Goal: Transaction & Acquisition: Book appointment/travel/reservation

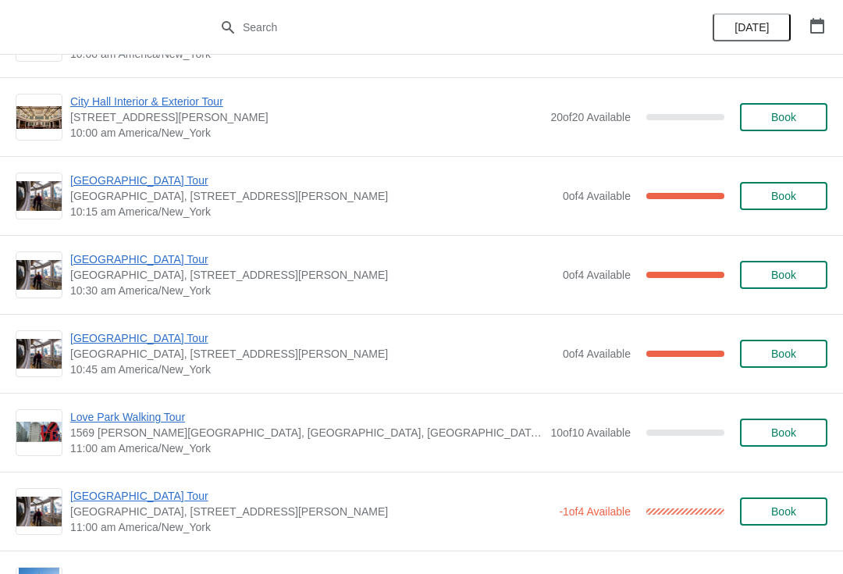
scroll to position [223, 0]
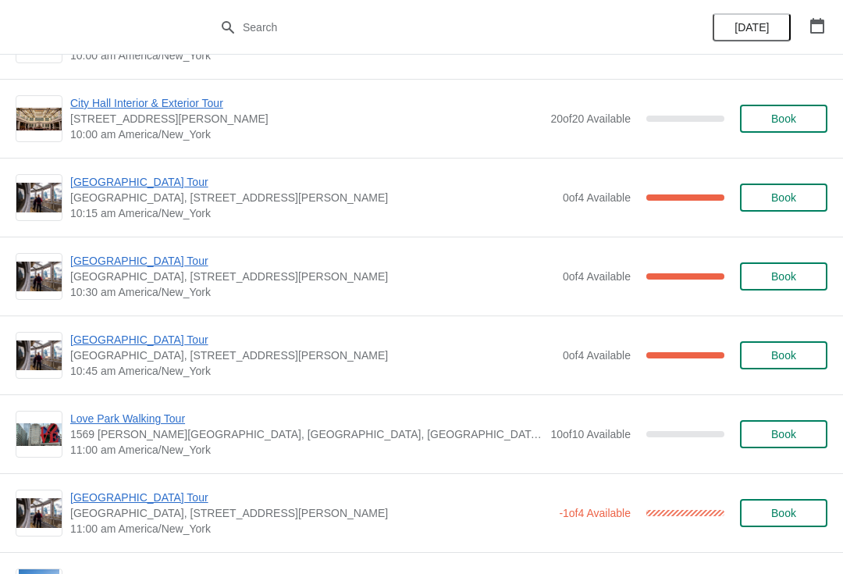
click at [123, 262] on span "[GEOGRAPHIC_DATA] Tour" at bounding box center [312, 261] width 485 height 16
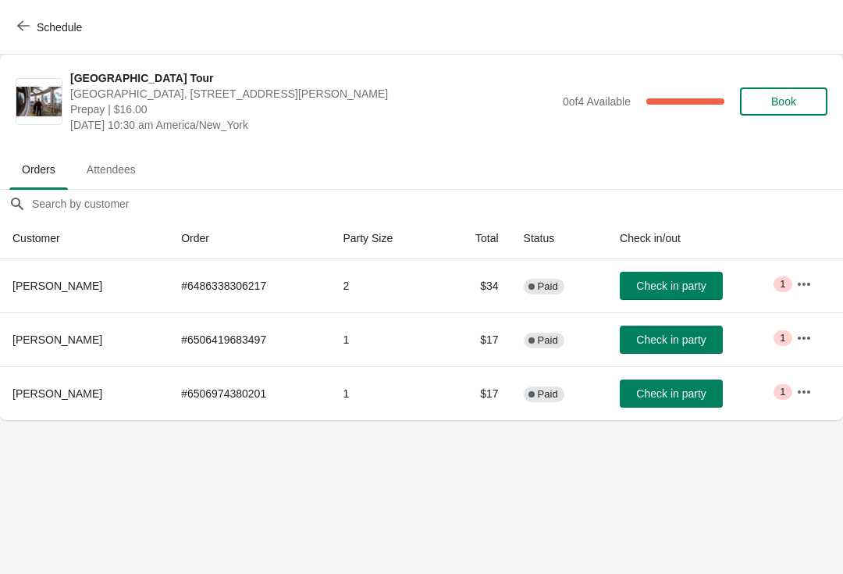
click at [688, 393] on span "Check in party" at bounding box center [670, 393] width 69 height 12
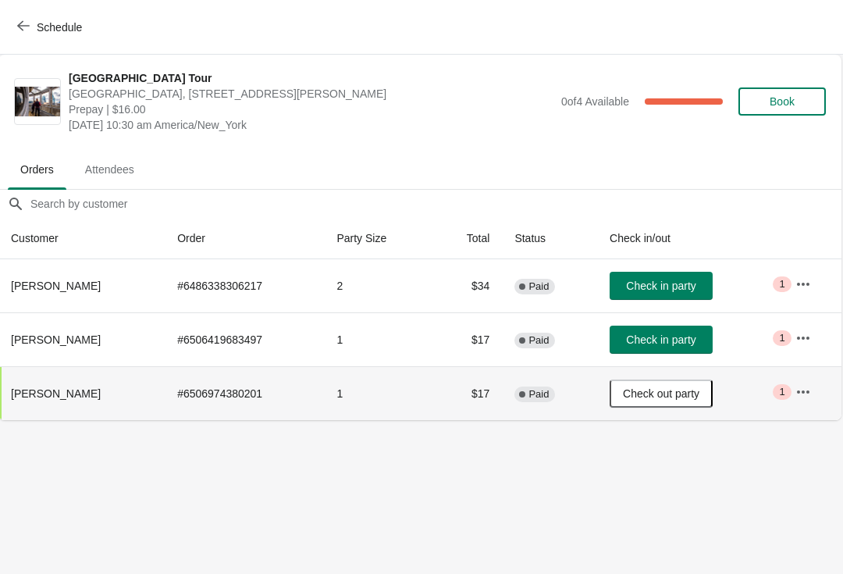
scroll to position [0, 1]
click at [26, 22] on icon "button" at bounding box center [23, 26] width 12 height 12
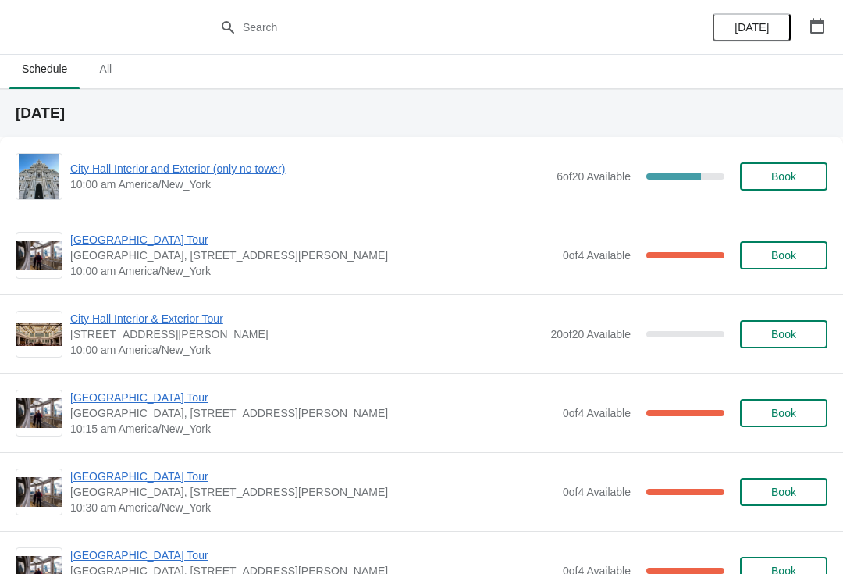
scroll to position [5, 0]
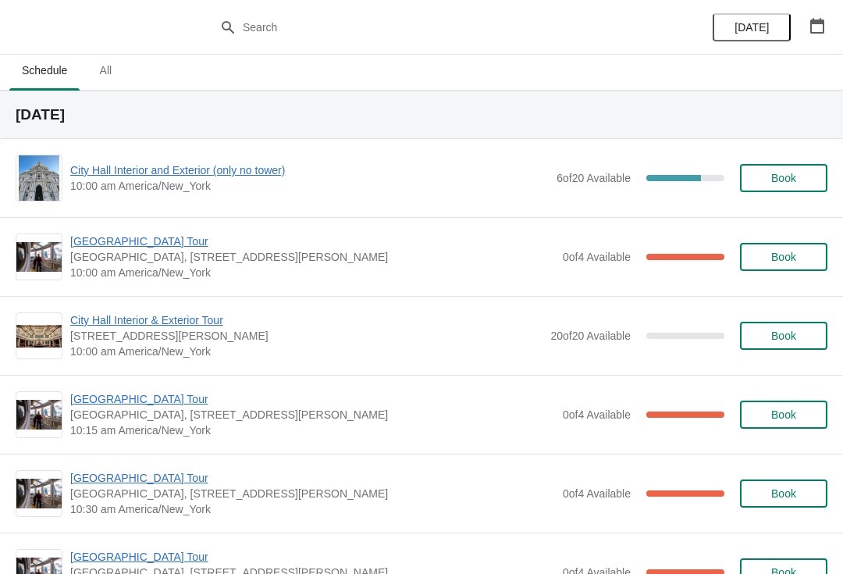
click at [133, 244] on span "[GEOGRAPHIC_DATA] Tour" at bounding box center [312, 241] width 485 height 16
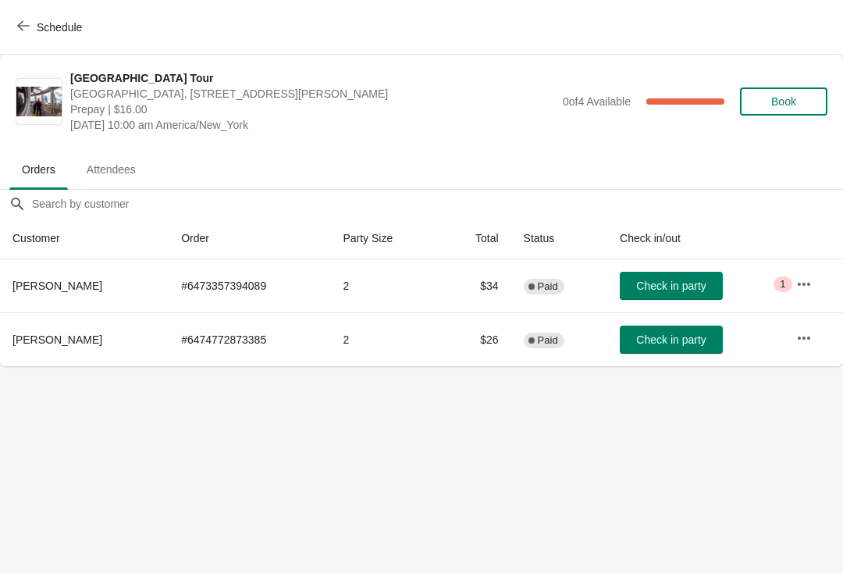
click at [687, 343] on span "Check in party" at bounding box center [670, 339] width 69 height 12
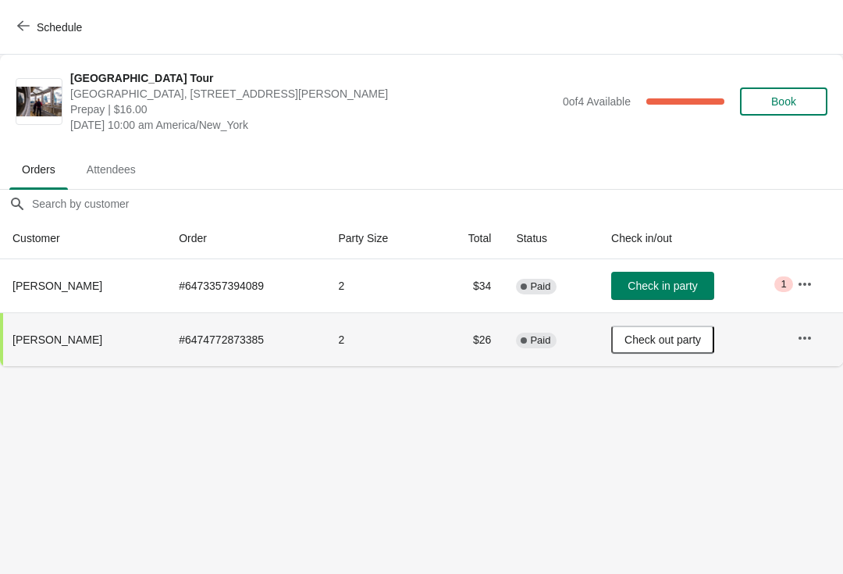
click at [32, 23] on span "Schedule" at bounding box center [51, 27] width 62 height 15
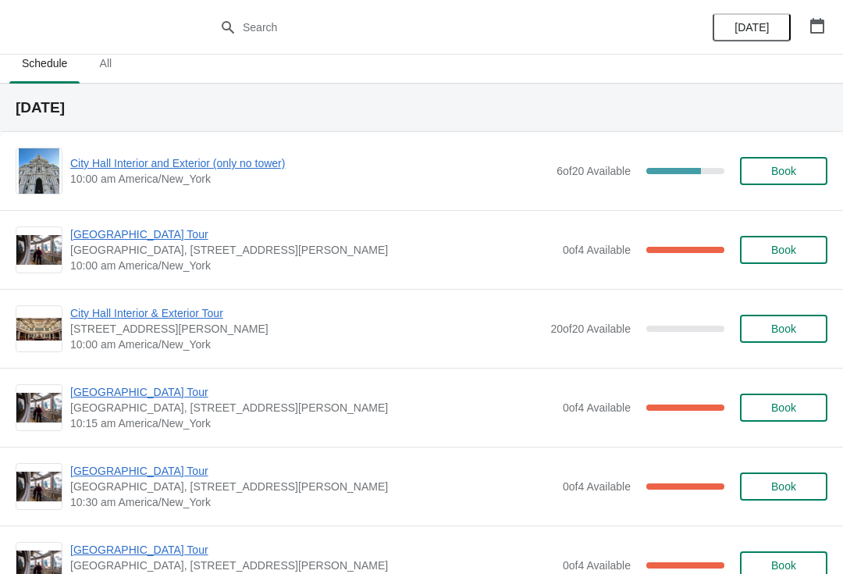
scroll to position [10, 0]
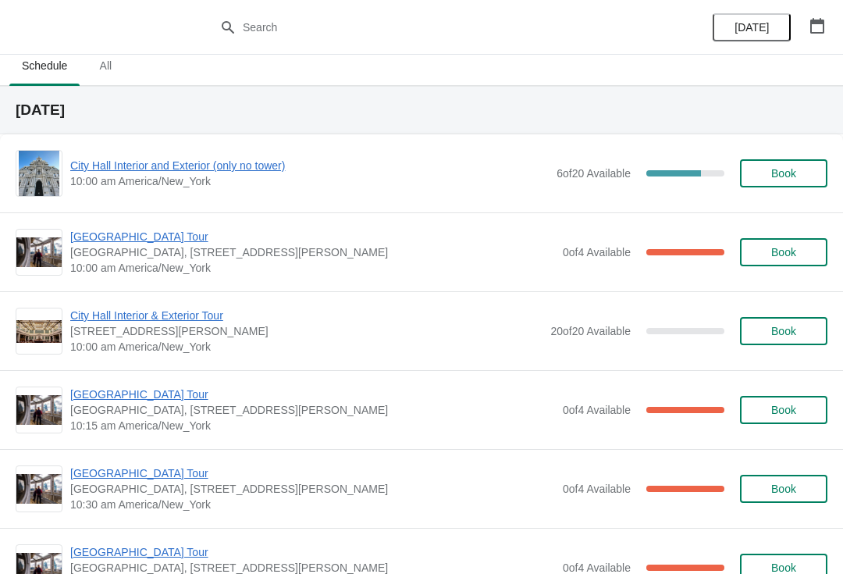
click at [232, 152] on div "City Hall Interior and Exterior (only no tower) 10:00 am America/New_York 6 of …" at bounding box center [422, 173] width 812 height 47
click at [229, 166] on span "City Hall Interior and Exterior (only no tower)" at bounding box center [309, 166] width 479 height 16
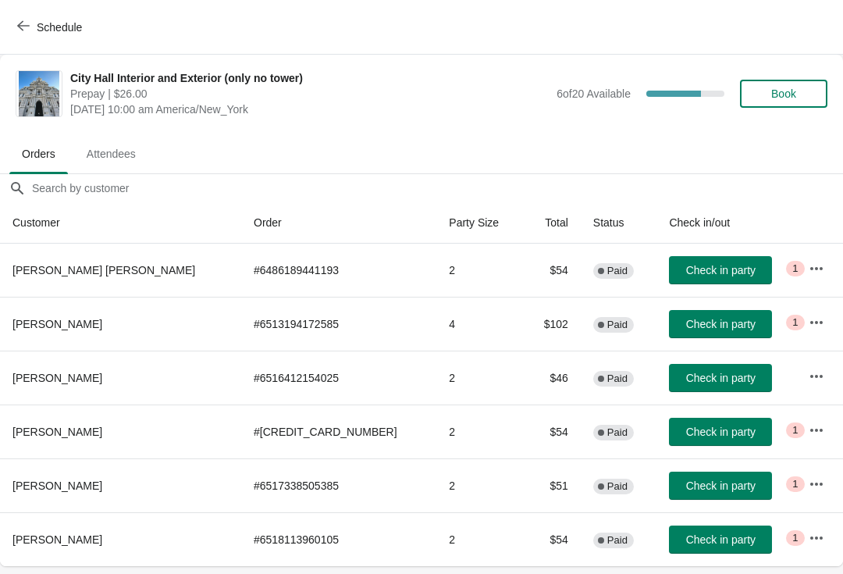
click at [686, 433] on span "Check in party" at bounding box center [720, 432] width 69 height 12
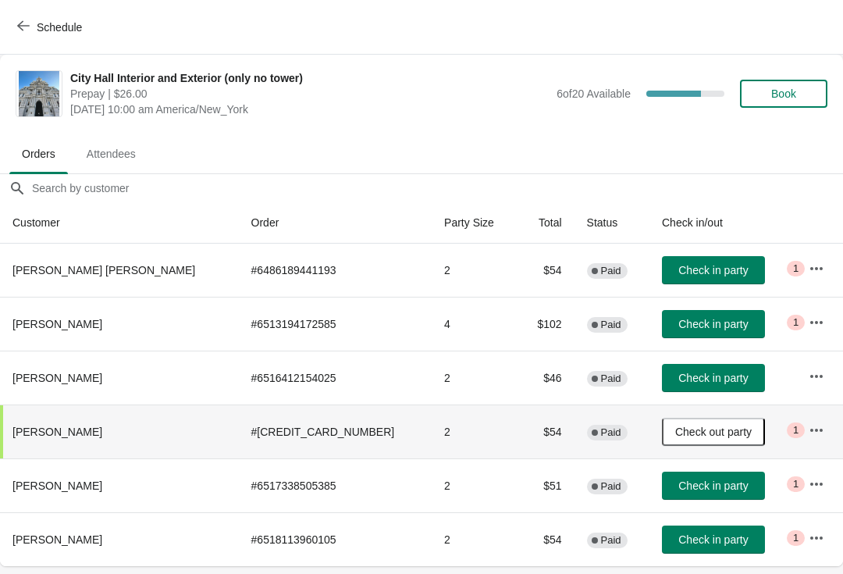
click at [679, 322] on span "Check in party" at bounding box center [713, 324] width 69 height 12
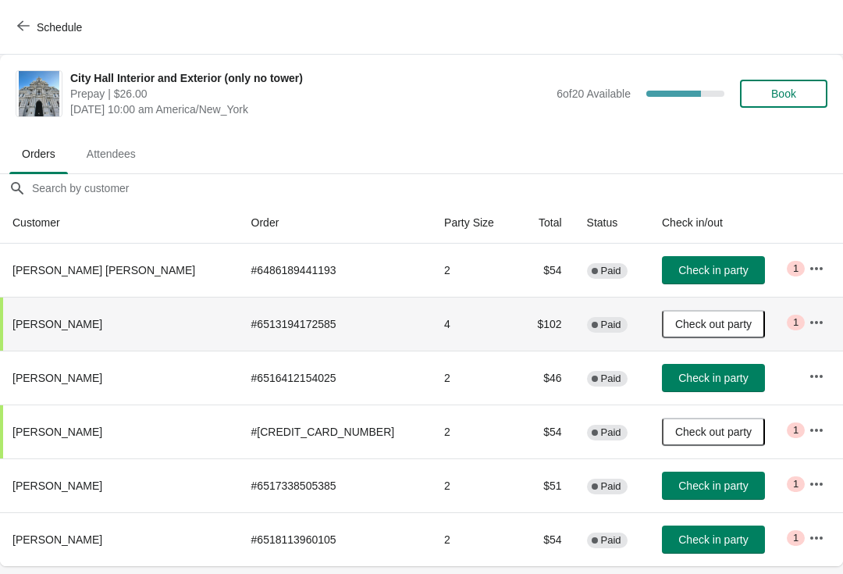
click at [682, 318] on span "Check out party" at bounding box center [713, 324] width 77 height 12
click at [679, 321] on span "Check in party" at bounding box center [713, 324] width 69 height 12
click at [679, 269] on span "Check in party" at bounding box center [713, 270] width 69 height 12
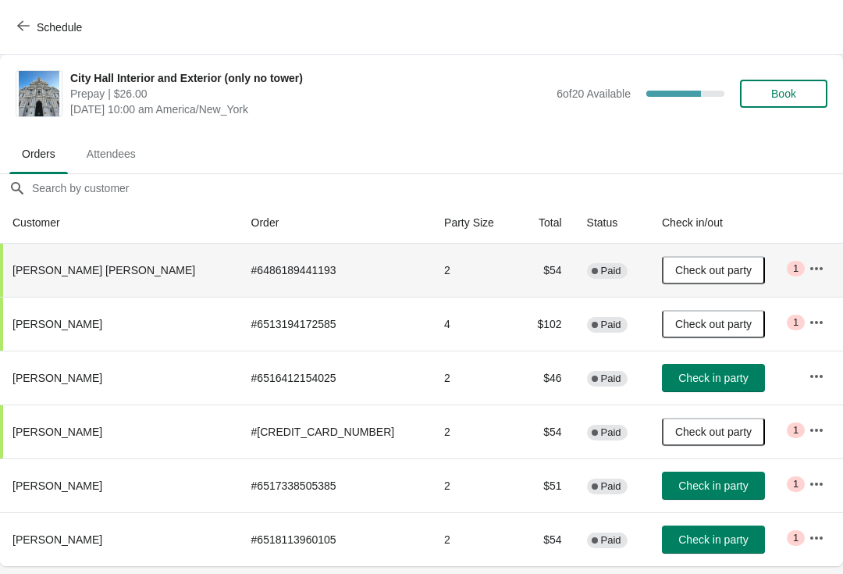
click at [41, 27] on span "Schedule" at bounding box center [59, 27] width 45 height 12
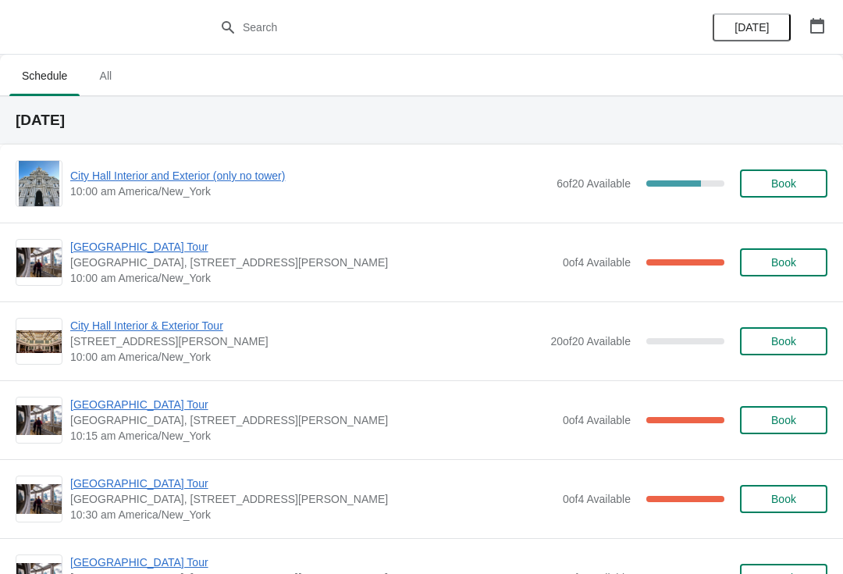
click at [165, 241] on span "[GEOGRAPHIC_DATA] Tour" at bounding box center [312, 247] width 485 height 16
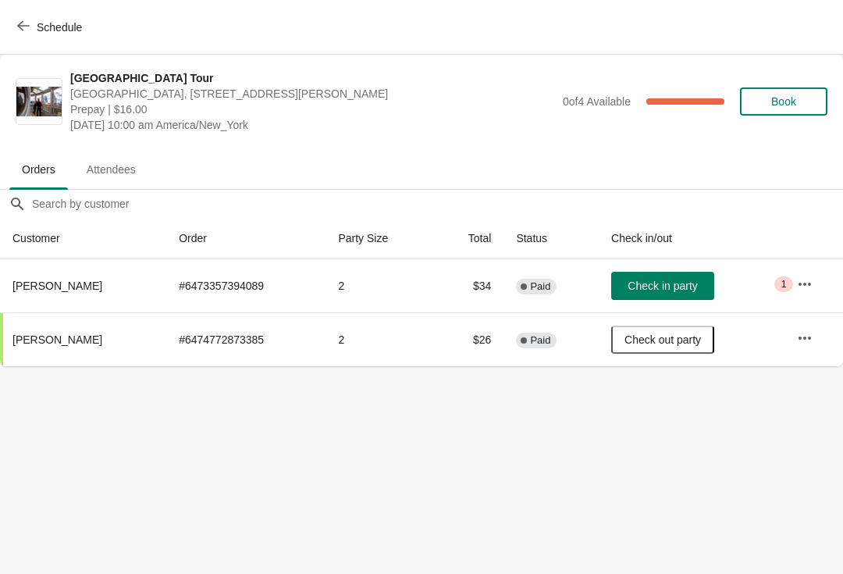
click at [684, 282] on span "Check in party" at bounding box center [662, 286] width 69 height 12
click at [4, 32] on div "Schedule" at bounding box center [421, 27] width 843 height 55
click at [8, 27] on button "Schedule" at bounding box center [51, 27] width 87 height 28
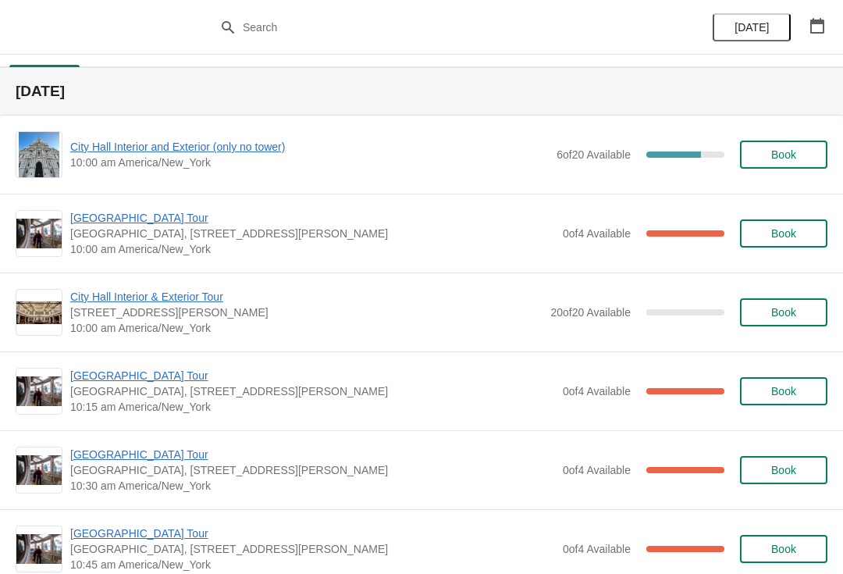
scroll to position [28, 0]
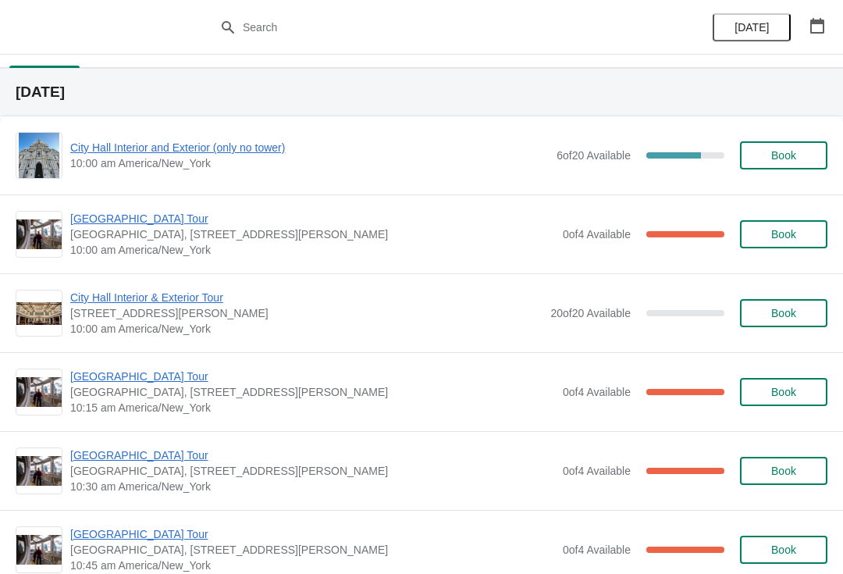
click at [210, 146] on span "City Hall Interior and Exterior (only no tower)" at bounding box center [309, 148] width 479 height 16
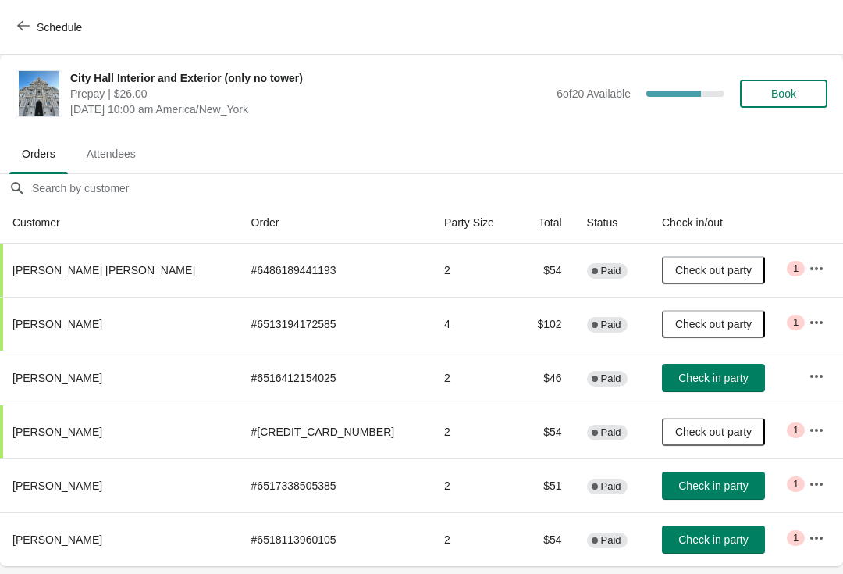
scroll to position [0, 0]
click at [677, 476] on button "Check in party" at bounding box center [713, 486] width 103 height 28
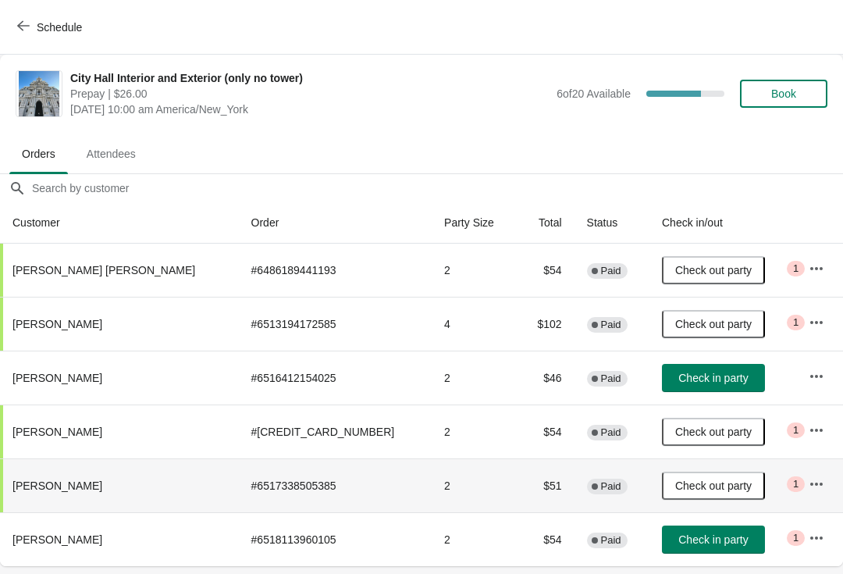
click at [679, 382] on span "Check in party" at bounding box center [713, 378] width 69 height 12
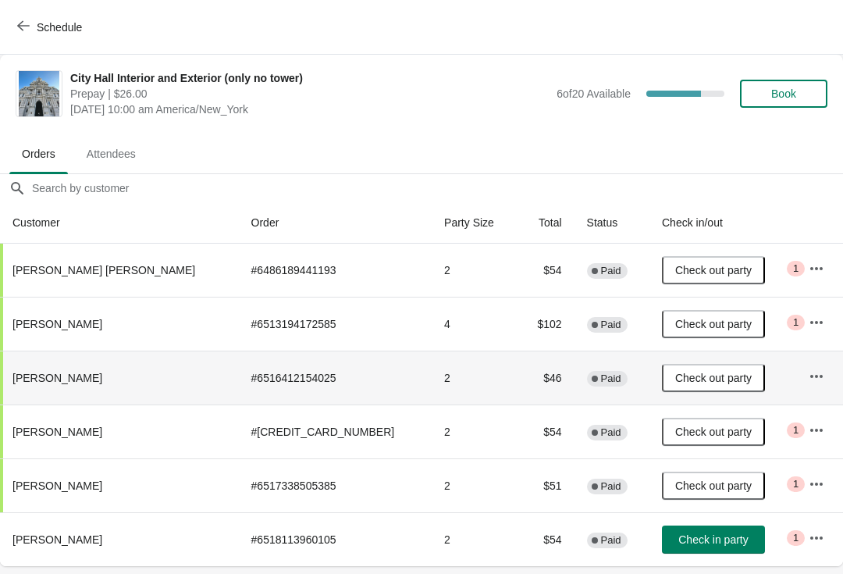
click at [681, 530] on button "Check in party" at bounding box center [713, 539] width 103 height 28
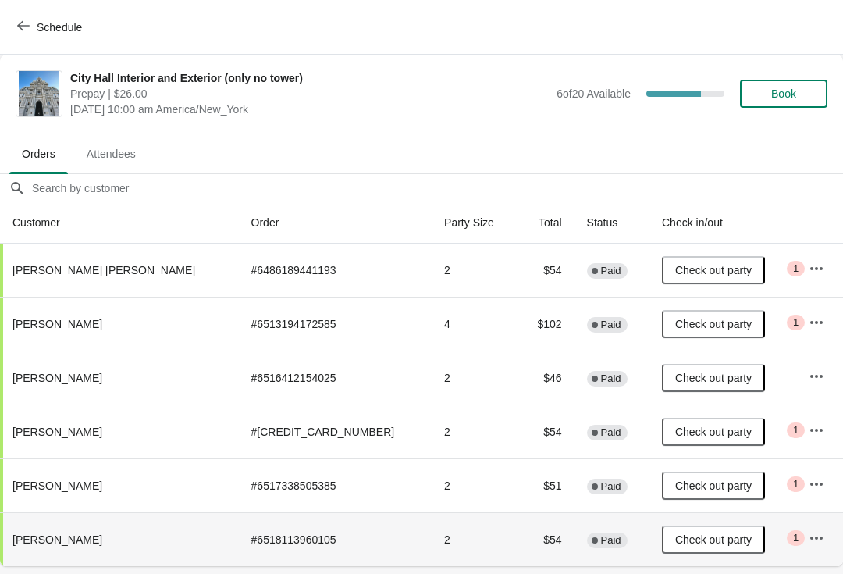
click at [37, 24] on span "Schedule" at bounding box center [59, 27] width 45 height 12
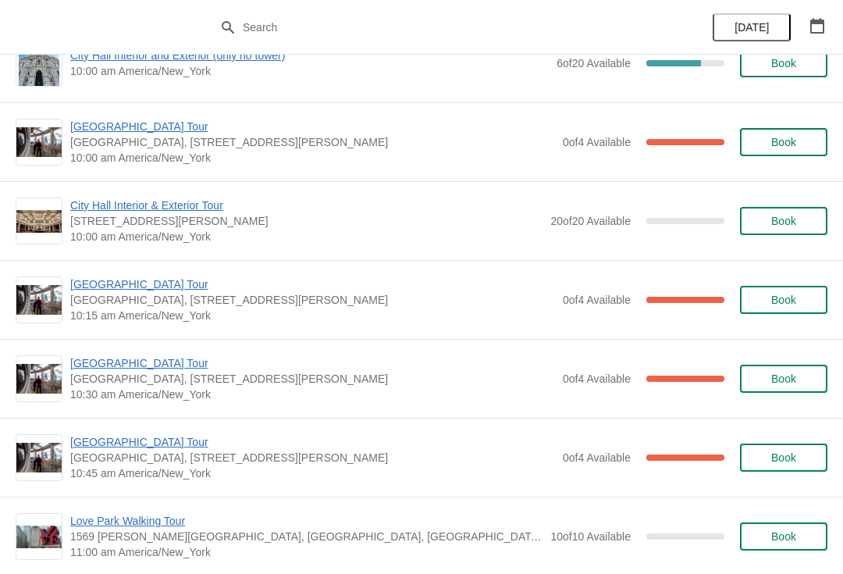
scroll to position [119, 0]
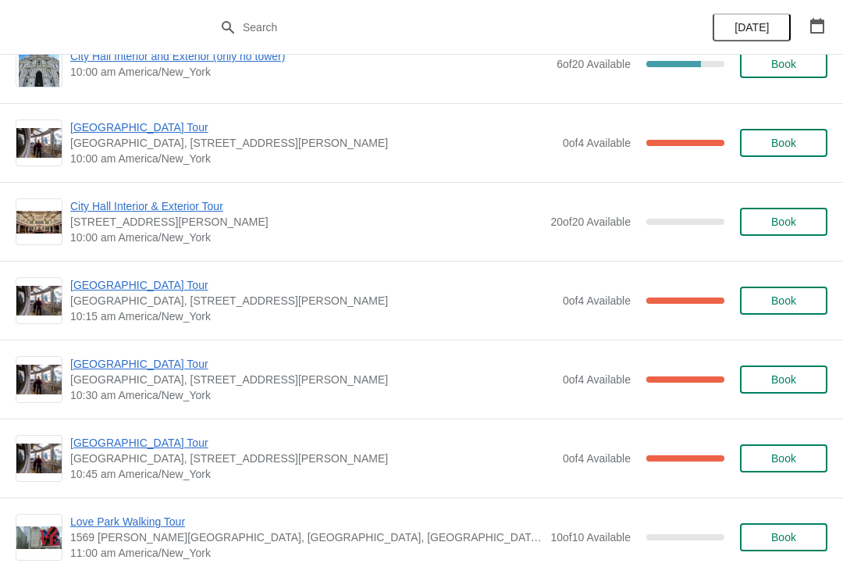
click at [141, 25] on div "[DATE]" at bounding box center [421, 1] width 843 height 48
click at [154, 120] on span "[GEOGRAPHIC_DATA] Tour" at bounding box center [312, 127] width 485 height 16
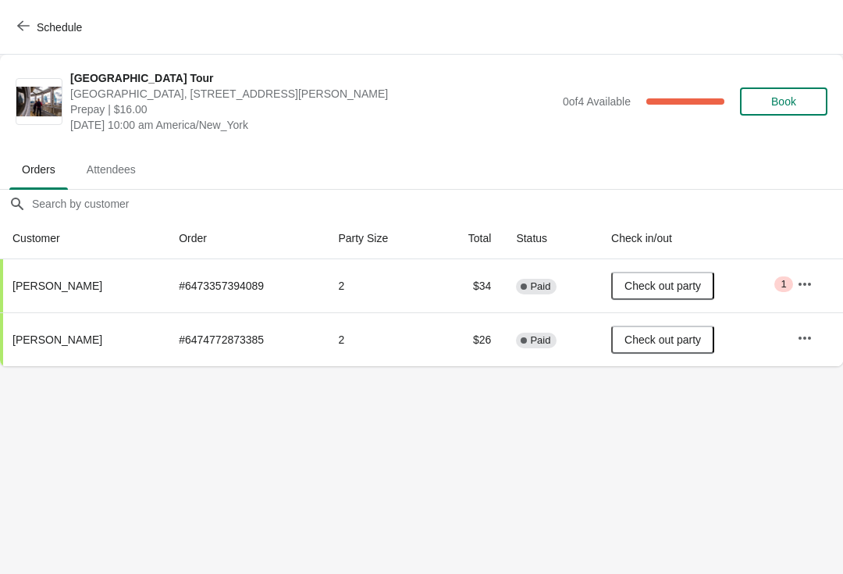
scroll to position [0, 0]
click at [27, 34] on span "button" at bounding box center [23, 27] width 12 height 15
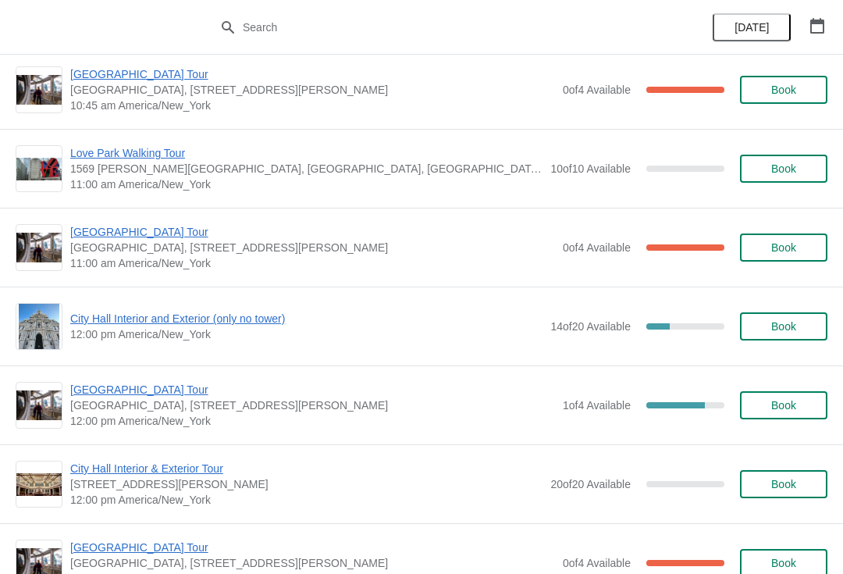
scroll to position [2118, 0]
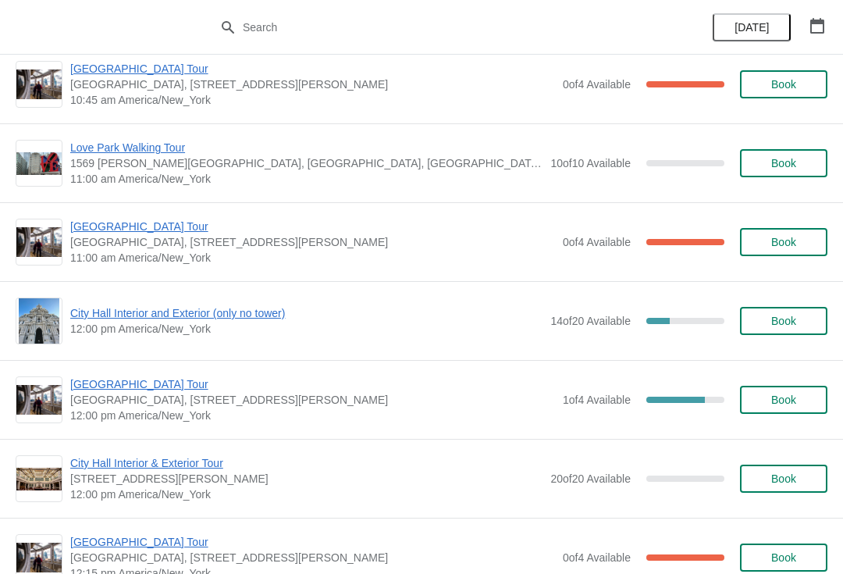
click at [140, 383] on span "[GEOGRAPHIC_DATA] Tour" at bounding box center [312, 384] width 485 height 16
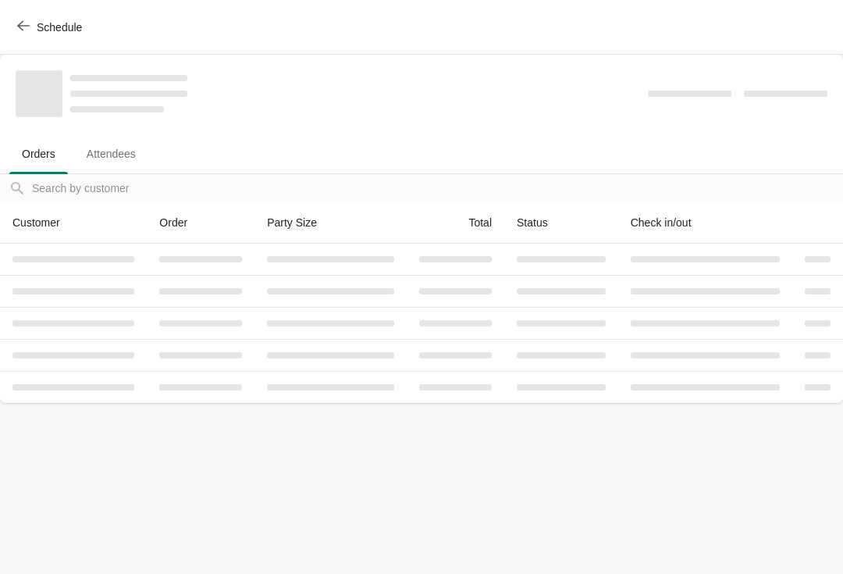
scroll to position [0, 0]
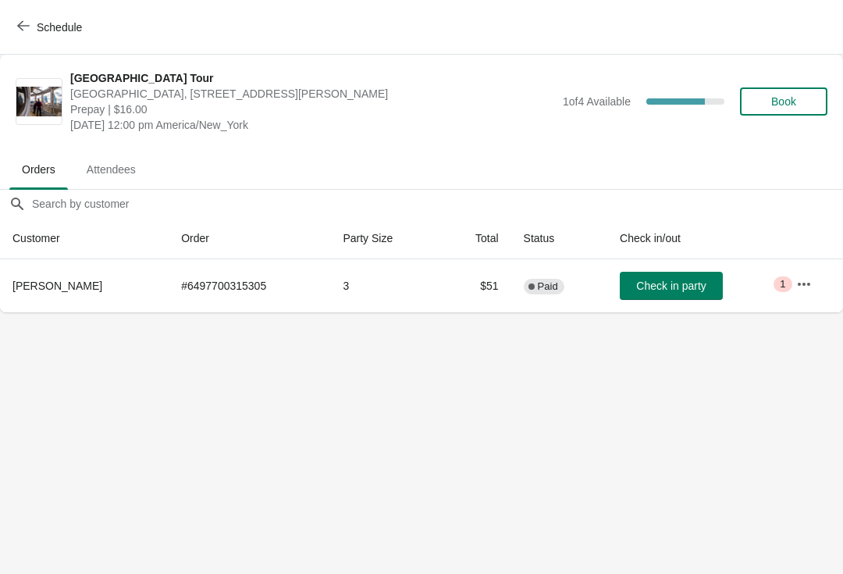
click at [802, 105] on span "Book" at bounding box center [783, 101] width 59 height 12
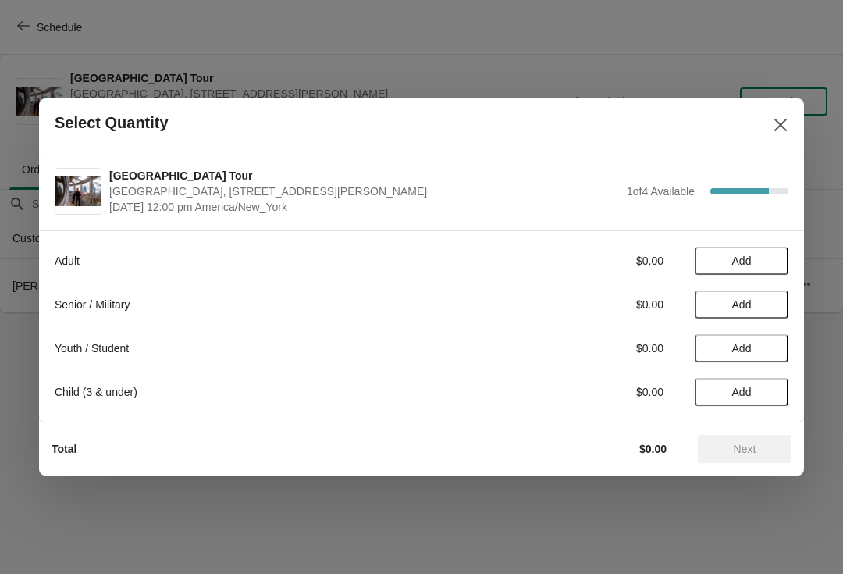
click at [144, 245] on div "Adult $0.00 Add Senior / Military $0.00 Add Youth / Student $0.00 Add Child (3 …" at bounding box center [422, 318] width 734 height 175
click at [134, 254] on div "Adult" at bounding box center [271, 261] width 433 height 16
click at [755, 255] on span "Add" at bounding box center [742, 261] width 66 height 12
click at [764, 458] on button "Next" at bounding box center [745, 449] width 94 height 28
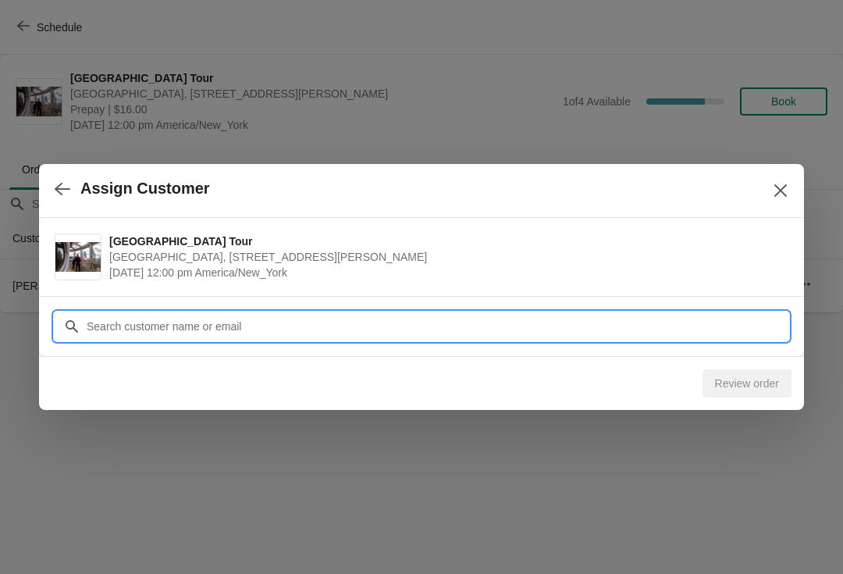
click at [265, 333] on input "Customer" at bounding box center [437, 326] width 703 height 28
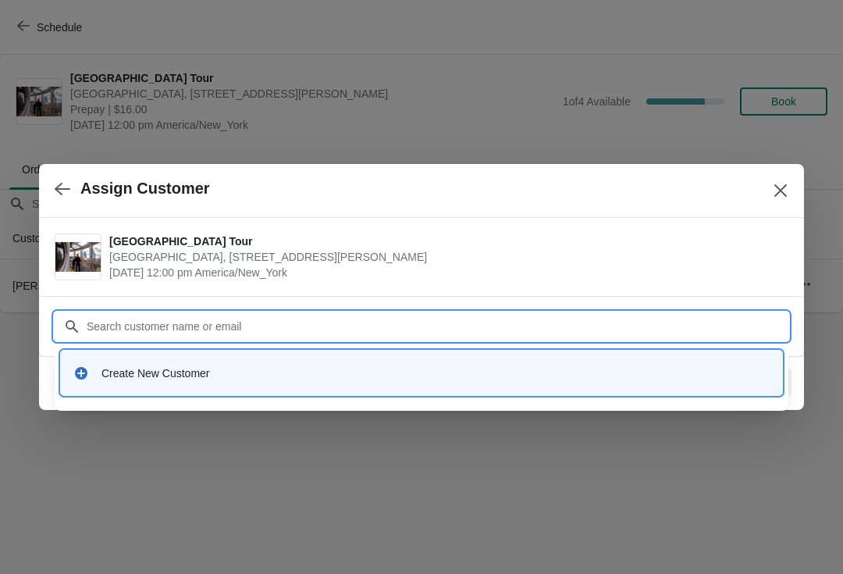
click at [223, 368] on div "Create New Customer" at bounding box center [436, 373] width 668 height 16
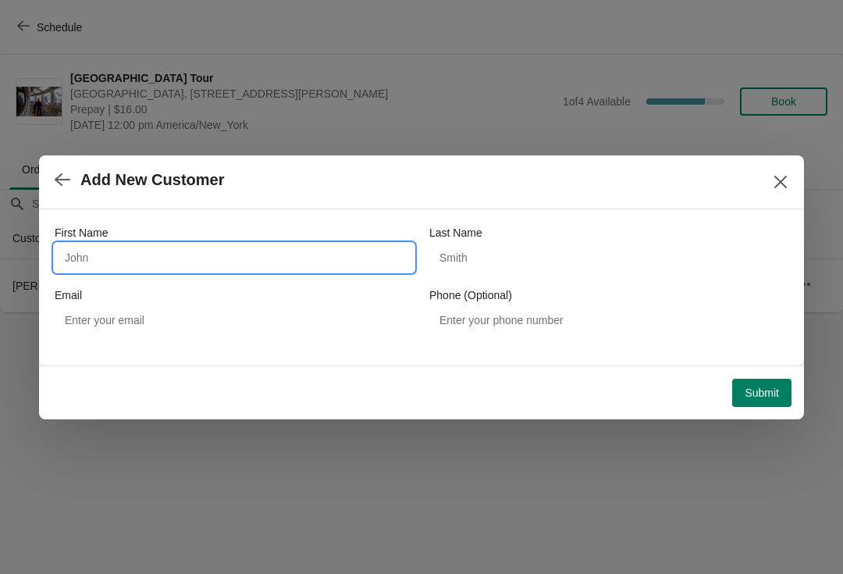
click at [191, 251] on input "First Name" at bounding box center [234, 258] width 359 height 28
type input "Thomas"
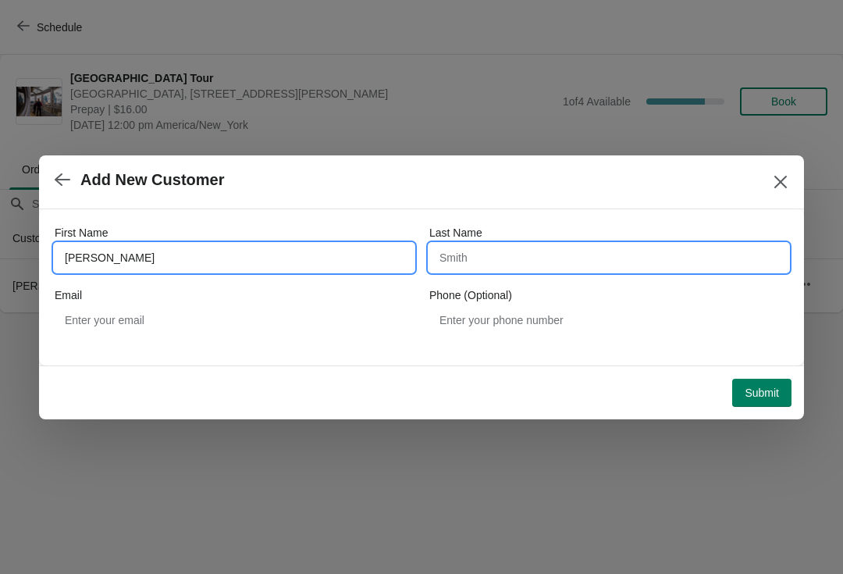
click at [493, 263] on input "Last Name" at bounding box center [608, 258] width 359 height 28
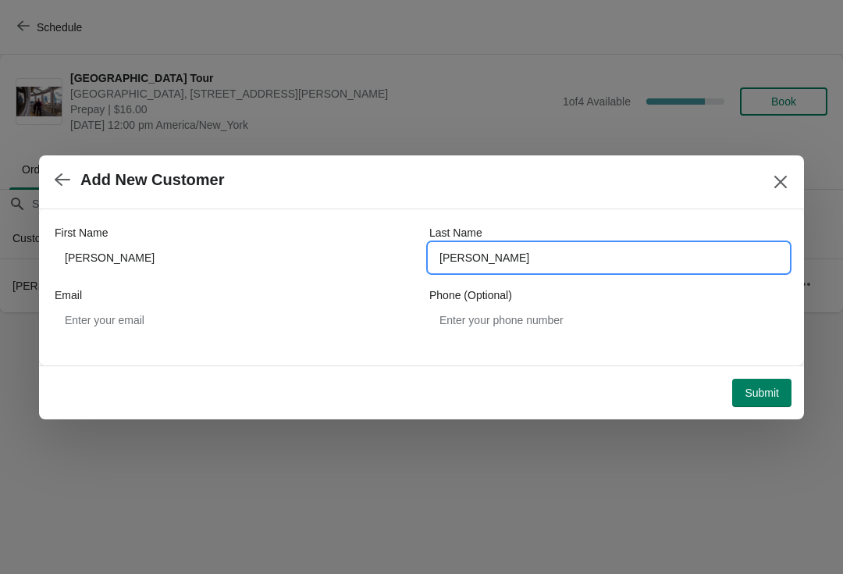
type input "Trager"
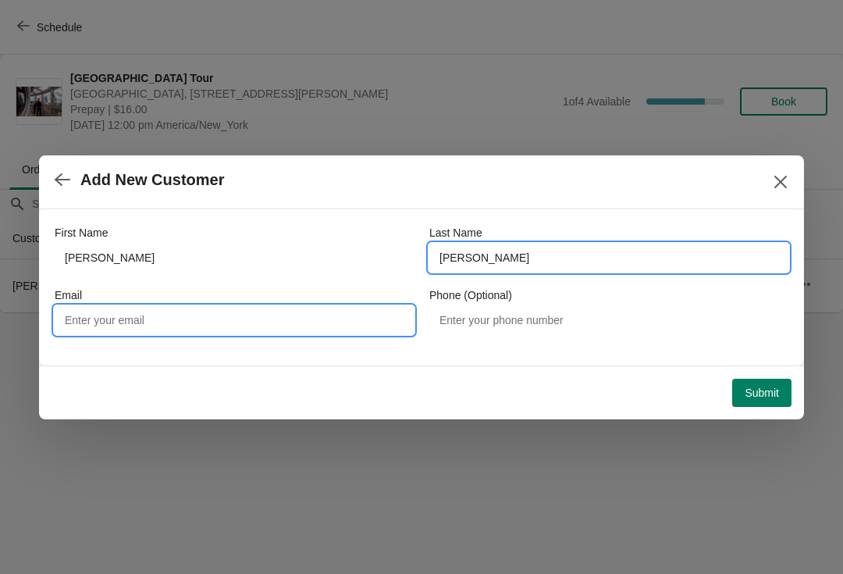
click at [178, 333] on input "Email" at bounding box center [234, 320] width 359 height 28
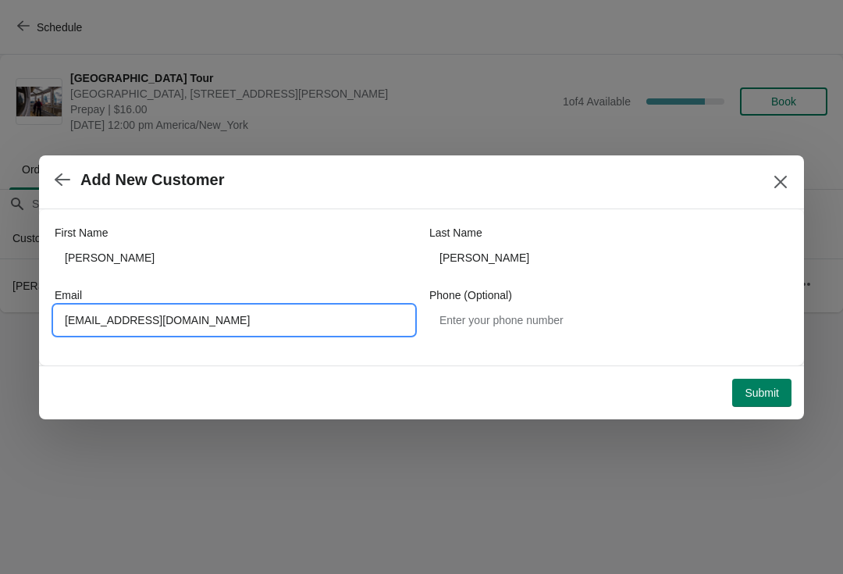
type input "brotomt@mail.com"
click at [772, 404] on button "Submit" at bounding box center [761, 393] width 59 height 28
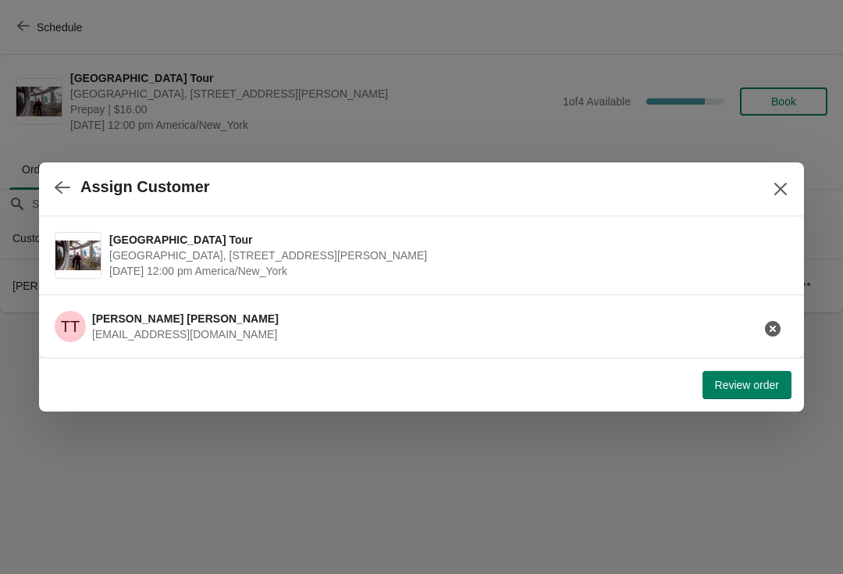
click at [781, 387] on button "Review order" at bounding box center [747, 385] width 89 height 28
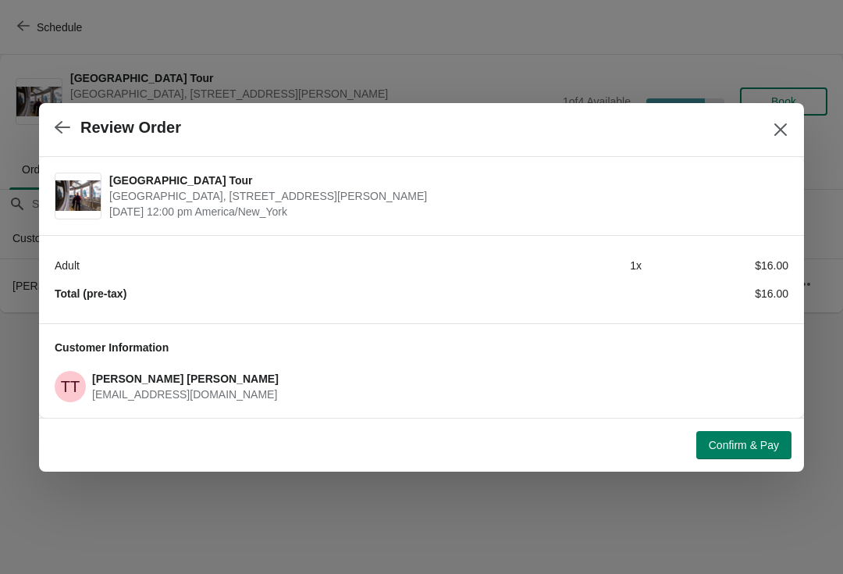
click at [812, 295] on div at bounding box center [421, 287] width 843 height 574
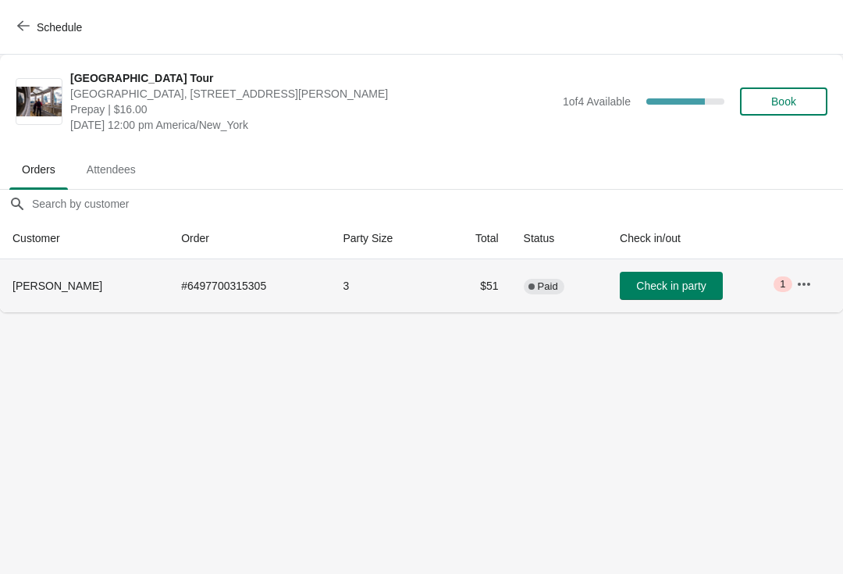
click at [783, 265] on td "Check in party" at bounding box center [695, 285] width 176 height 53
click at [807, 93] on button "Book" at bounding box center [783, 101] width 87 height 28
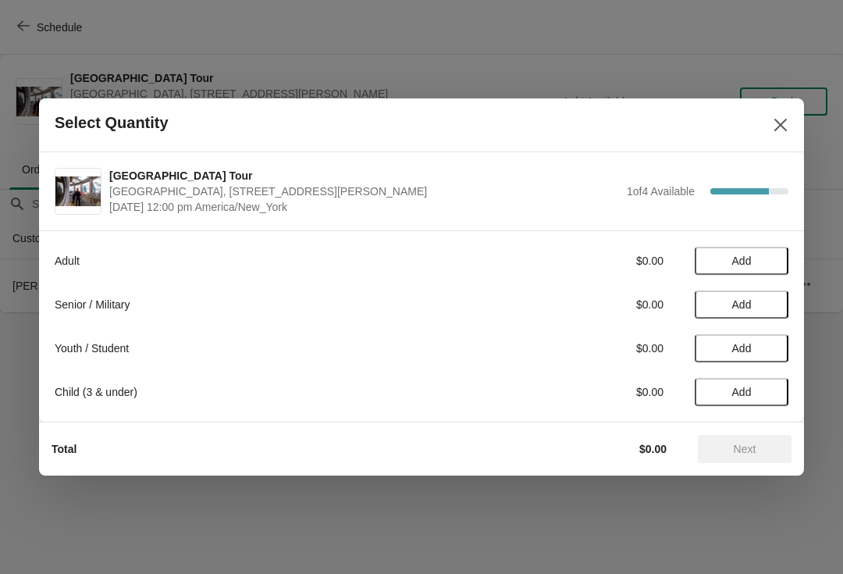
click at [782, 297] on button "Add" at bounding box center [742, 304] width 94 height 28
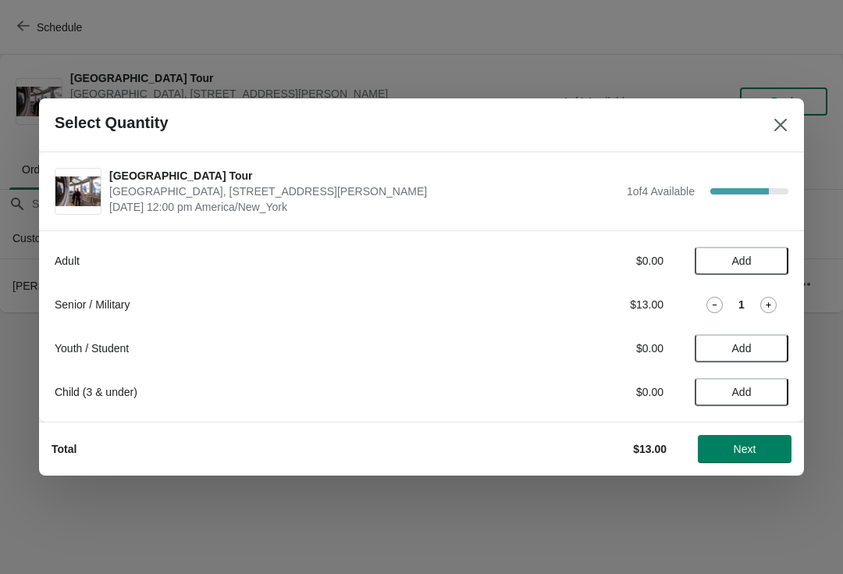
click at [760, 437] on button "Next" at bounding box center [745, 449] width 94 height 28
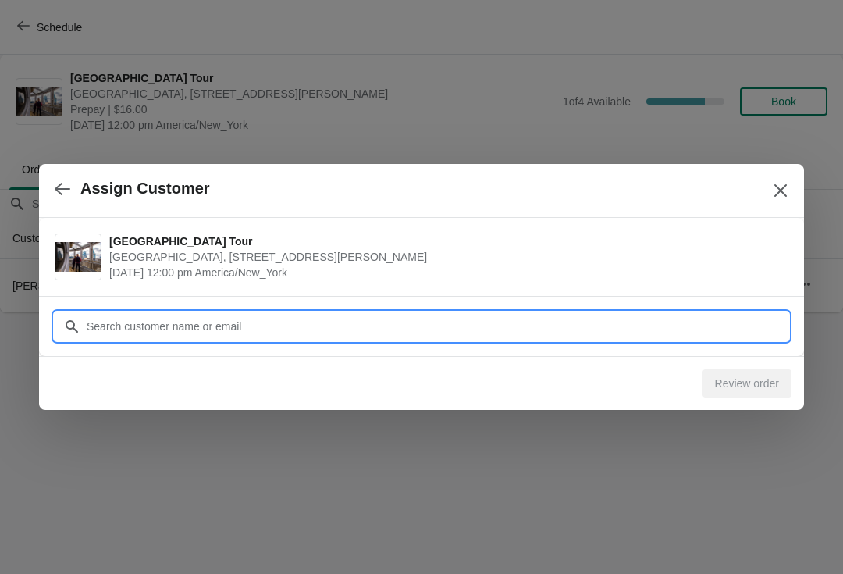
click at [320, 322] on input "Customer" at bounding box center [437, 326] width 703 height 28
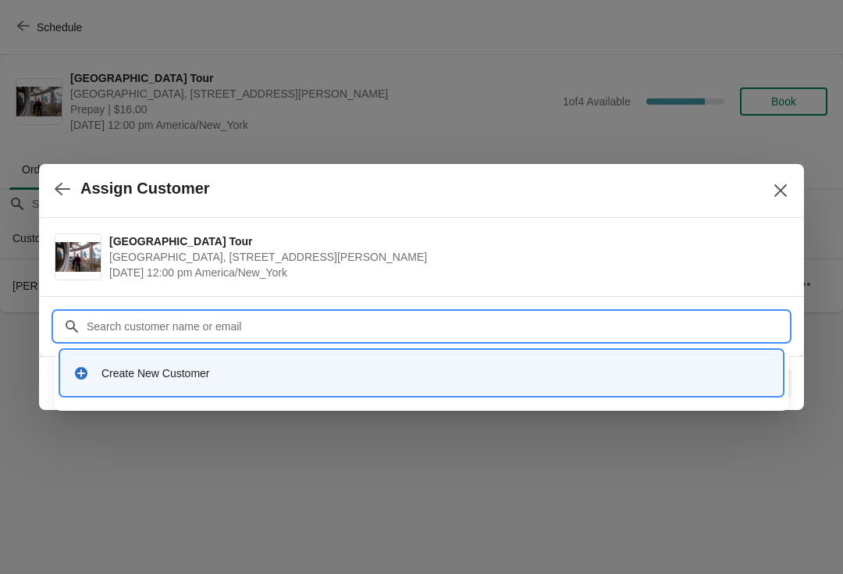
click at [327, 365] on div "Create New Customer" at bounding box center [436, 373] width 668 height 16
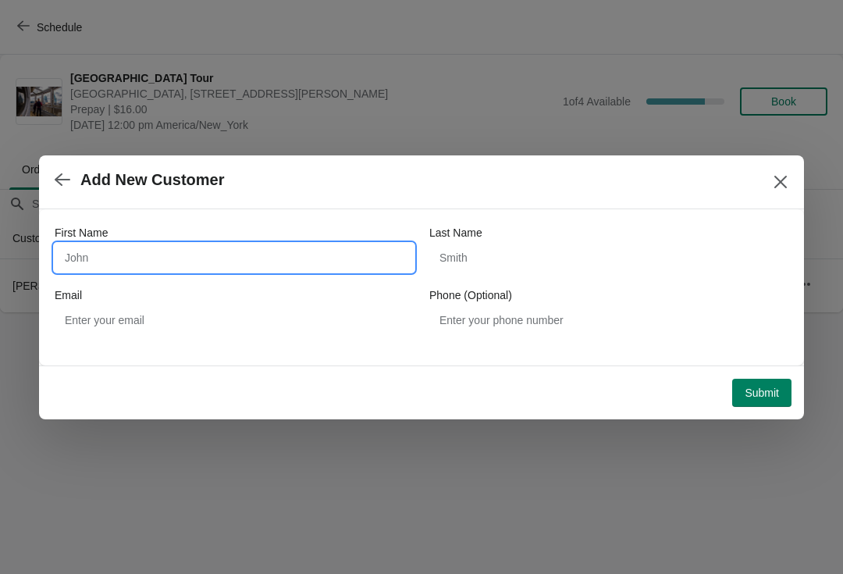
click at [169, 251] on input "First Name" at bounding box center [234, 258] width 359 height 28
type input "Thomas"
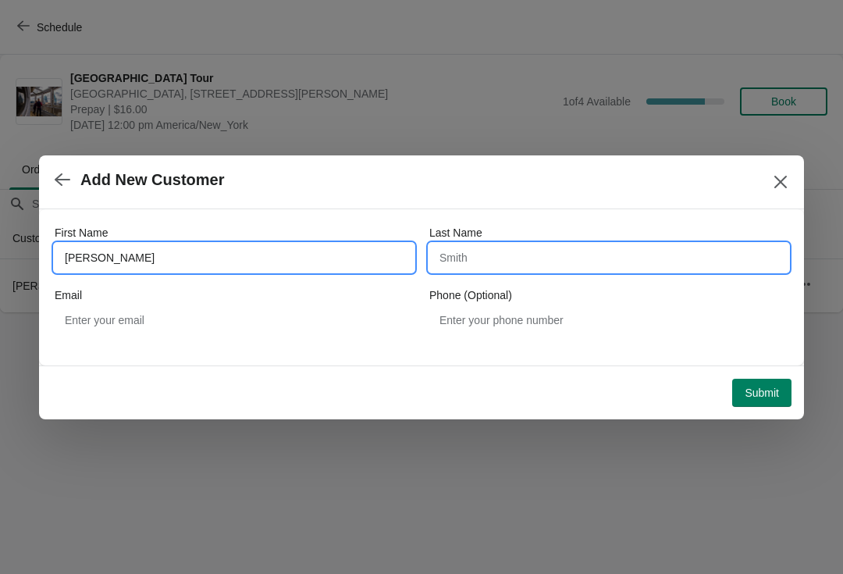
click at [525, 247] on input "Last Name" at bounding box center [608, 258] width 359 height 28
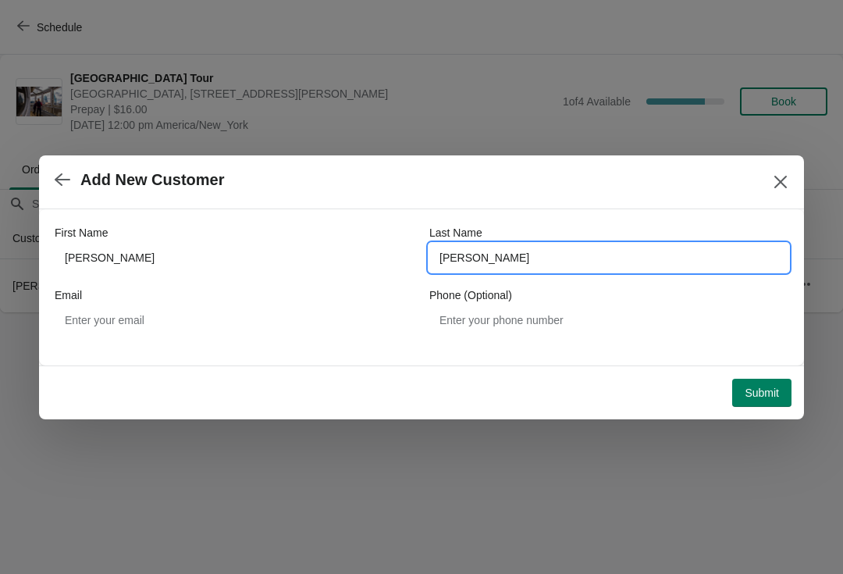
type input "Trager"
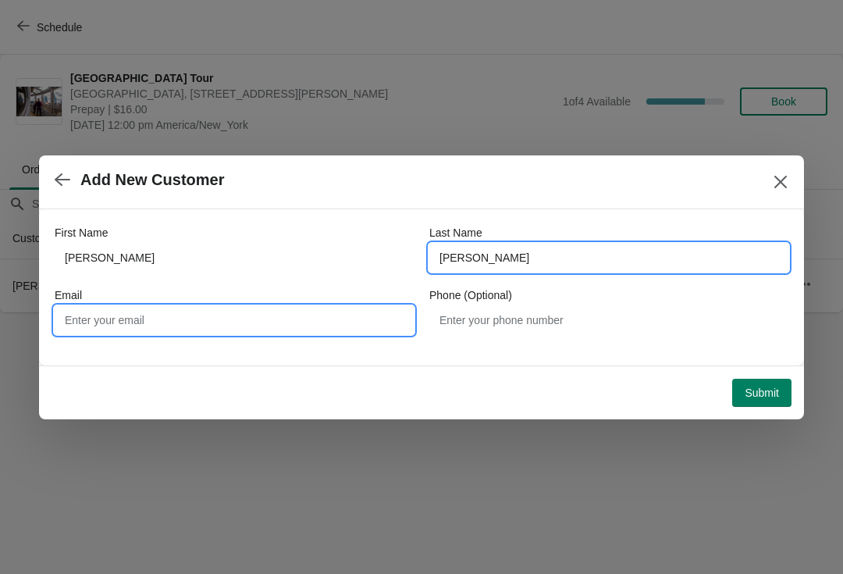
click at [265, 326] on input "Email" at bounding box center [234, 320] width 359 height 28
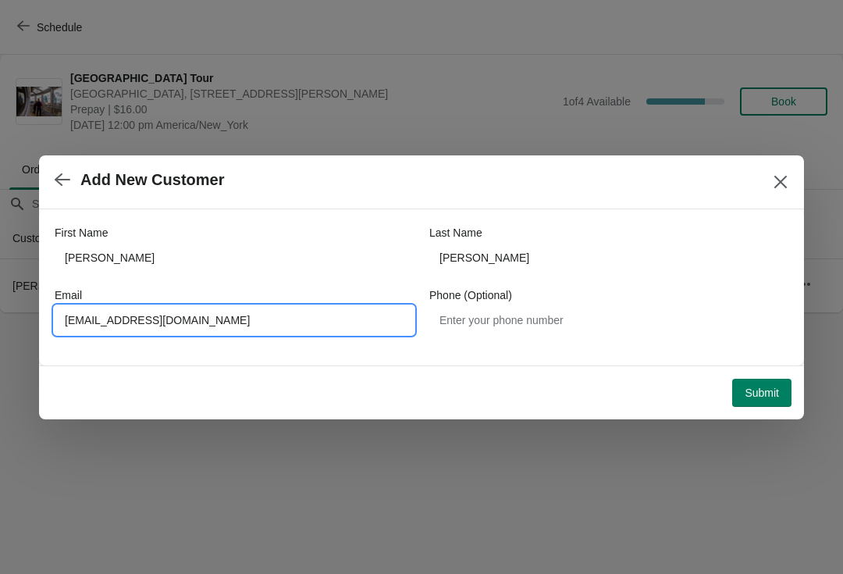
type input "brotomt@gmail.com"
click at [761, 395] on span "Submit" at bounding box center [762, 393] width 34 height 12
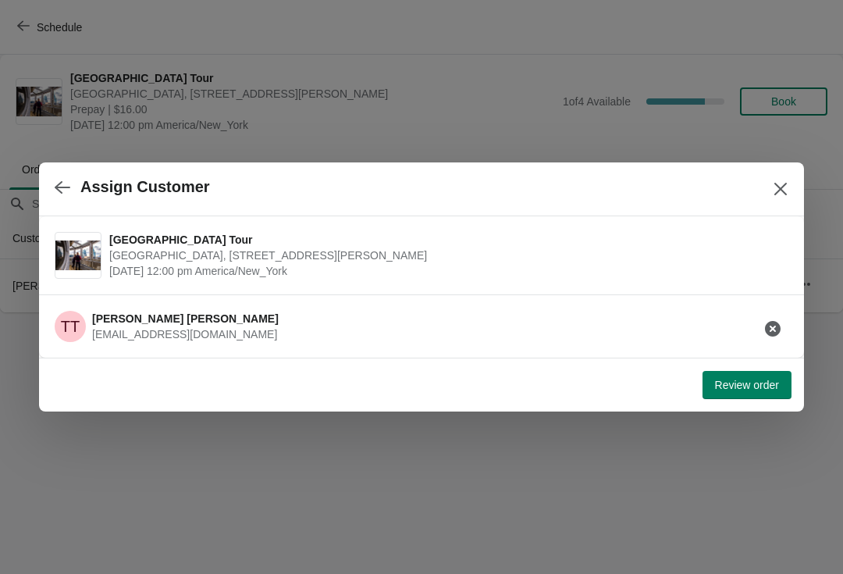
click at [750, 379] on span "Review order" at bounding box center [747, 385] width 64 height 12
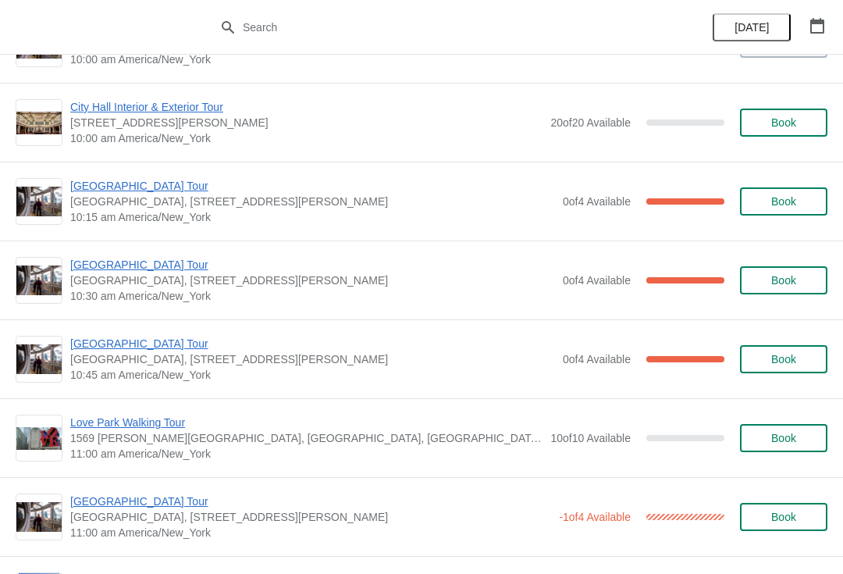
scroll to position [207, 0]
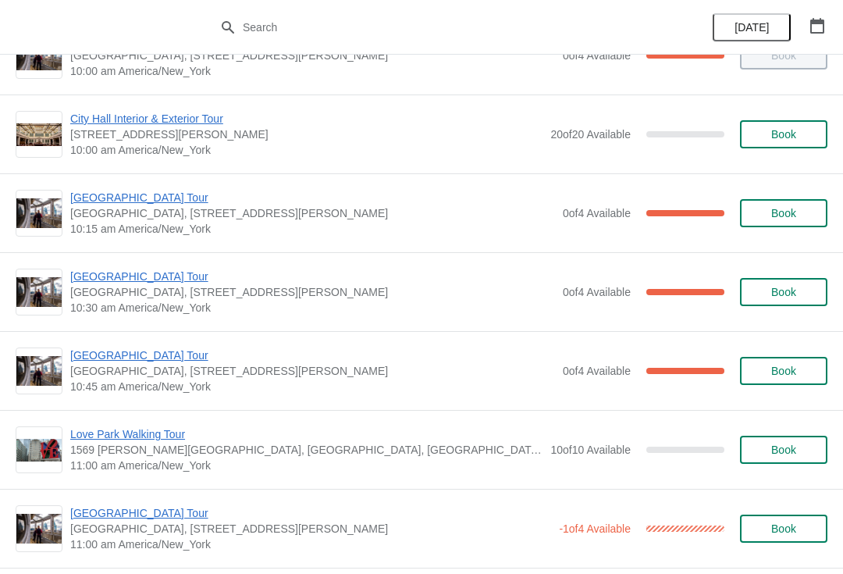
click at [794, 205] on button "Book" at bounding box center [783, 213] width 87 height 28
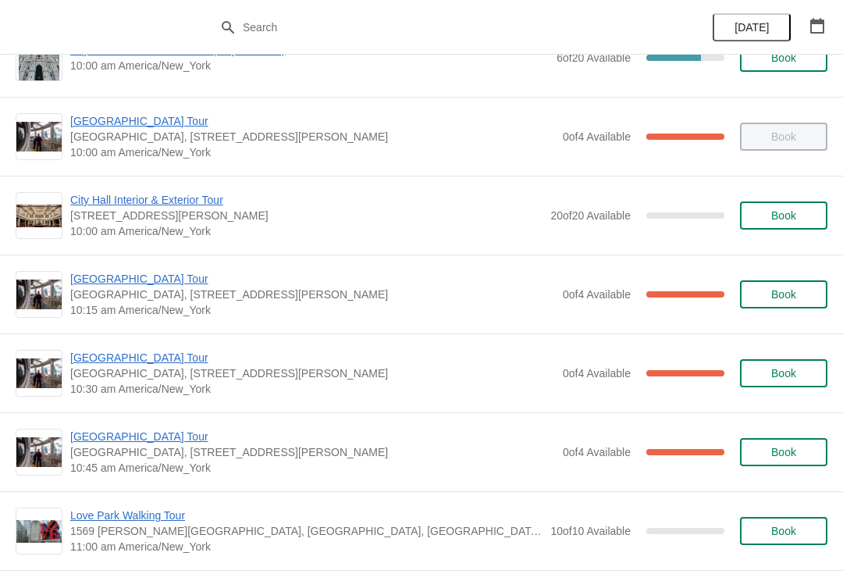
scroll to position [129, 0]
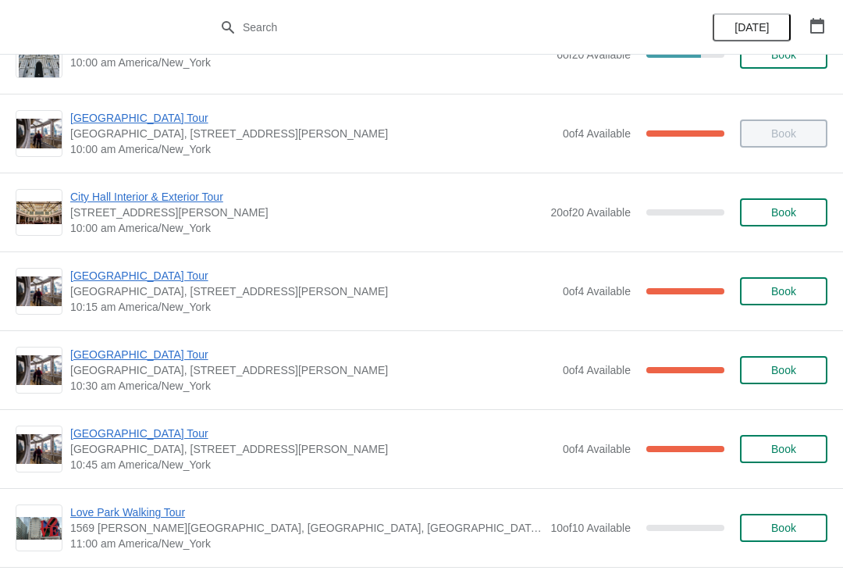
click at [159, 283] on span "[GEOGRAPHIC_DATA] Tour" at bounding box center [312, 276] width 485 height 16
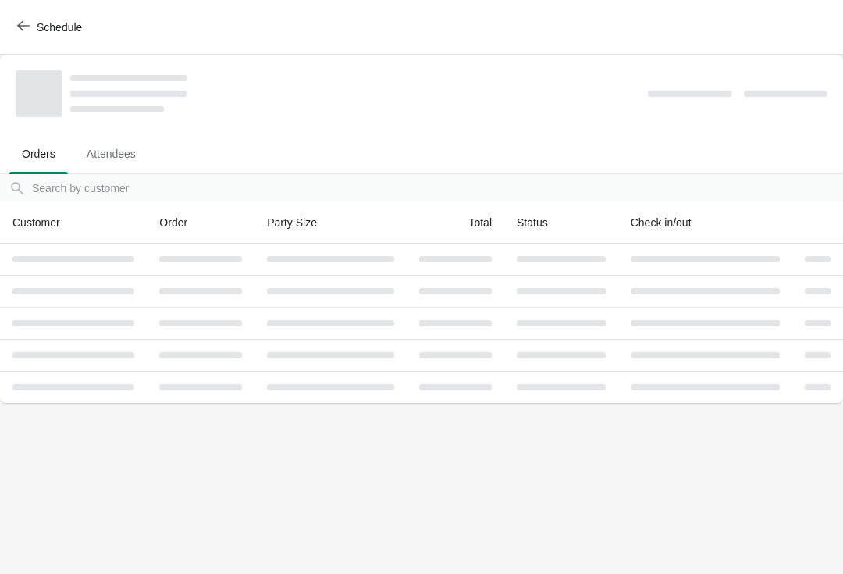
scroll to position [0, 0]
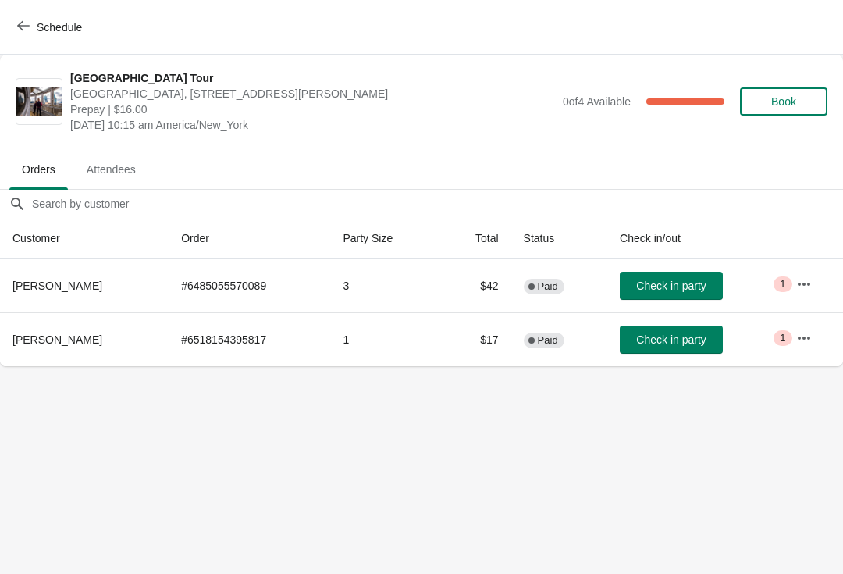
click at [683, 351] on button "Check in party" at bounding box center [671, 340] width 103 height 28
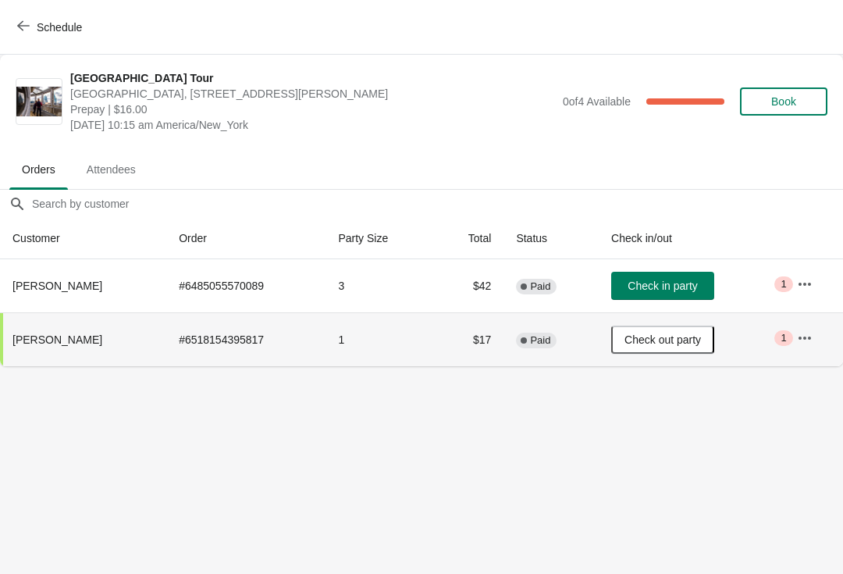
click at [22, 28] on icon "button" at bounding box center [23, 26] width 12 height 12
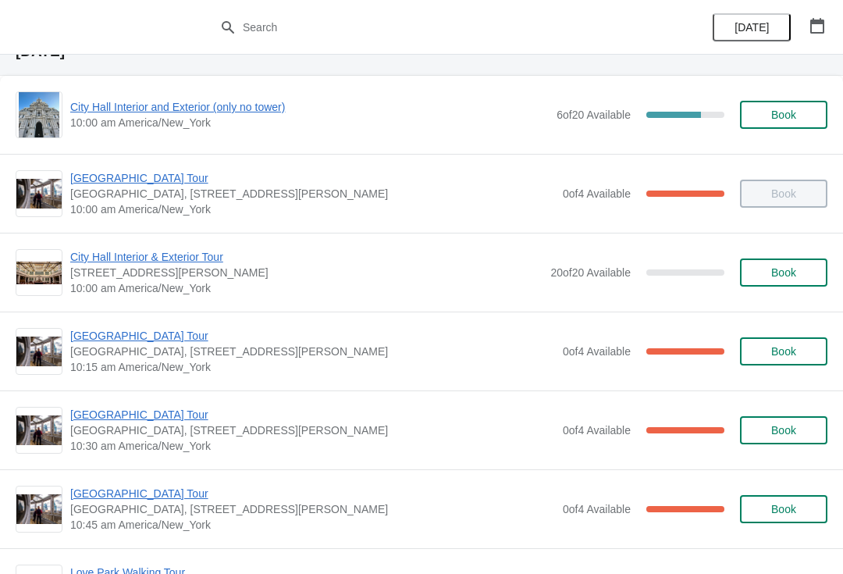
scroll to position [68, 0]
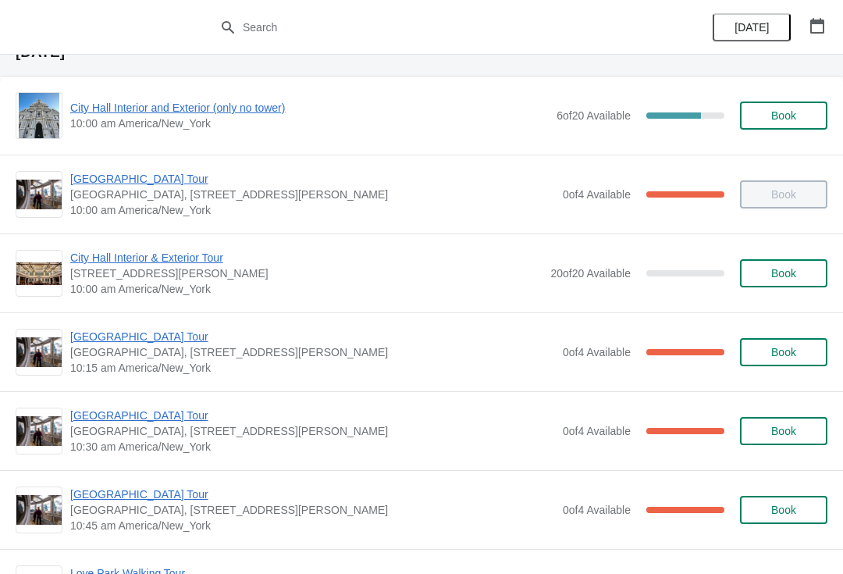
click at [130, 419] on span "City Hall Tower Tour" at bounding box center [312, 416] width 485 height 16
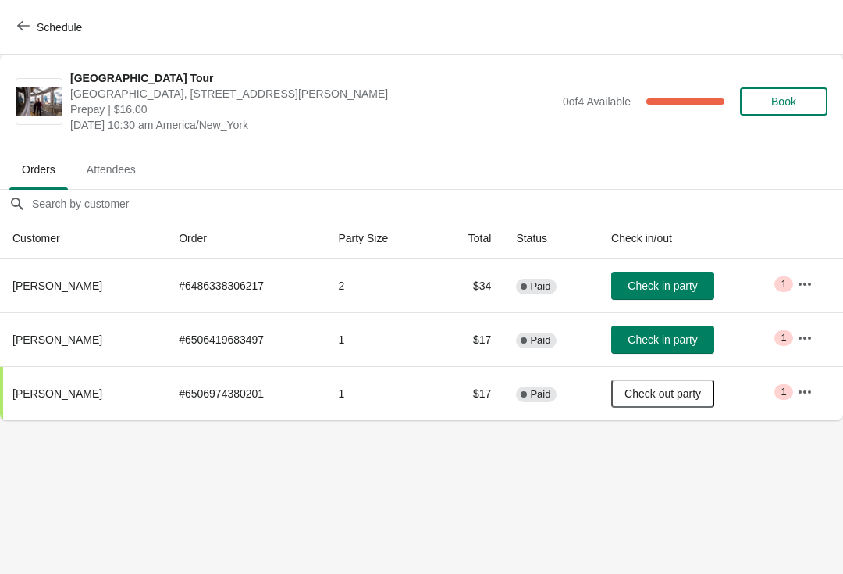
click at [637, 297] on button "Check in party" at bounding box center [662, 286] width 103 height 28
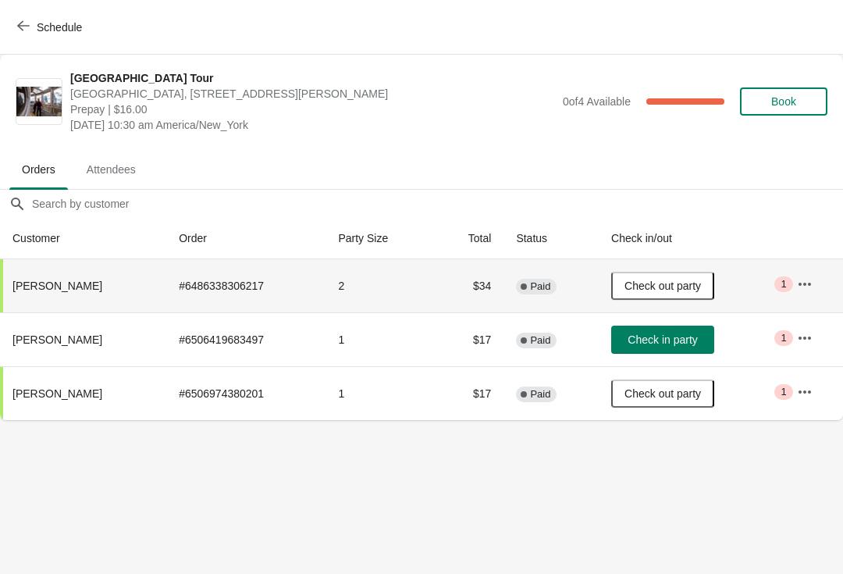
click at [37, 21] on span "Schedule" at bounding box center [59, 27] width 45 height 12
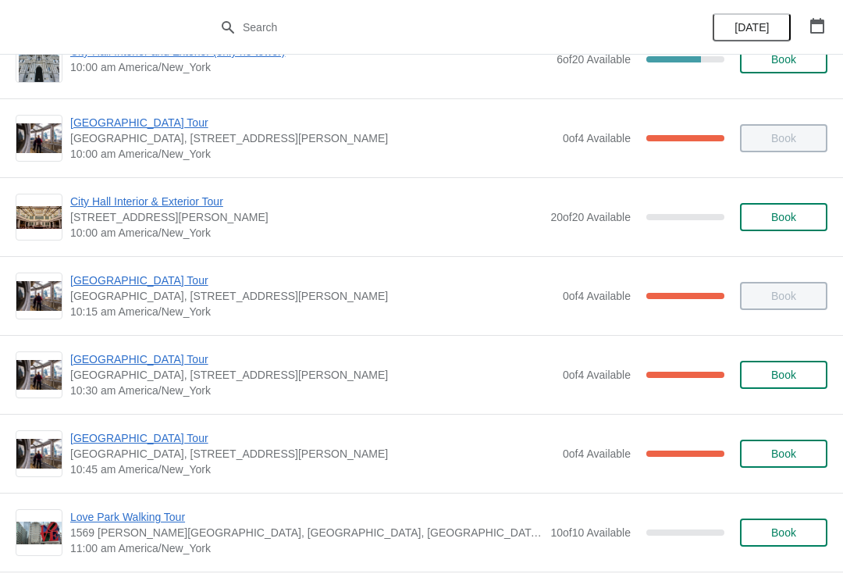
scroll to position [168, 0]
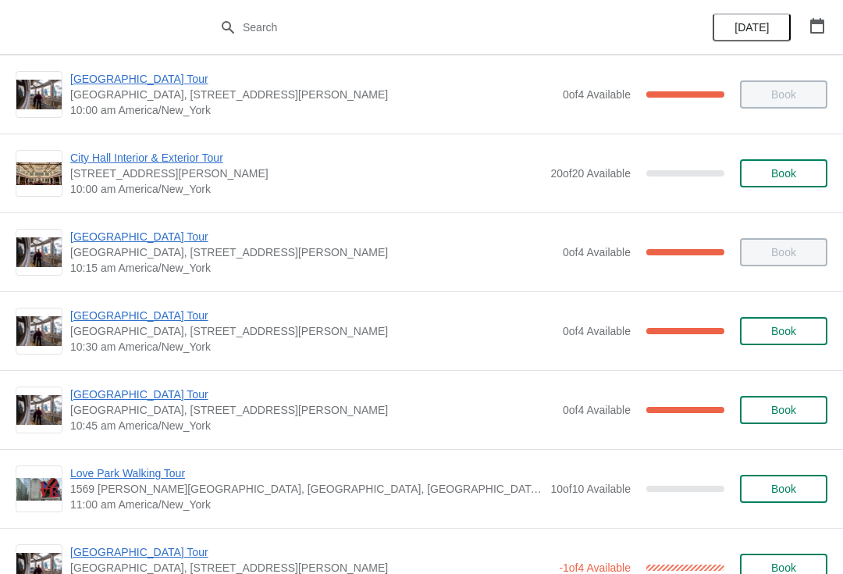
click at [165, 394] on span "City Hall Tower Tour" at bounding box center [312, 395] width 485 height 16
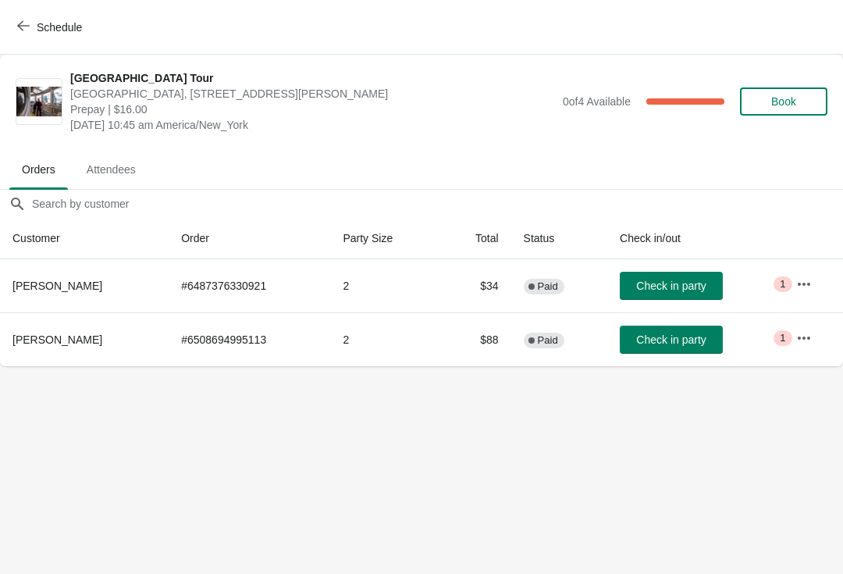
click at [687, 333] on span "Check in party" at bounding box center [670, 339] width 69 height 12
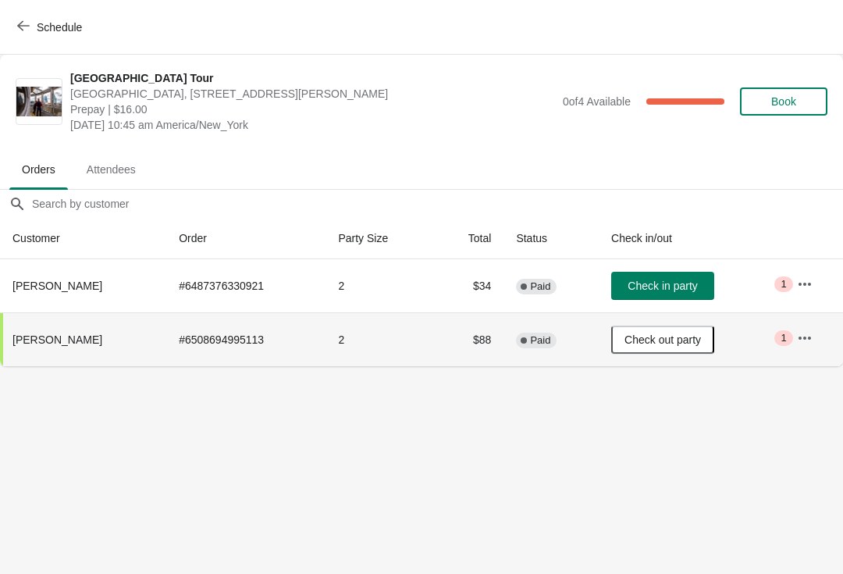
click at [43, 23] on span "Schedule" at bounding box center [59, 27] width 45 height 12
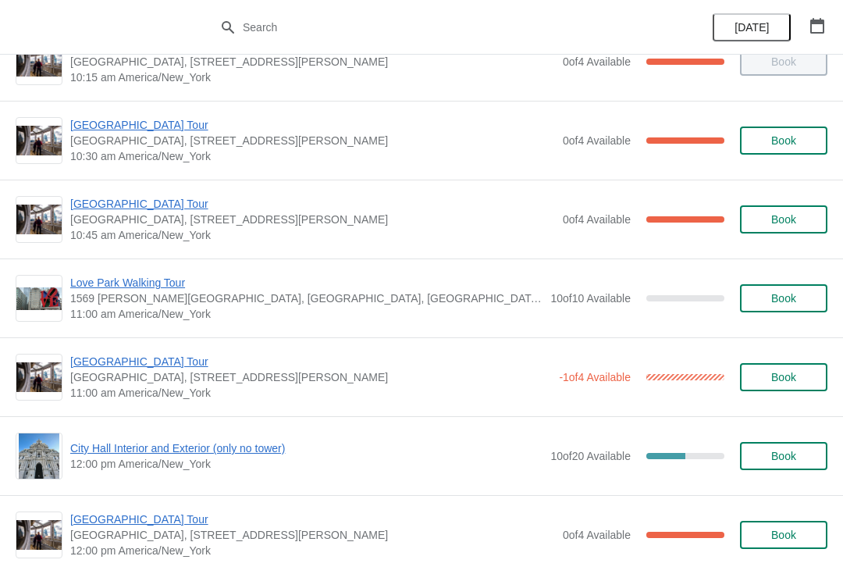
scroll to position [360, 0]
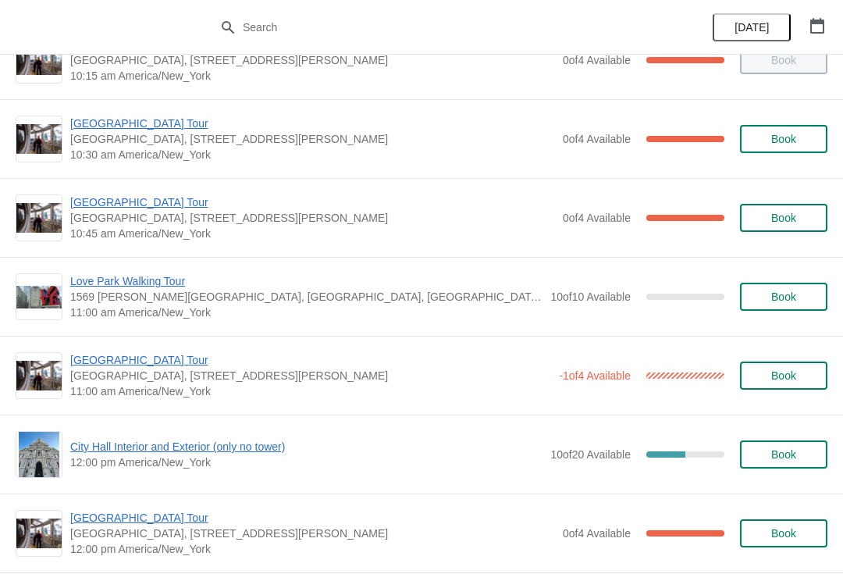
click at [291, 451] on span "City Hall Interior and Exterior (only no tower)" at bounding box center [306, 447] width 472 height 16
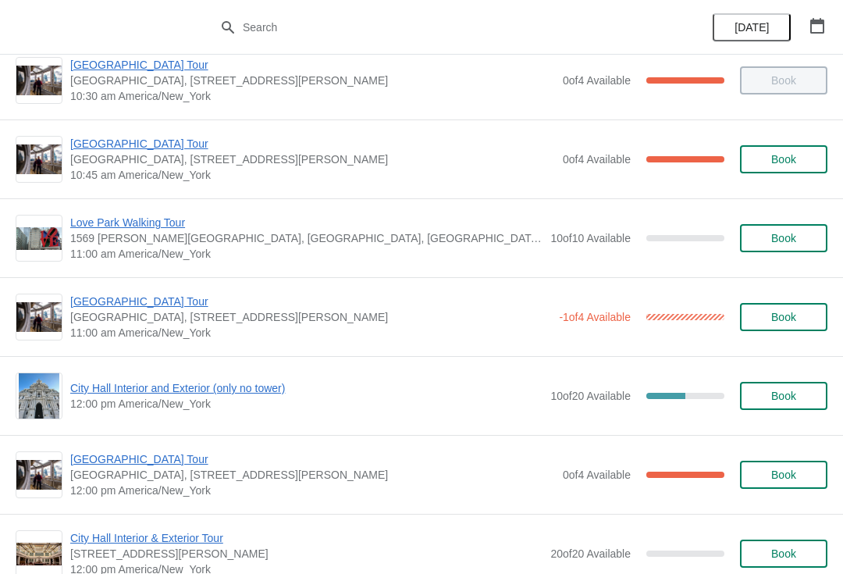
scroll to position [420, 0]
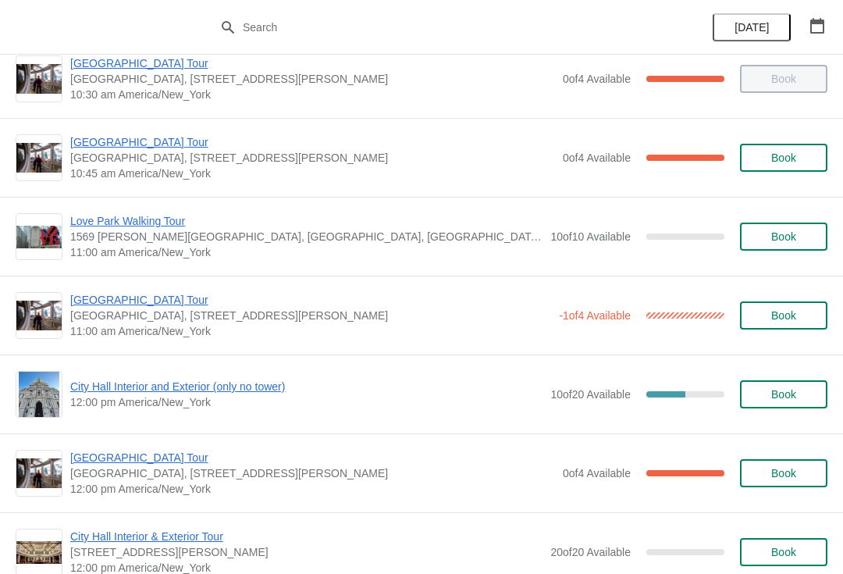
click at [144, 302] on span "[GEOGRAPHIC_DATA] Tour" at bounding box center [310, 300] width 481 height 16
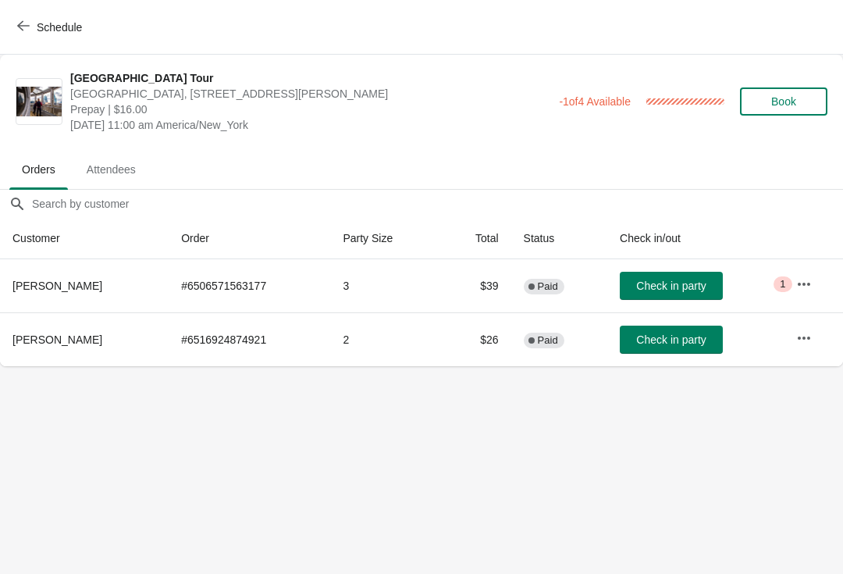
click at [649, 283] on span "Check in party" at bounding box center [670, 286] width 69 height 12
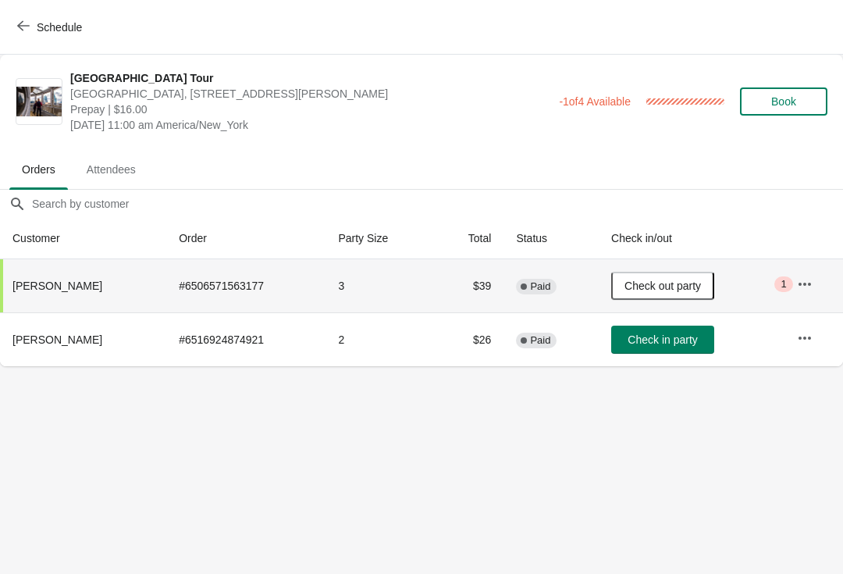
click at [687, 341] on span "Check in party" at bounding box center [662, 339] width 69 height 12
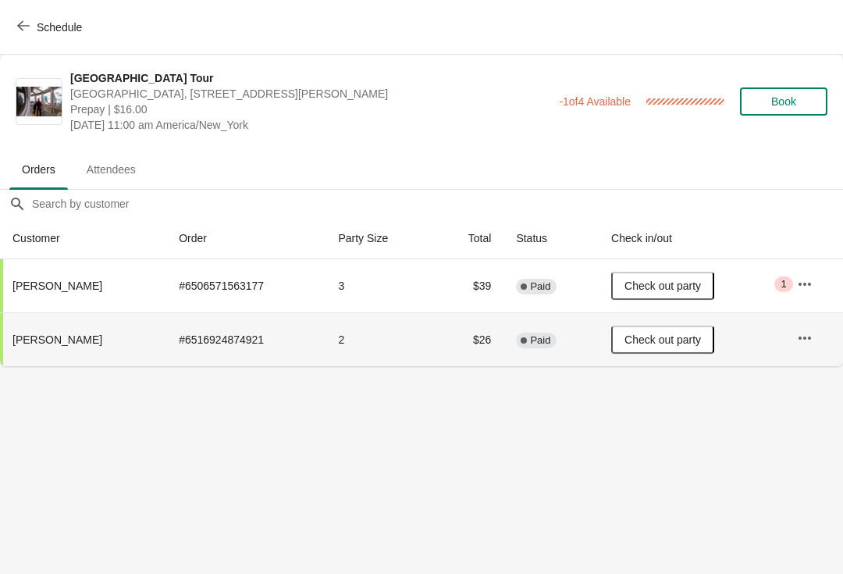
click at [31, 16] on button "Schedule" at bounding box center [51, 27] width 87 height 28
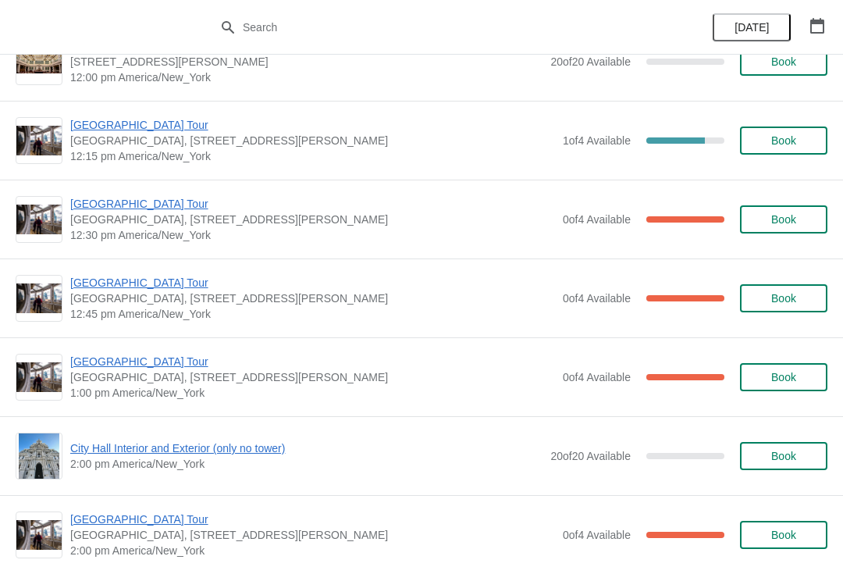
scroll to position [909, 0]
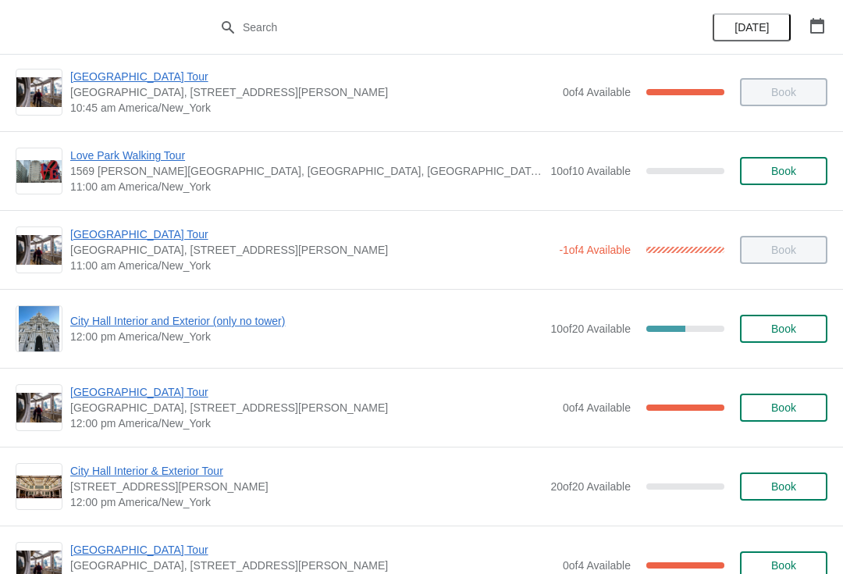
scroll to position [487, 0]
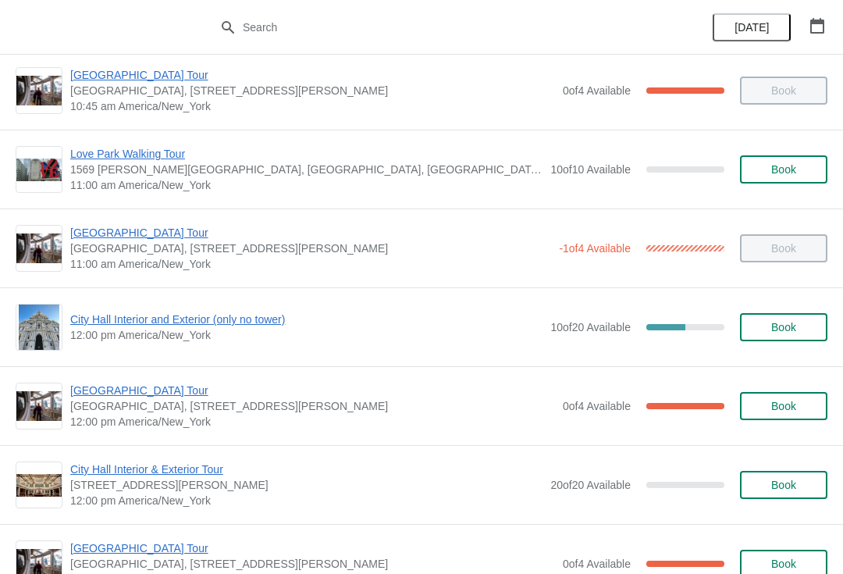
click at [245, 313] on span "City Hall Interior and Exterior (only no tower)" at bounding box center [306, 320] width 472 height 16
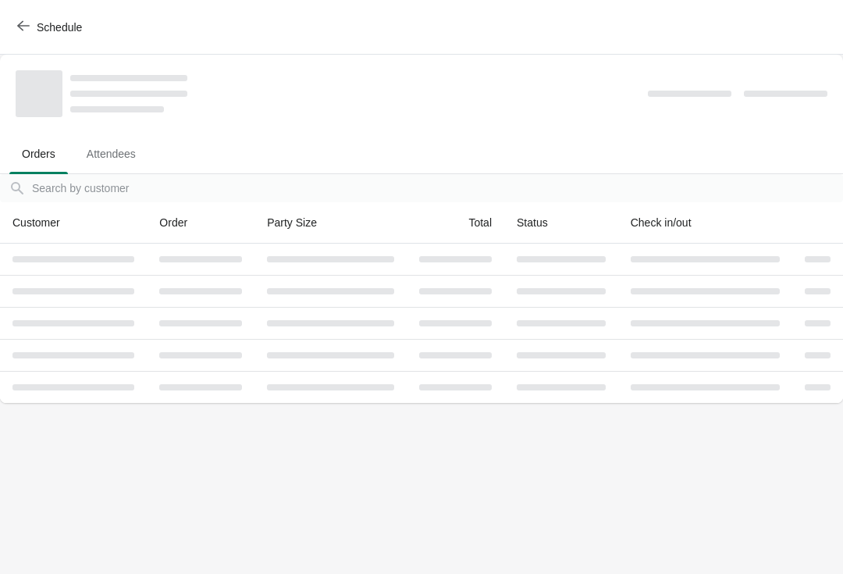
scroll to position [0, 0]
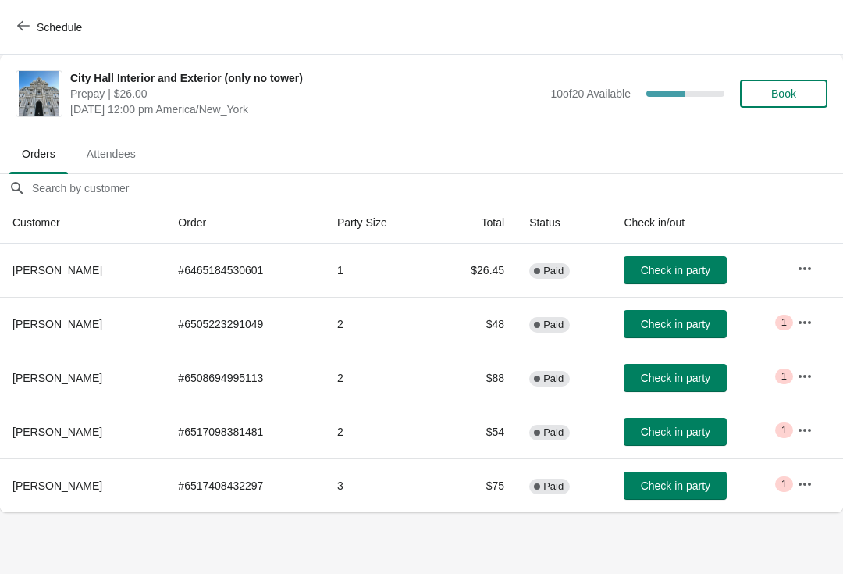
click at [809, 102] on button "Book" at bounding box center [783, 94] width 87 height 28
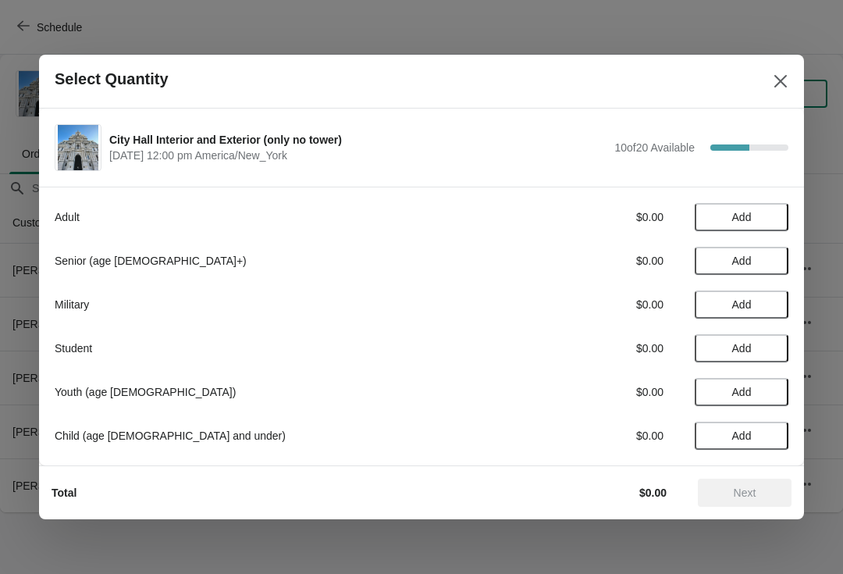
click at [778, 217] on button "Add" at bounding box center [742, 217] width 94 height 28
click at [768, 267] on button "Add" at bounding box center [742, 261] width 94 height 28
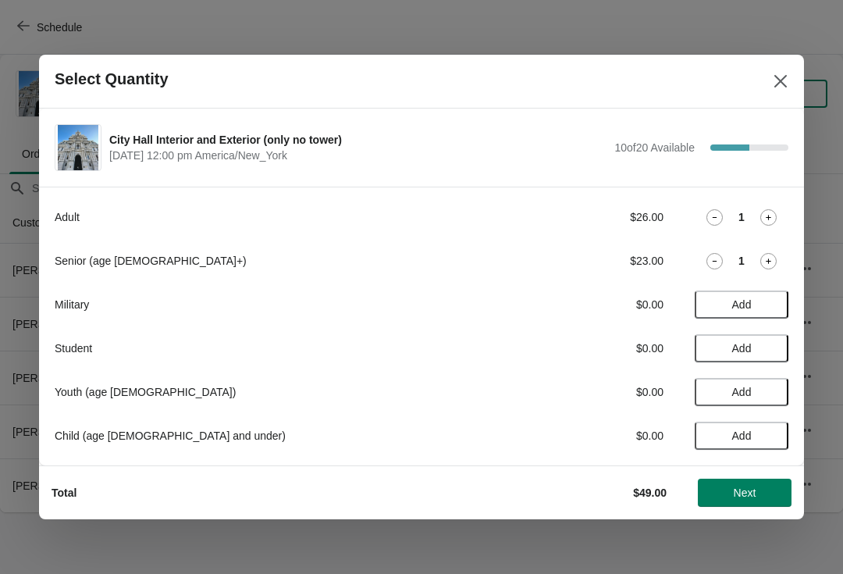
click at [770, 500] on button "Next" at bounding box center [745, 493] width 94 height 28
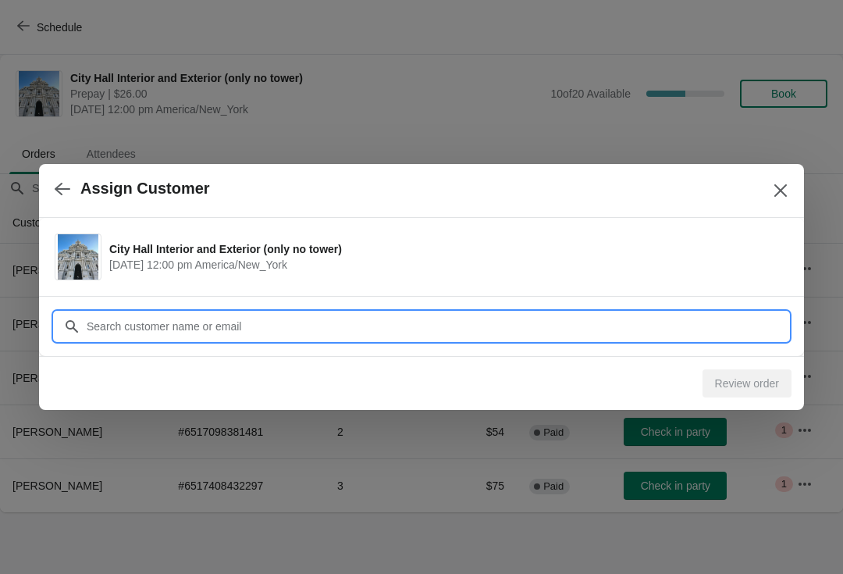
click at [270, 332] on input "Customer" at bounding box center [437, 326] width 703 height 28
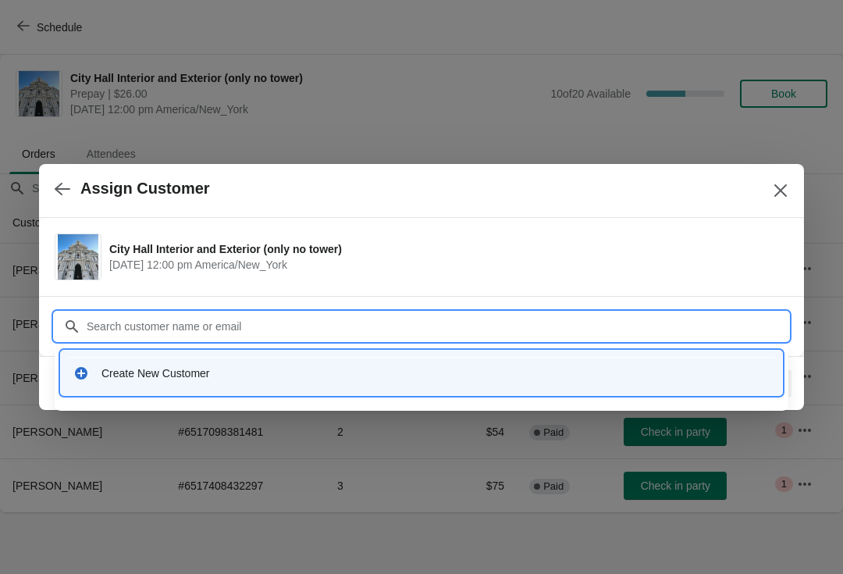
click at [298, 371] on div "Create New Customer" at bounding box center [436, 373] width 668 height 16
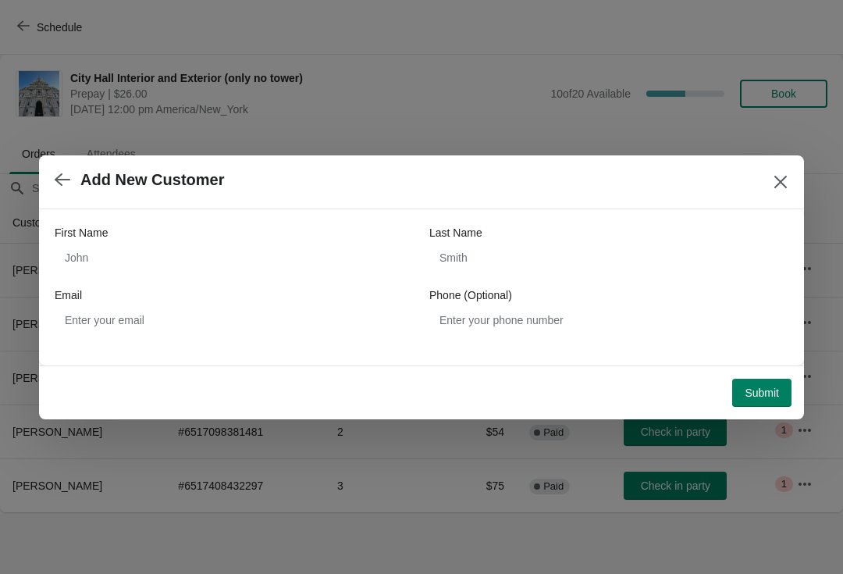
click at [187, 239] on div "First Name" at bounding box center [234, 233] width 359 height 16
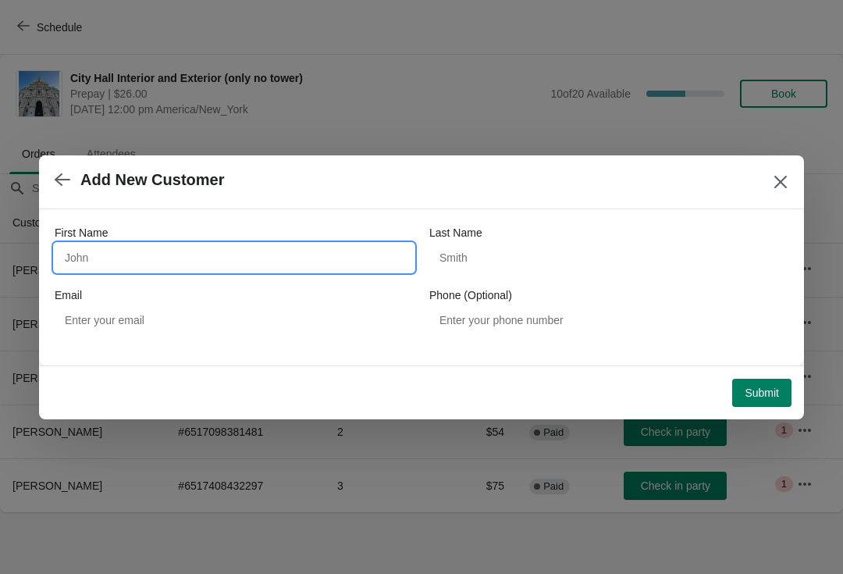
click at [208, 258] on input "First Name" at bounding box center [234, 258] width 359 height 28
type input "Dolly"
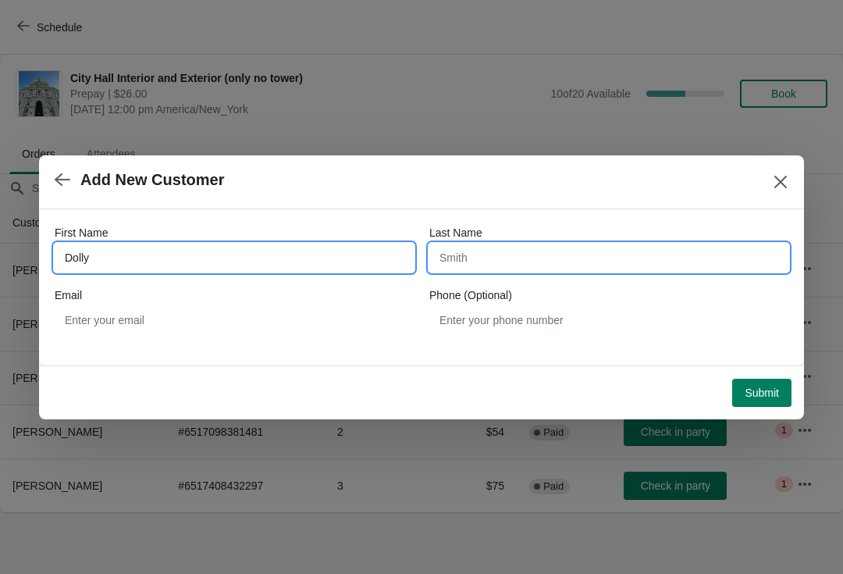
click at [547, 253] on input "Last Name" at bounding box center [608, 258] width 359 height 28
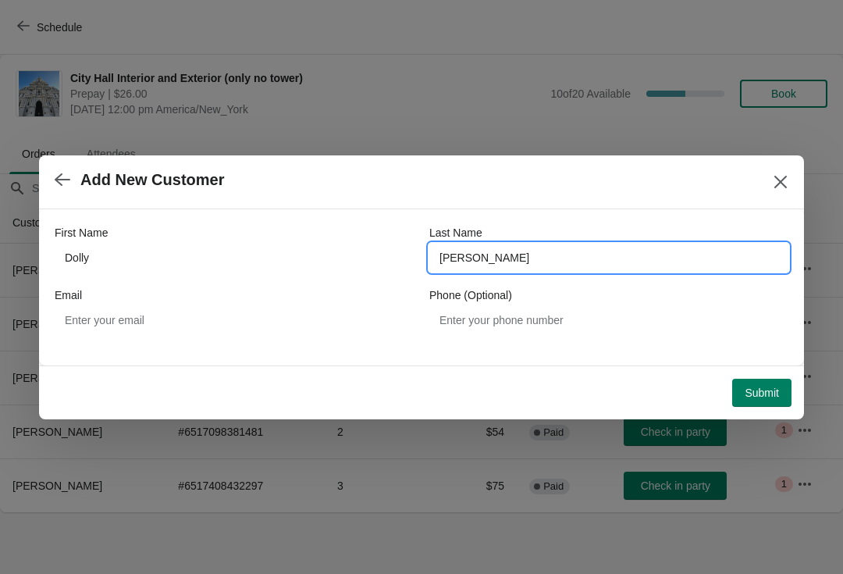
type input "Gupta"
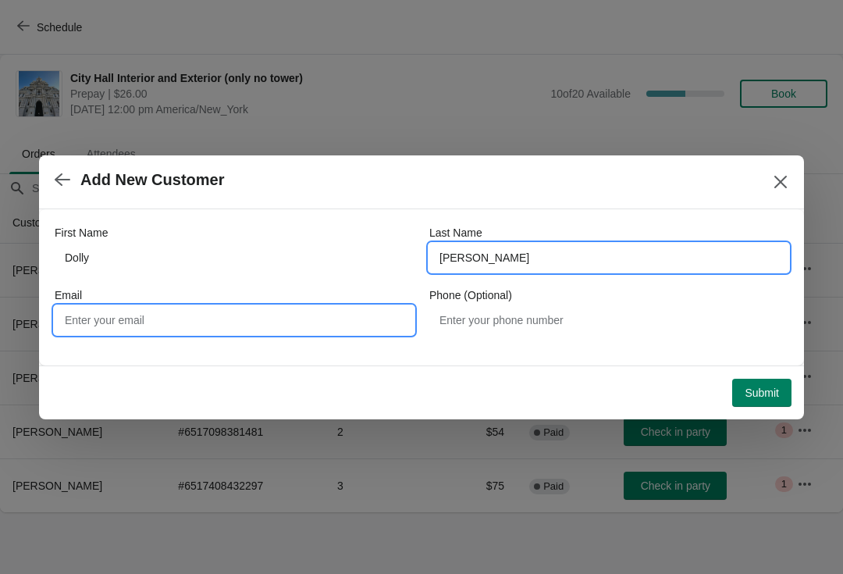
click at [296, 320] on input "Email" at bounding box center [234, 320] width 359 height 28
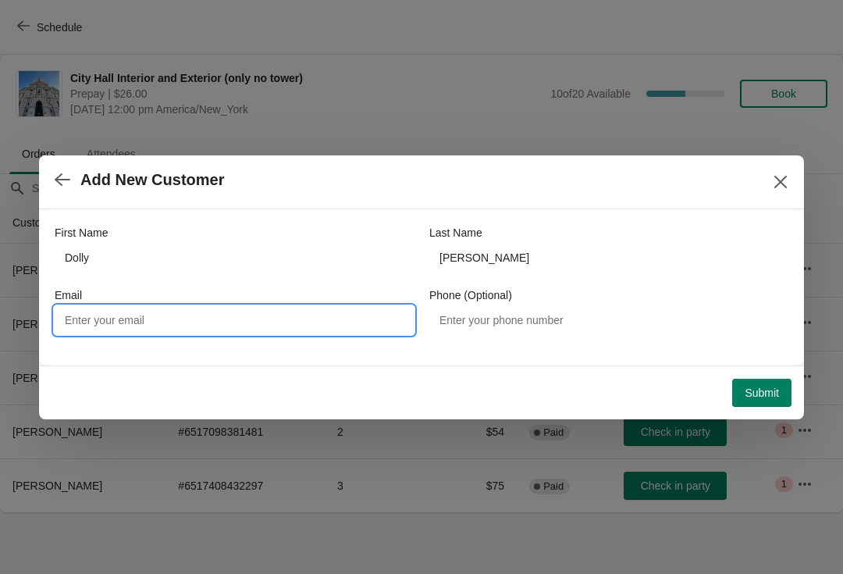
click at [764, 383] on button "Submit" at bounding box center [761, 393] width 59 height 28
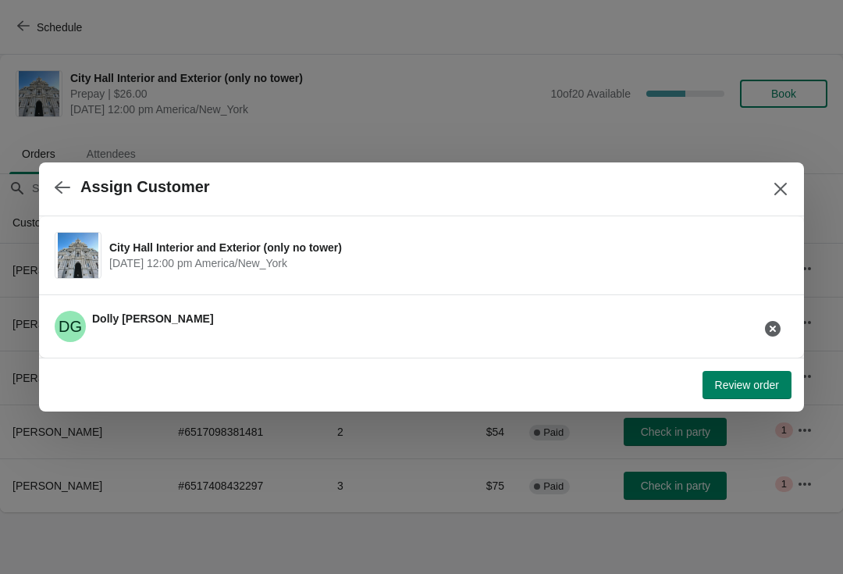
click at [761, 394] on button "Review order" at bounding box center [747, 385] width 89 height 28
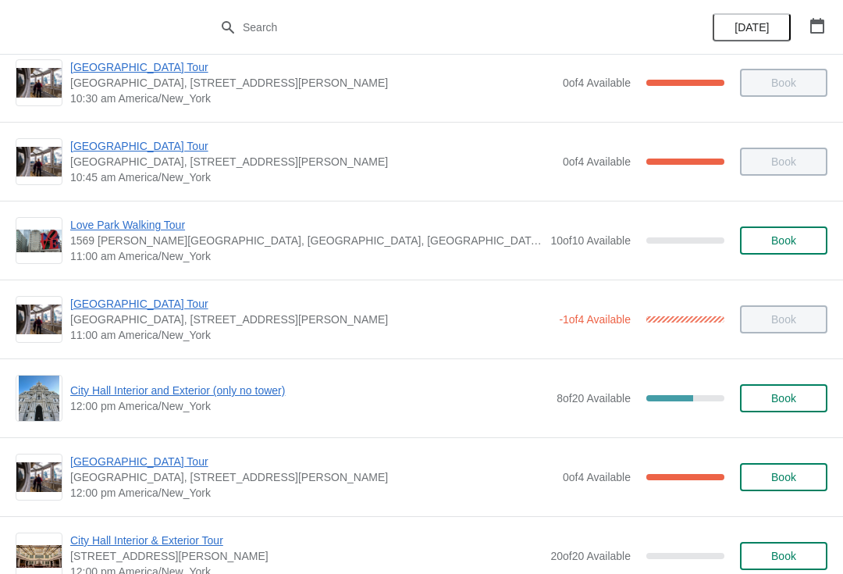
scroll to position [417, 0]
click at [263, 382] on span "City Hall Interior and Exterior (only no tower)" at bounding box center [309, 390] width 479 height 16
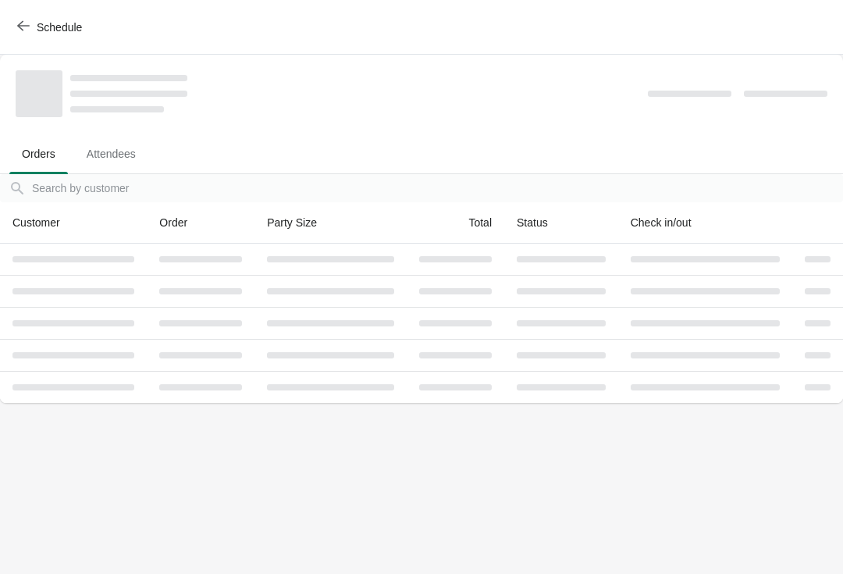
scroll to position [0, 0]
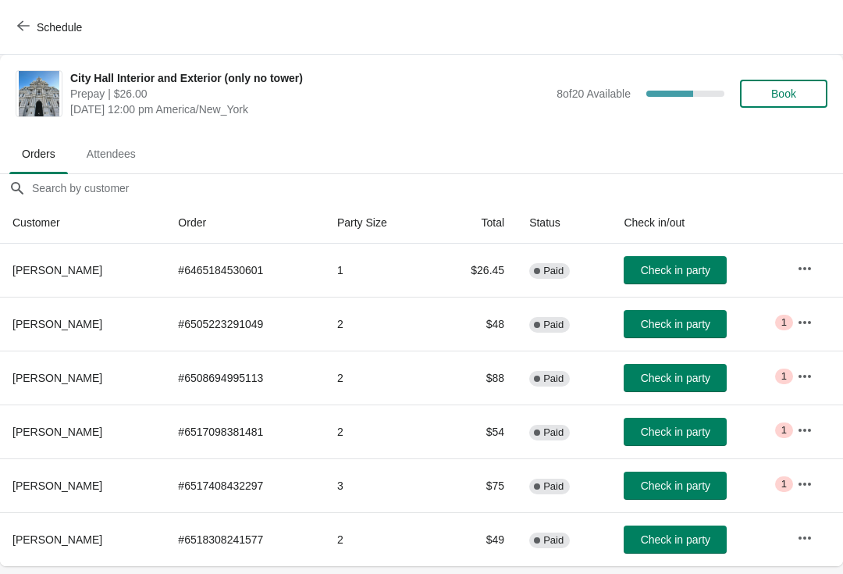
click at [704, 488] on span "Check in party" at bounding box center [675, 485] width 69 height 12
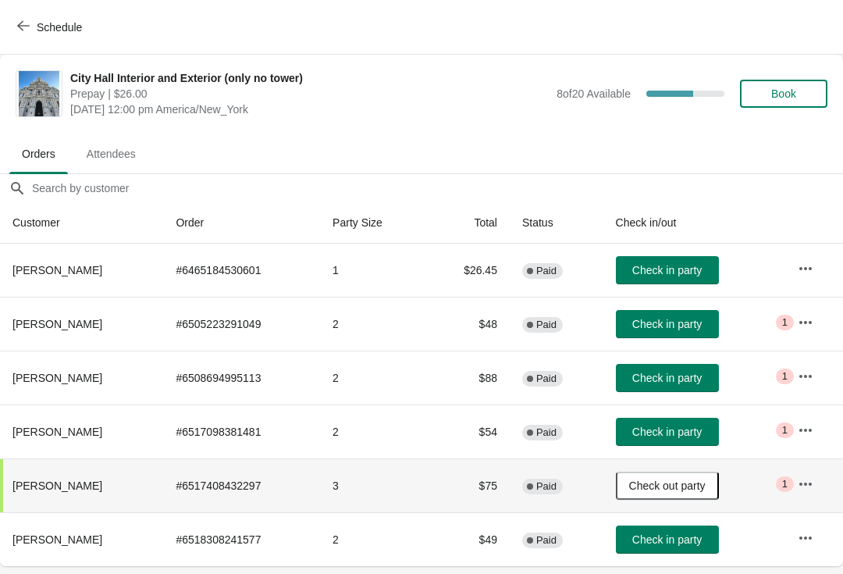
click at [800, 98] on span "Book" at bounding box center [783, 93] width 59 height 12
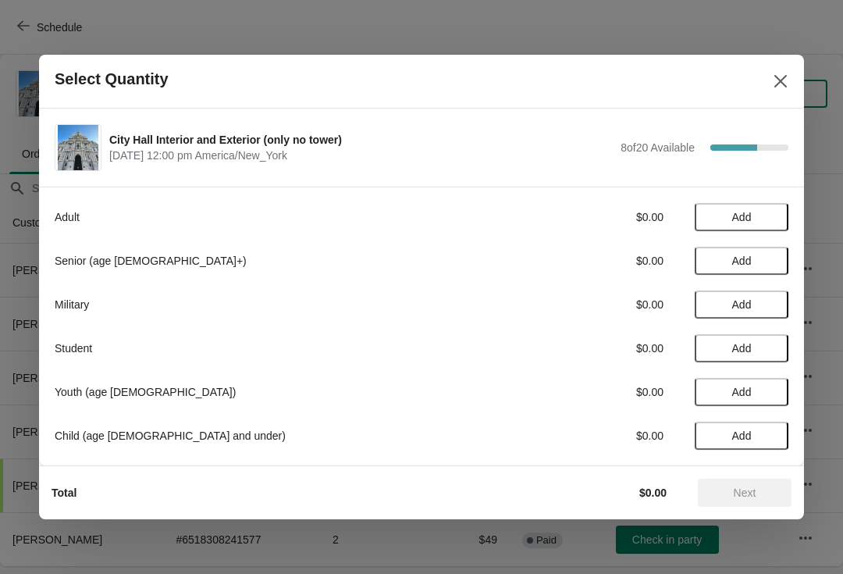
click at [766, 211] on span "Add" at bounding box center [742, 217] width 66 height 12
click at [787, 208] on div "Adult $26.00 1" at bounding box center [422, 217] width 734 height 28
click at [779, 205] on div "Adult $26.00 1" at bounding box center [422, 217] width 734 height 28
click at [750, 205] on div "Adult $26.00 1" at bounding box center [422, 217] width 734 height 28
click at [781, 209] on div "1" at bounding box center [742, 217] width 94 height 16
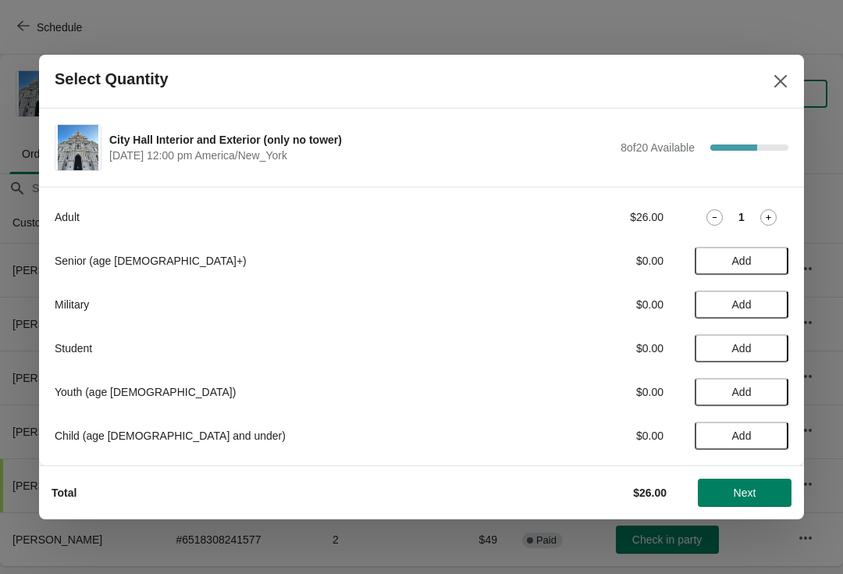
click at [776, 219] on icon at bounding box center [769, 217] width 16 height 16
click at [762, 493] on span "Next" at bounding box center [745, 492] width 69 height 12
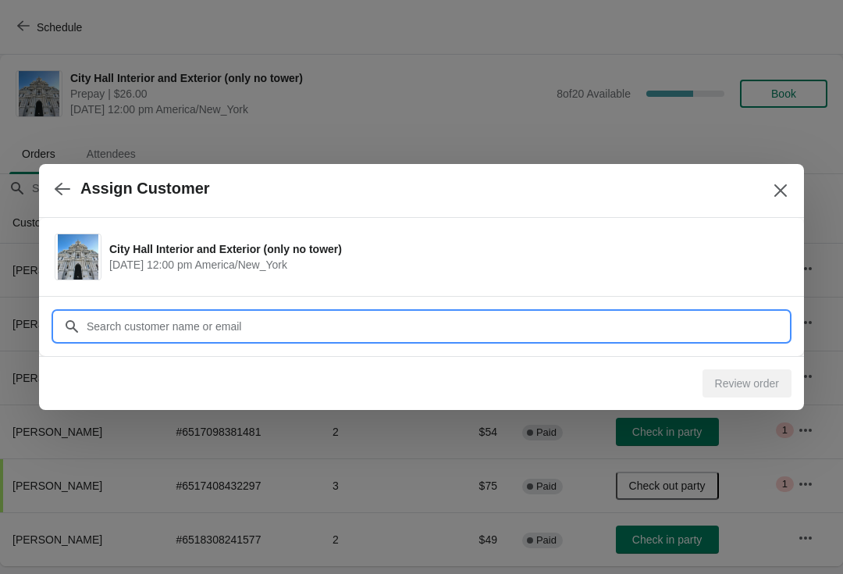
click at [323, 329] on input "Customer" at bounding box center [437, 326] width 703 height 28
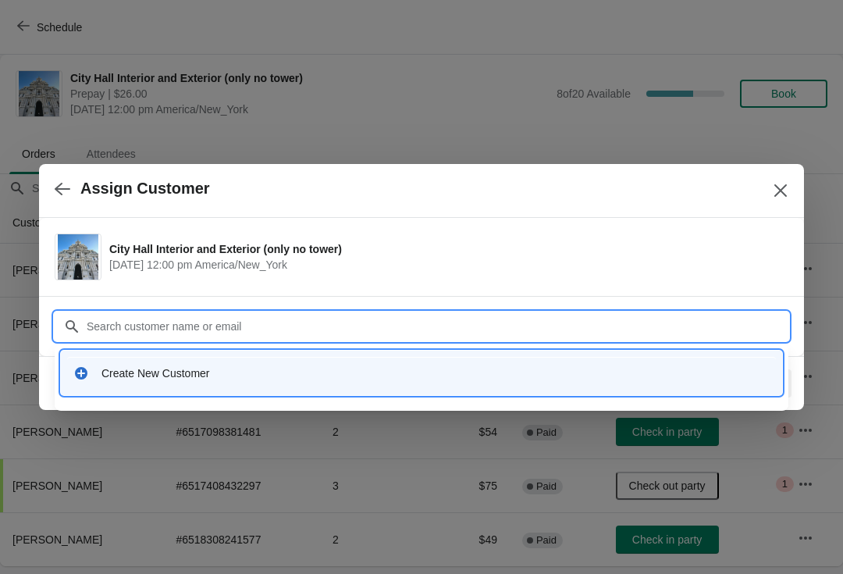
click at [786, 176] on button "Close" at bounding box center [781, 190] width 28 height 28
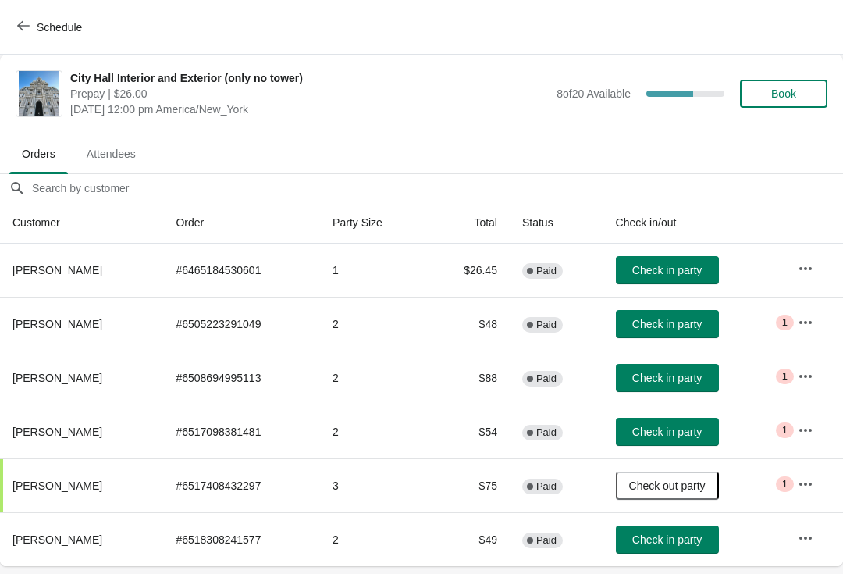
click at [801, 106] on button "Book" at bounding box center [783, 94] width 87 height 28
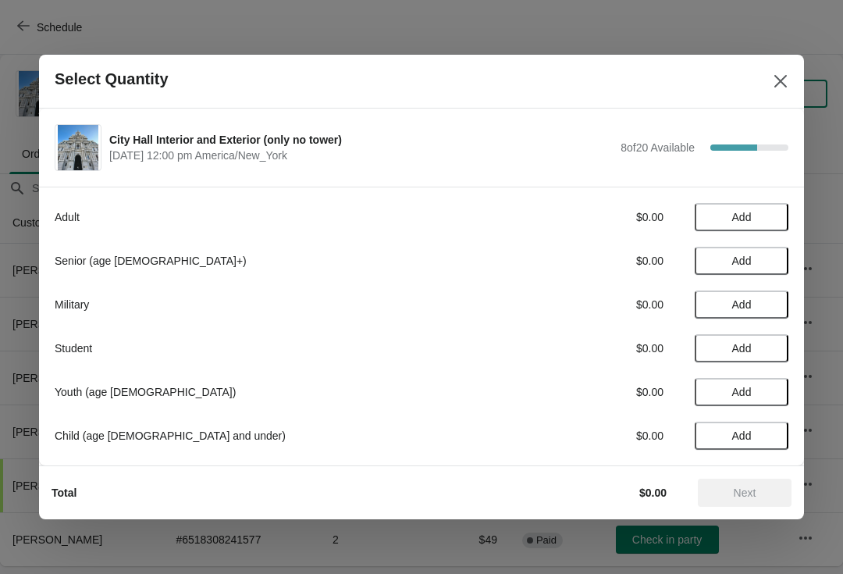
click at [760, 209] on button "Add" at bounding box center [742, 217] width 94 height 28
click at [774, 212] on icon at bounding box center [769, 217] width 16 height 16
click at [767, 480] on button "Next" at bounding box center [745, 493] width 94 height 28
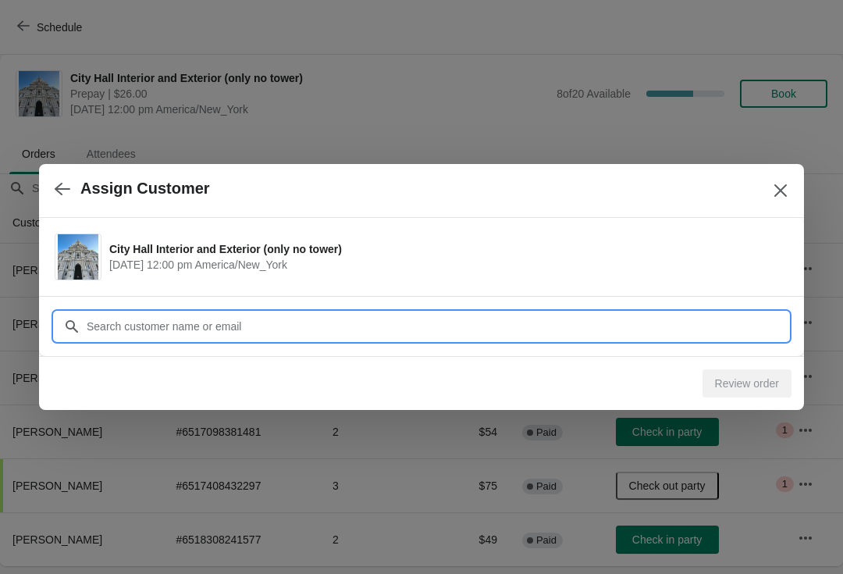
click at [239, 330] on input "Customer" at bounding box center [437, 326] width 703 height 28
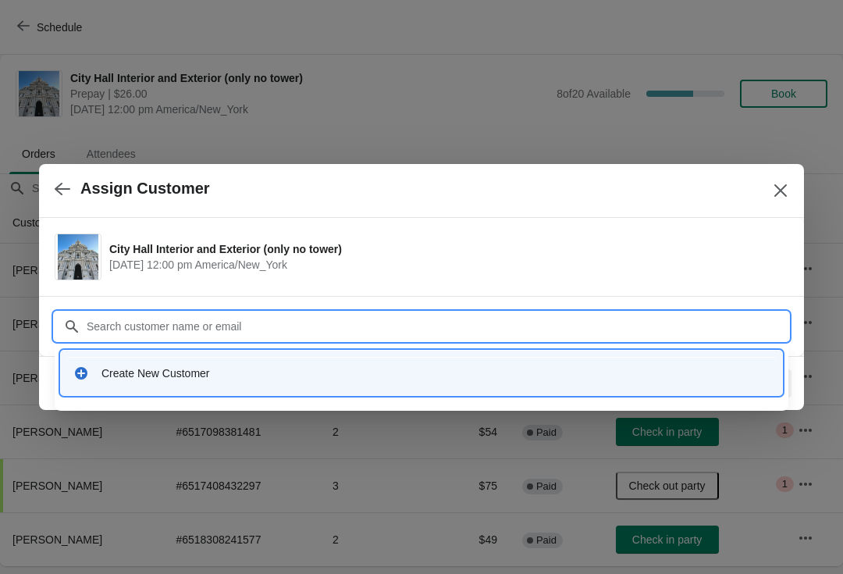
click at [436, 370] on div "Create New Customer" at bounding box center [436, 373] width 668 height 16
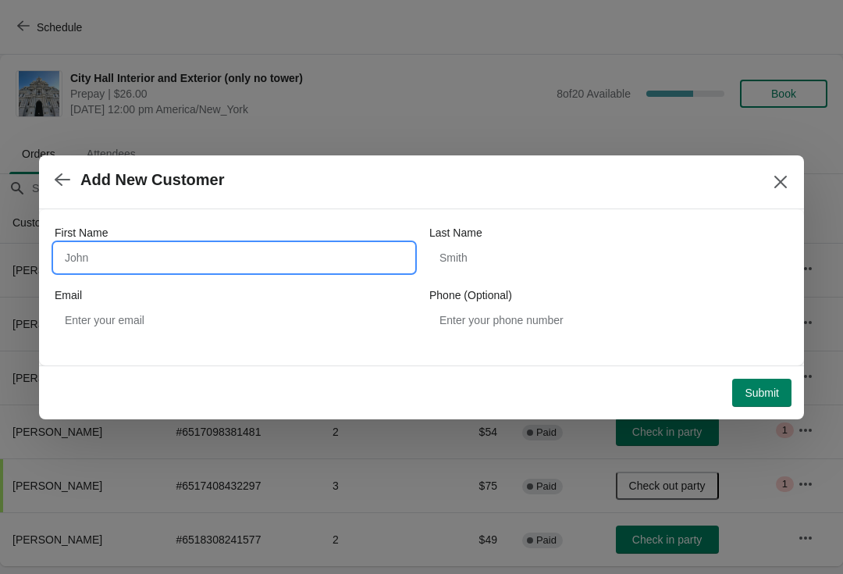
click at [180, 266] on input "First Name" at bounding box center [234, 258] width 359 height 28
type input "Kirchris"
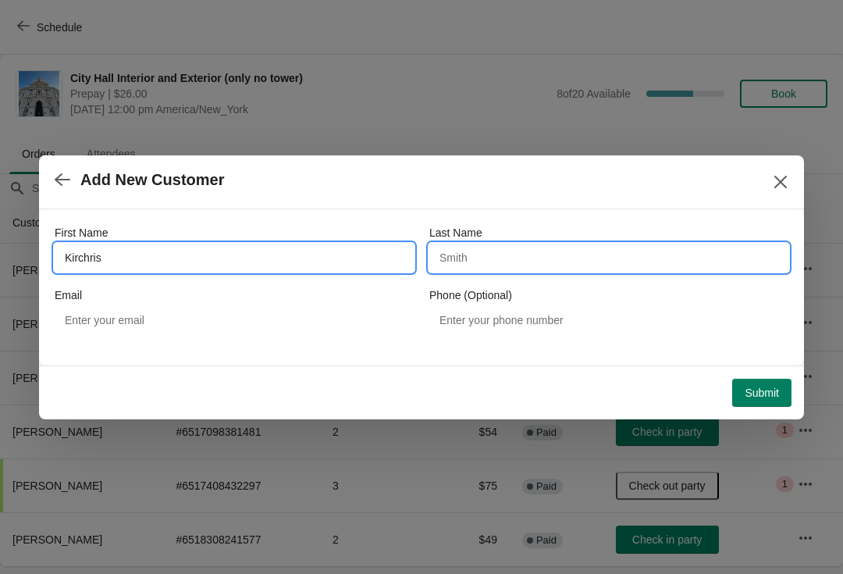
click at [597, 262] on input "Last Name" at bounding box center [608, 258] width 359 height 28
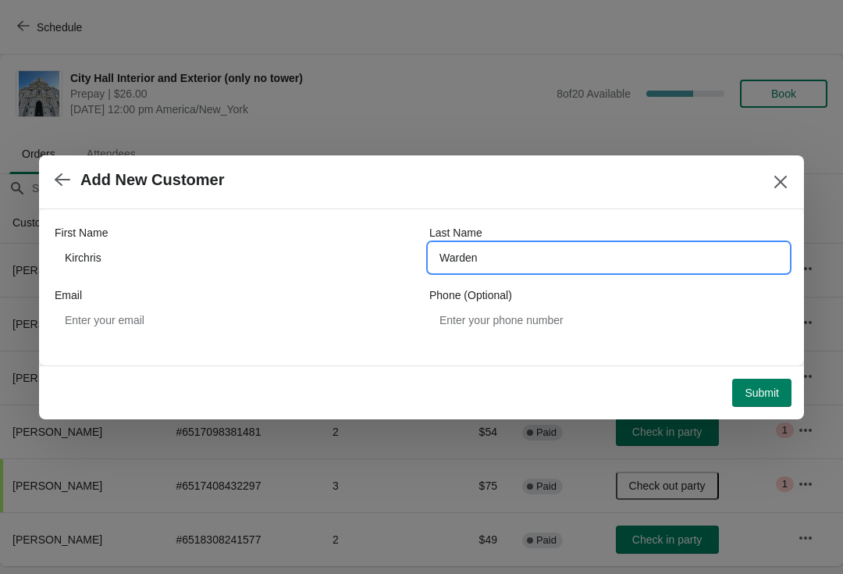
type input "Warden"
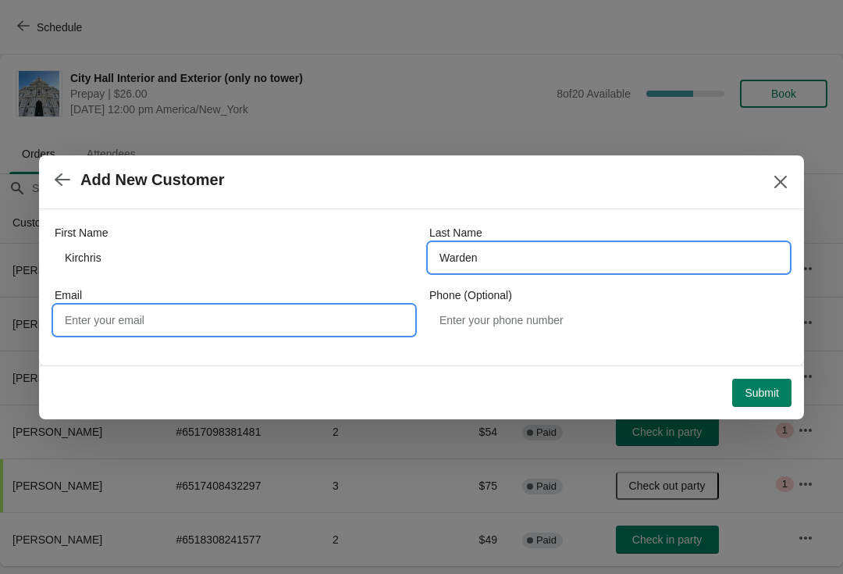
click at [268, 315] on input "Email" at bounding box center [234, 320] width 359 height 28
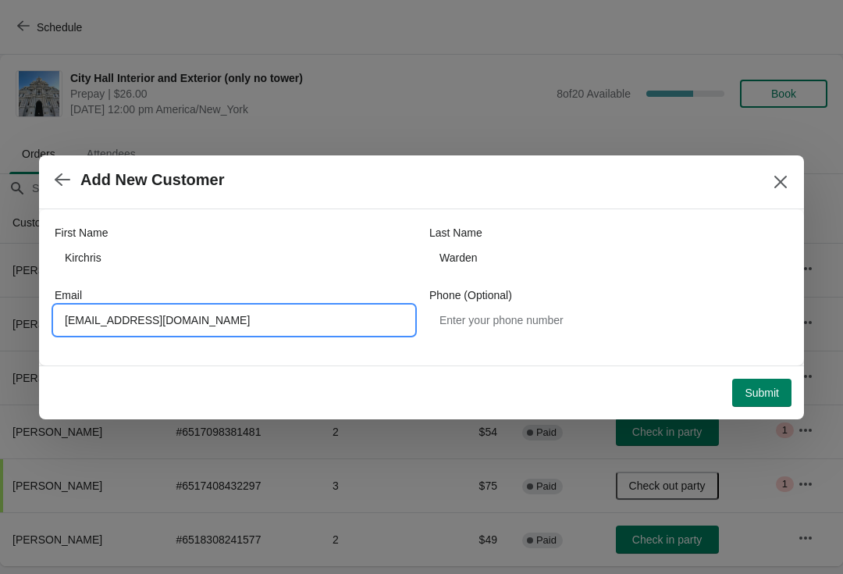
type input "cwarded@gmail.com"
click at [771, 373] on div "Submit" at bounding box center [418, 389] width 746 height 34
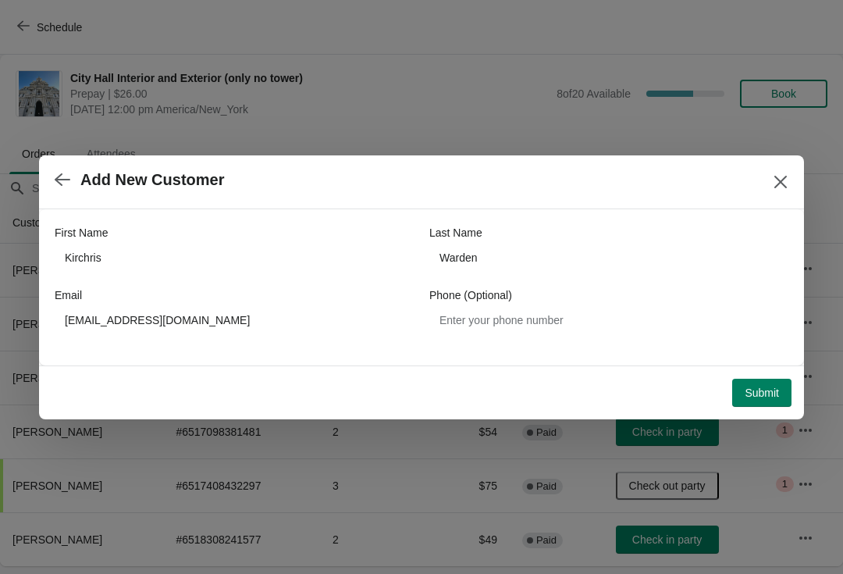
click at [785, 397] on button "Submit" at bounding box center [761, 393] width 59 height 28
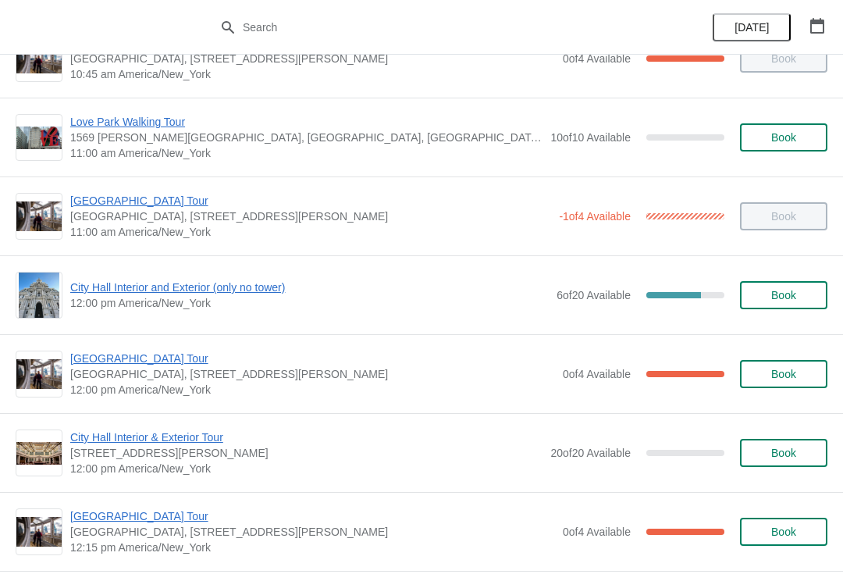
scroll to position [520, 0]
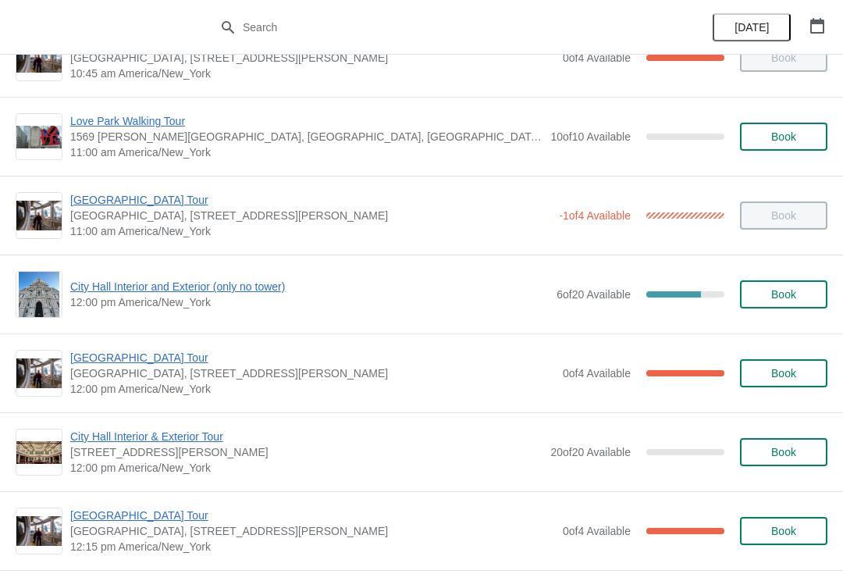
click at [226, 294] on span "City Hall Interior and Exterior (only no tower)" at bounding box center [309, 287] width 479 height 16
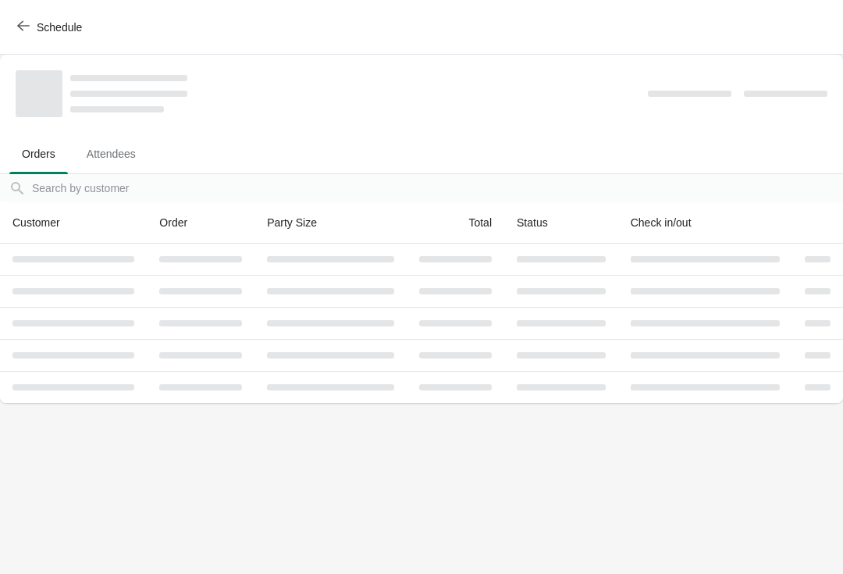
scroll to position [0, 0]
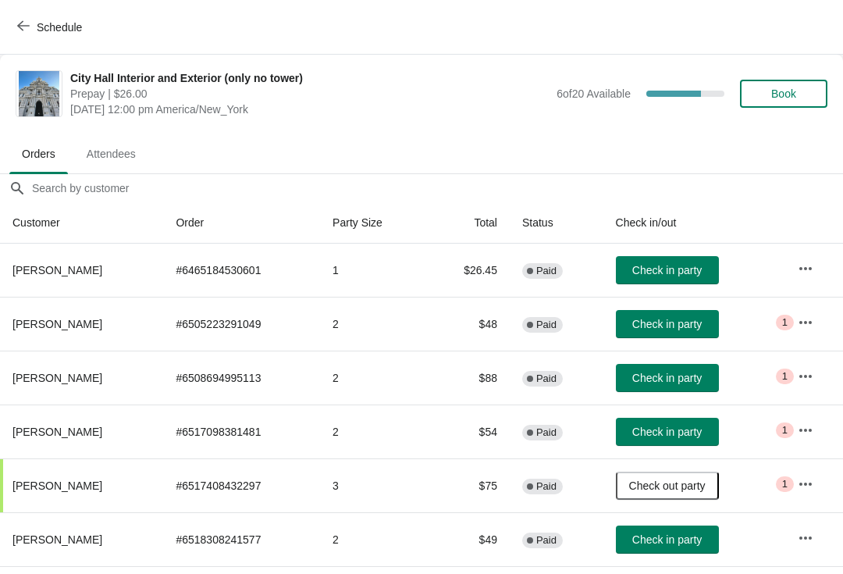
click at [702, 268] on span "Check in party" at bounding box center [666, 270] width 69 height 12
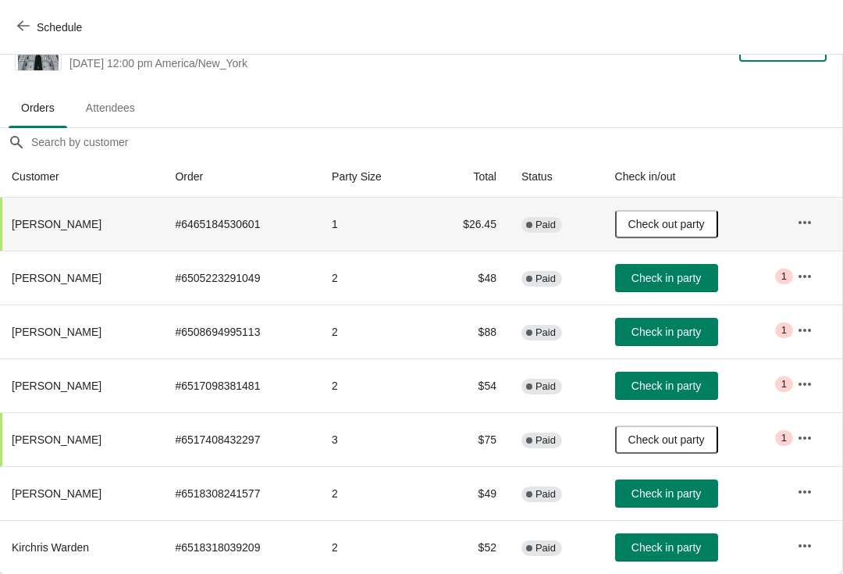
scroll to position [46, 1]
click at [698, 483] on button "Check in party" at bounding box center [666, 493] width 103 height 28
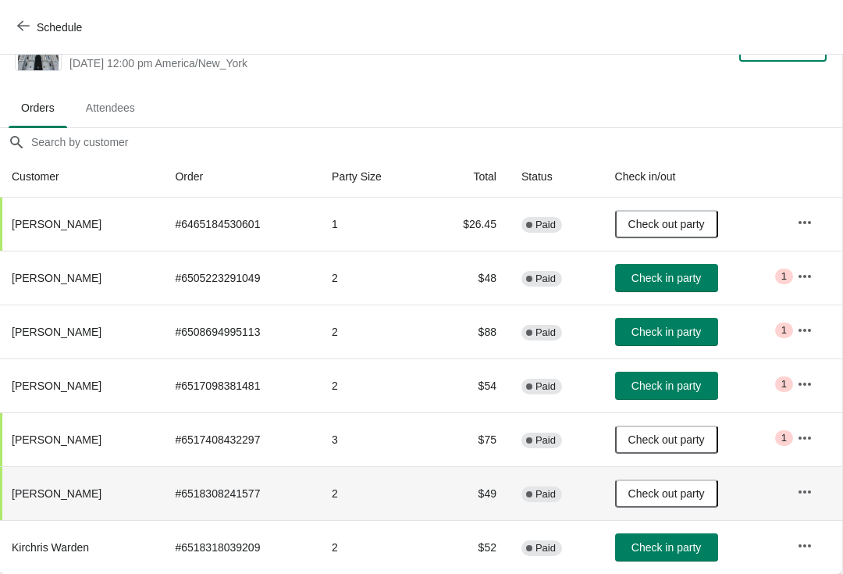
click at [706, 280] on span "Check in party" at bounding box center [667, 278] width 78 height 12
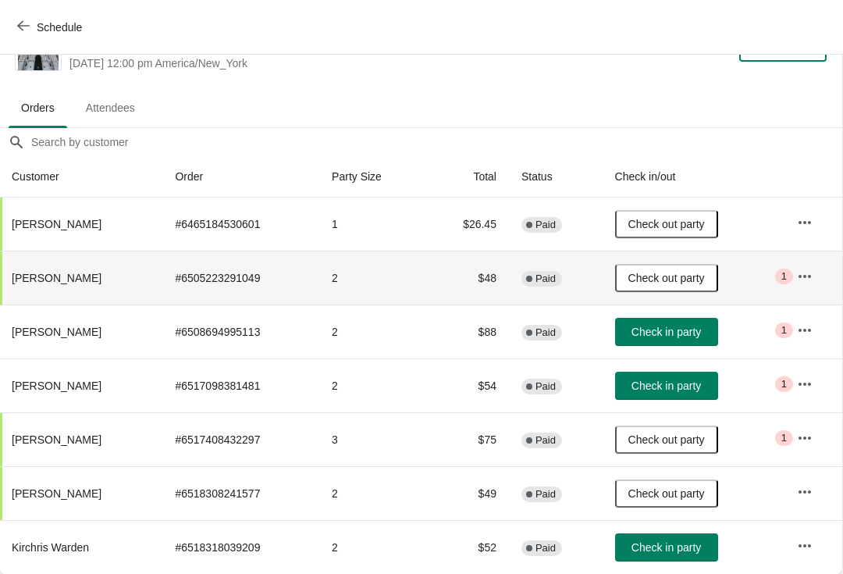
click at [42, 14] on button "Schedule" at bounding box center [51, 27] width 87 height 28
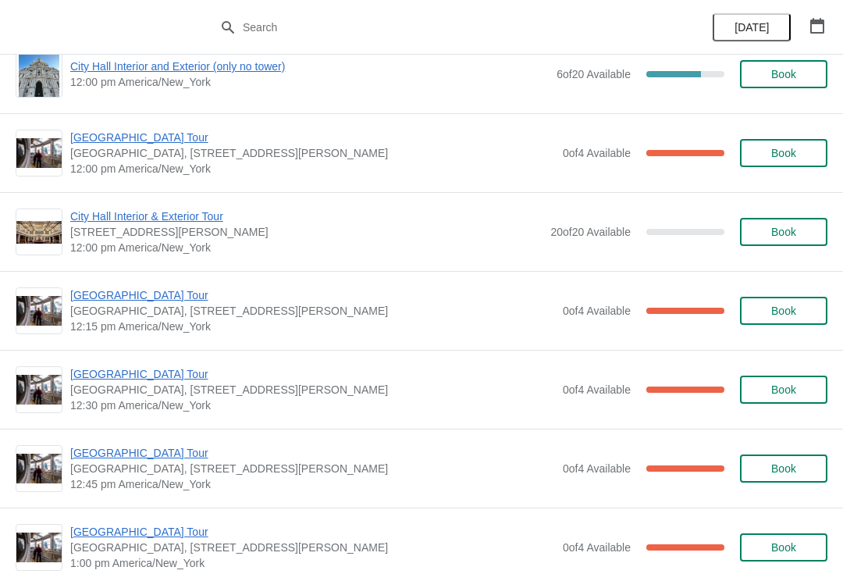
scroll to position [743, 0]
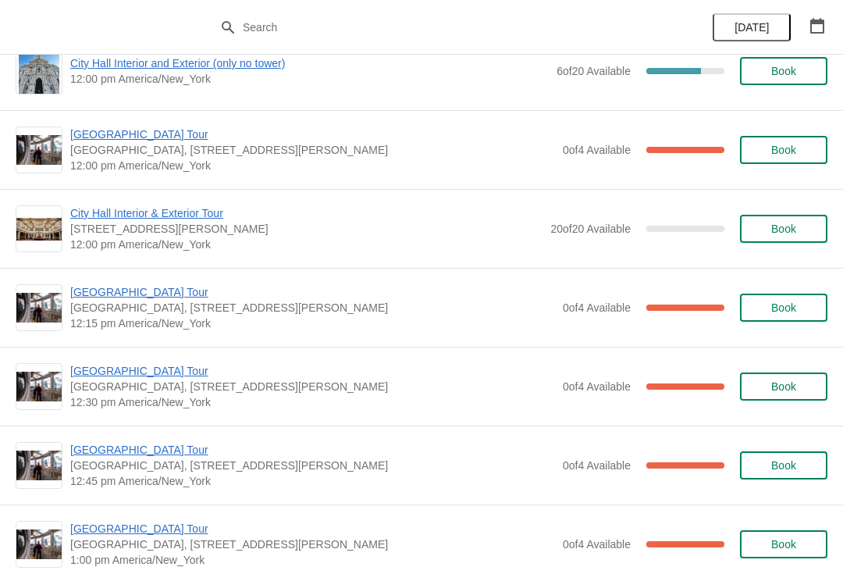
click at [144, 298] on span "[GEOGRAPHIC_DATA] Tour" at bounding box center [312, 292] width 485 height 16
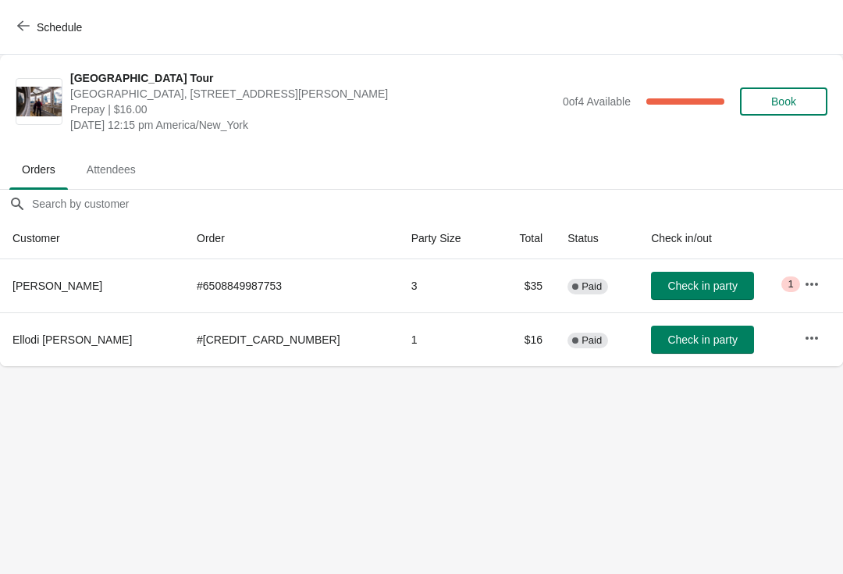
click at [26, 13] on button "Schedule" at bounding box center [51, 27] width 87 height 28
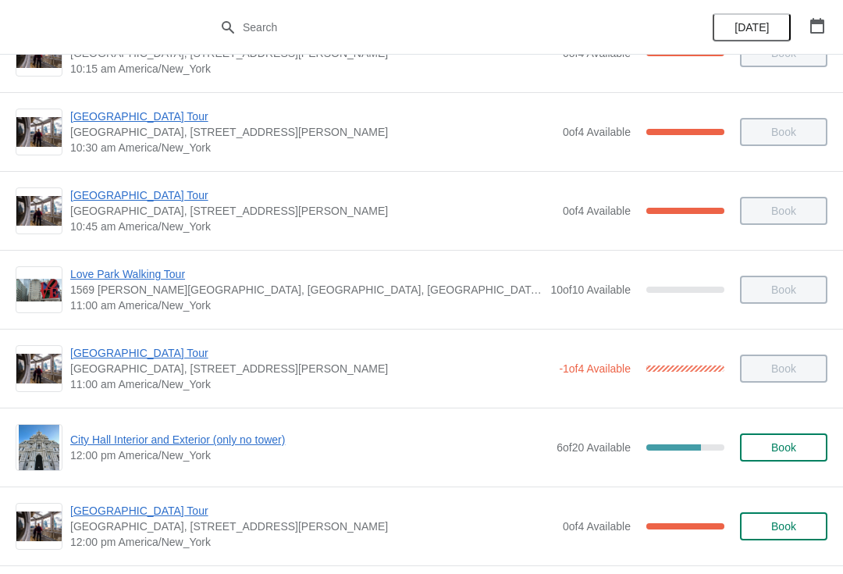
scroll to position [379, 0]
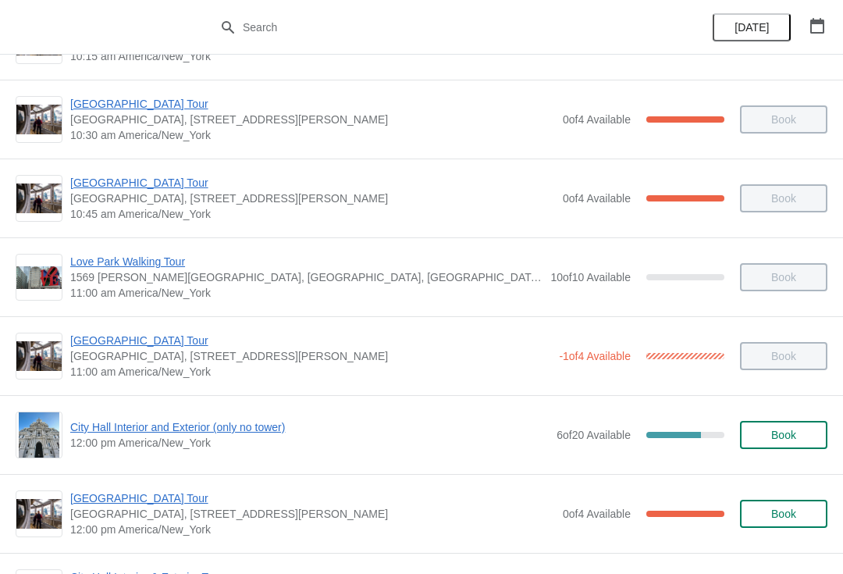
click at [244, 444] on span "12:00 pm America/New_York" at bounding box center [309, 443] width 479 height 16
click at [175, 520] on span "[GEOGRAPHIC_DATA], [STREET_ADDRESS][PERSON_NAME]" at bounding box center [312, 514] width 485 height 16
click at [160, 501] on span "[GEOGRAPHIC_DATA] Tour" at bounding box center [312, 498] width 485 height 16
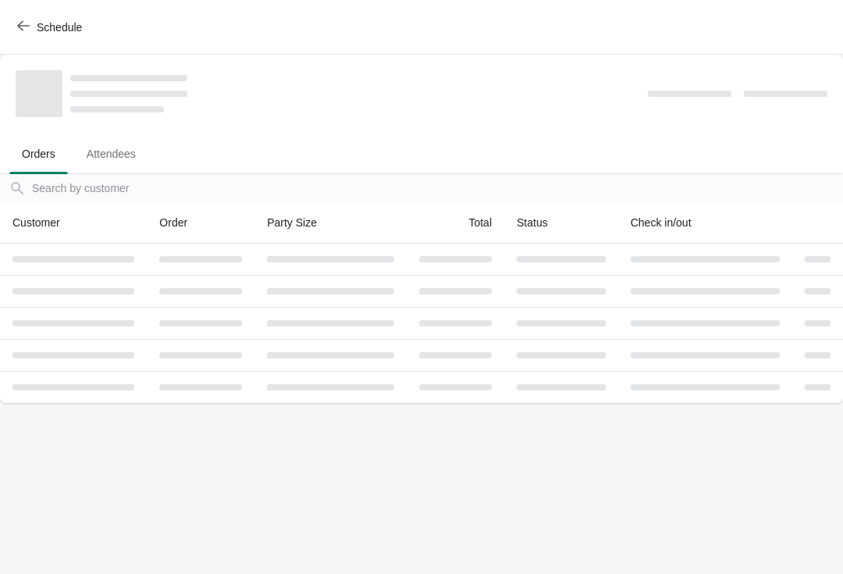
scroll to position [0, 0]
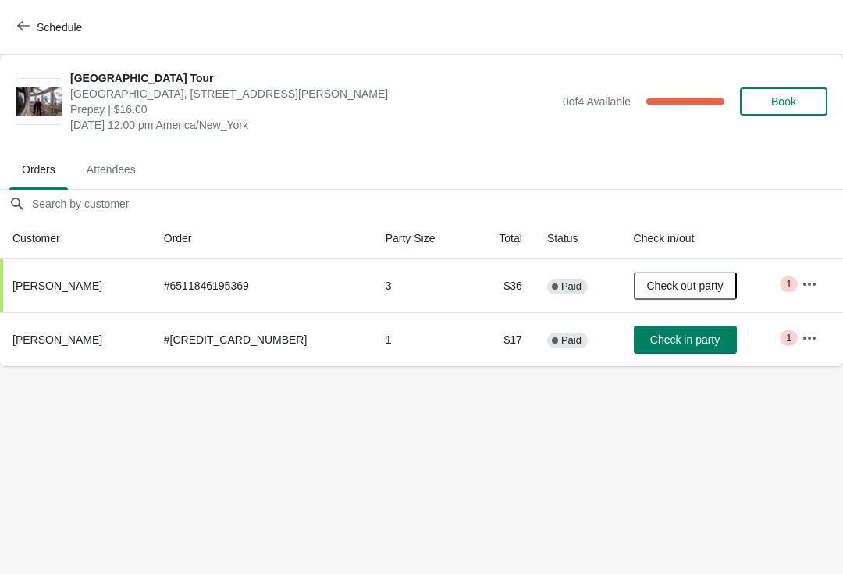
click at [699, 344] on span "Check in party" at bounding box center [684, 339] width 69 height 12
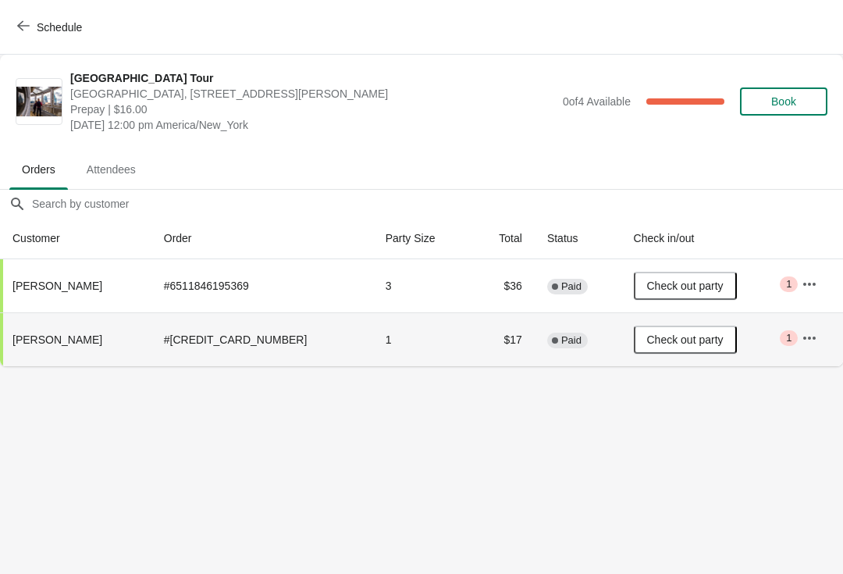
click at [20, 15] on button "Schedule" at bounding box center [51, 27] width 87 height 28
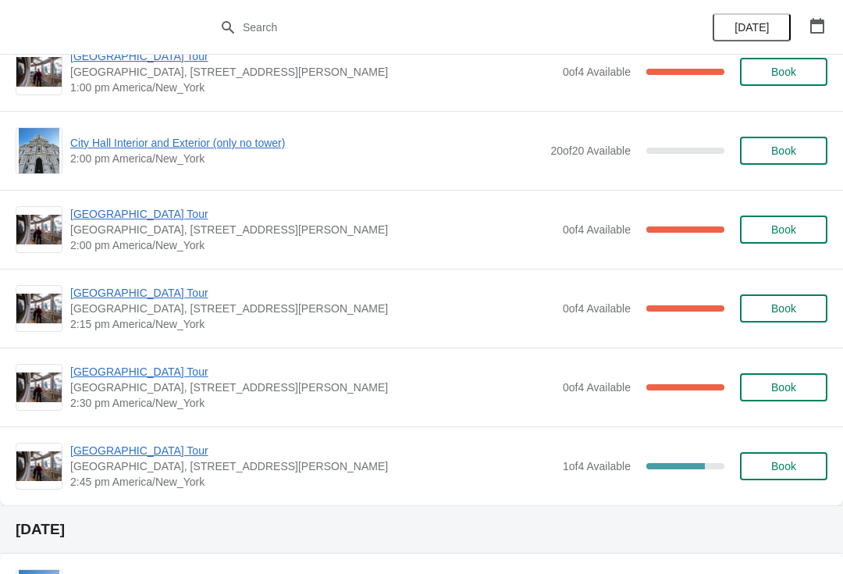
scroll to position [1213, 0]
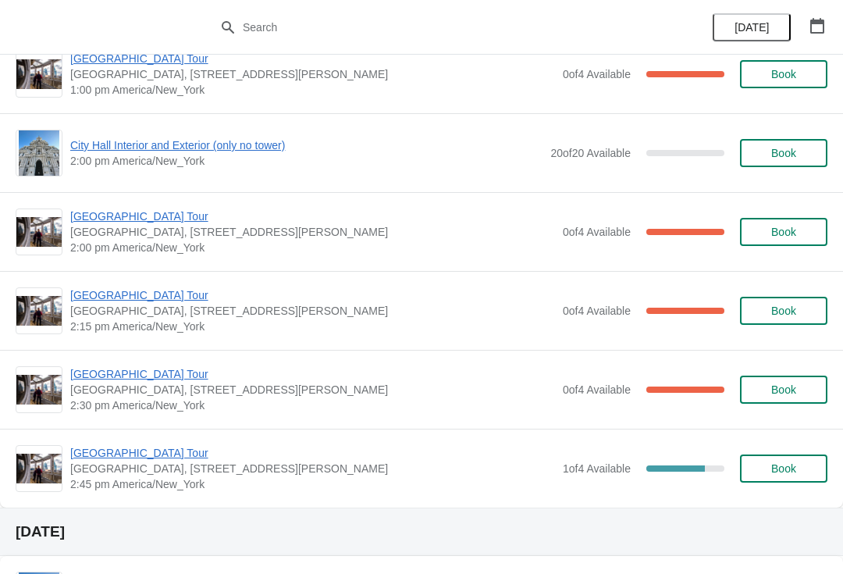
click at [779, 473] on span "Book" at bounding box center [783, 468] width 25 height 12
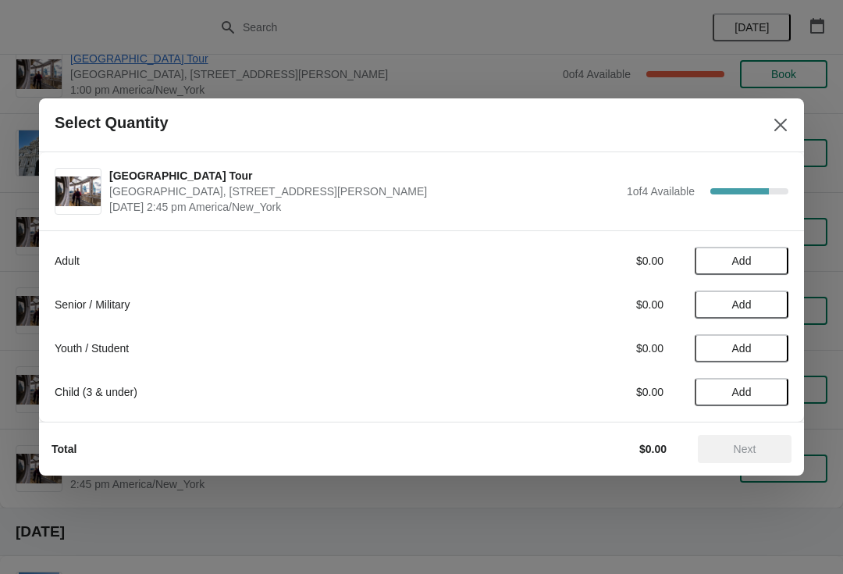
click at [757, 258] on span "Add" at bounding box center [742, 261] width 66 height 12
click at [761, 449] on span "Next" at bounding box center [745, 449] width 69 height 12
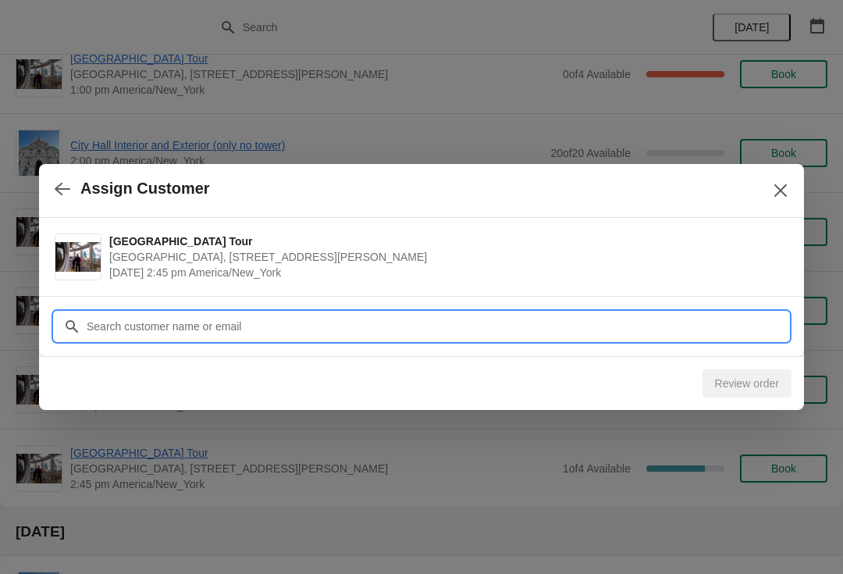
click at [262, 312] on input "Customer" at bounding box center [437, 326] width 703 height 28
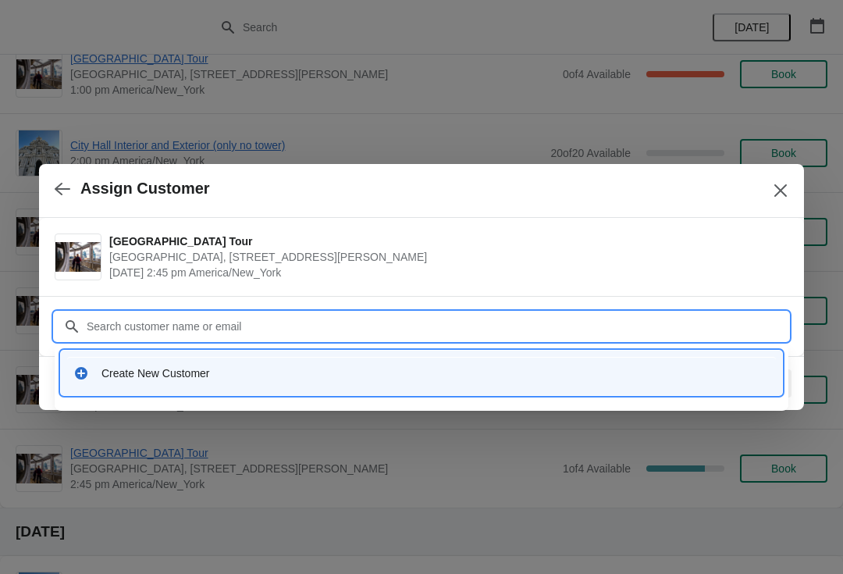
click at [276, 372] on div "Create New Customer" at bounding box center [436, 373] width 668 height 16
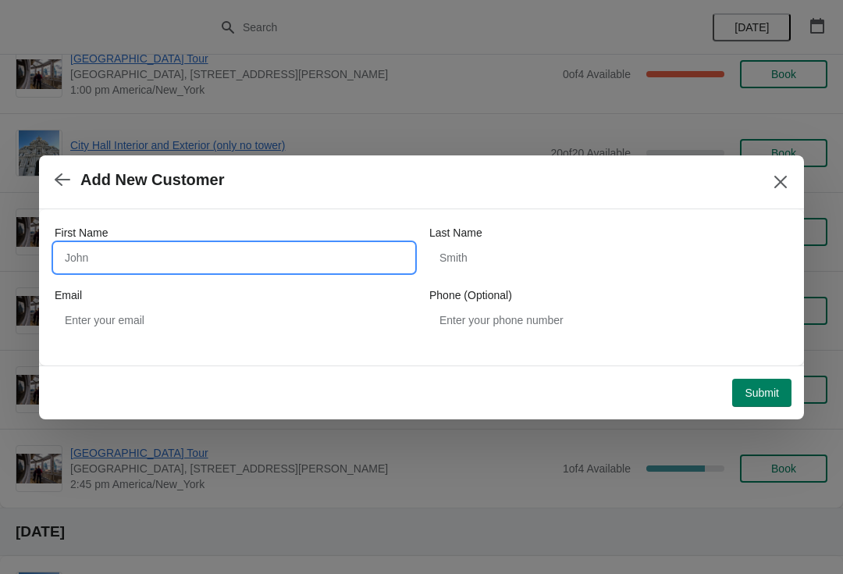
click at [88, 264] on input "First Name" at bounding box center [234, 258] width 359 height 28
type input "Maheshwari"
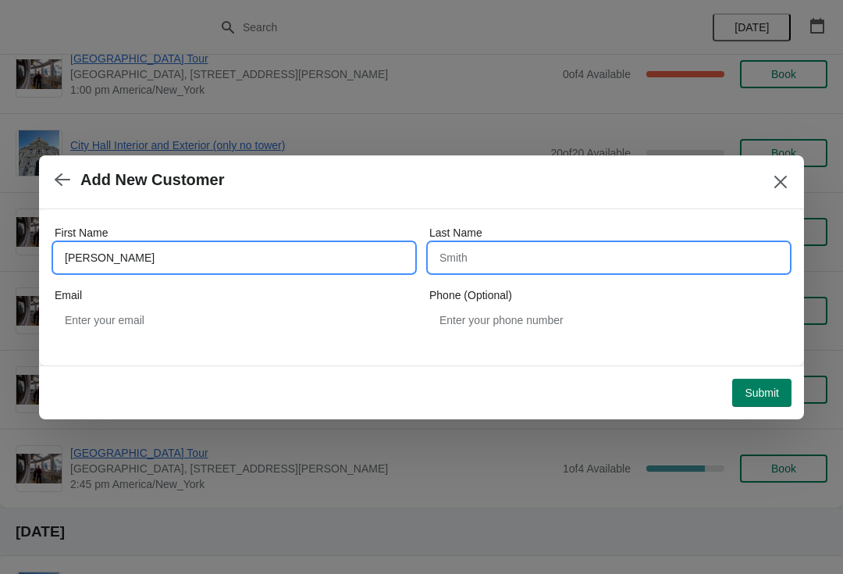
click at [440, 252] on input "Last Name" at bounding box center [608, 258] width 359 height 28
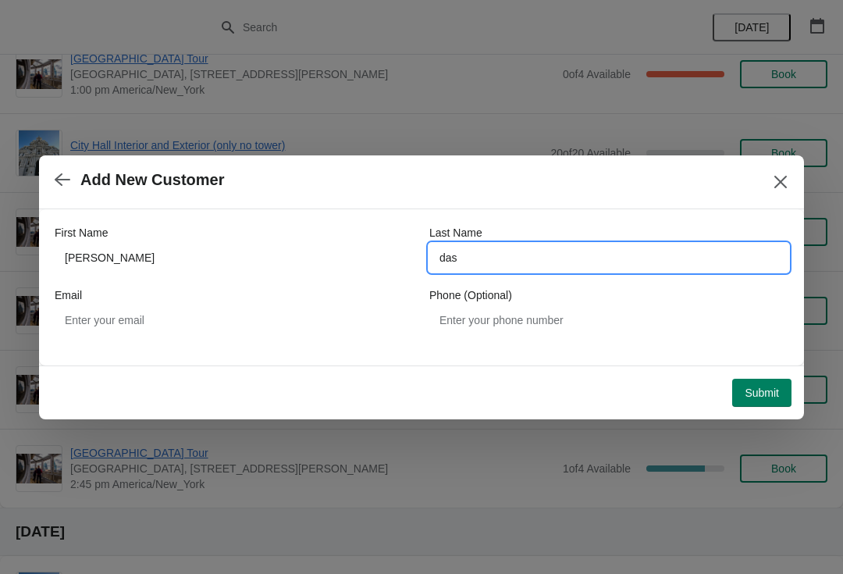
type input "das"
click at [69, 351] on div "First Name Maheshwari Last Name das Email Phone (Optional)" at bounding box center [421, 287] width 765 height 156
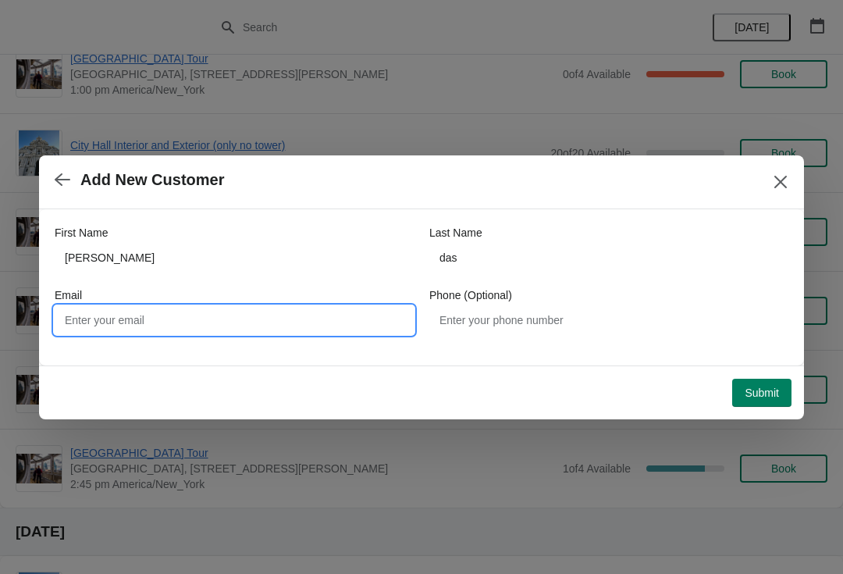
click at [85, 333] on input "Email" at bounding box center [234, 320] width 359 height 28
type input "M"
click at [758, 390] on span "Submit" at bounding box center [762, 393] width 34 height 12
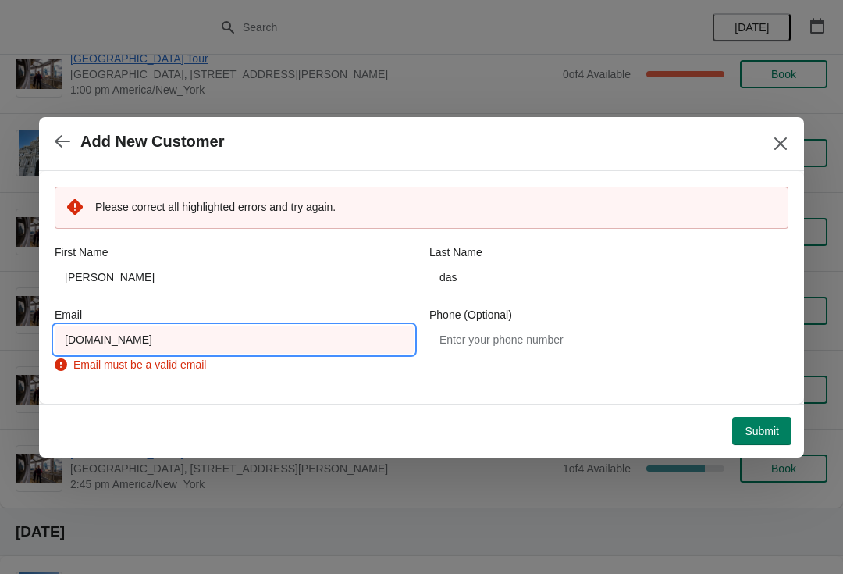
click at [193, 343] on input "Das234purdue.edu" at bounding box center [234, 340] width 359 height 28
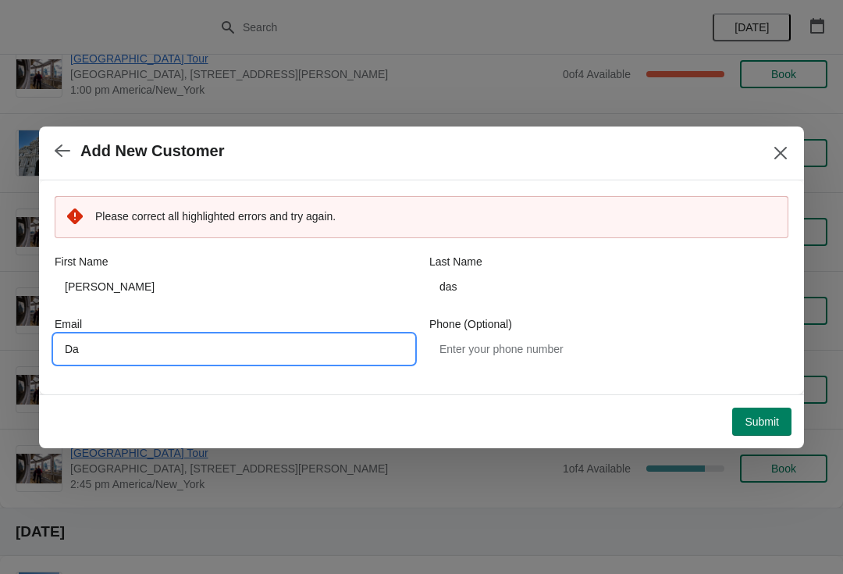
type input "D"
type input "Das234@purdue.edu"
click at [754, 426] on span "Submit" at bounding box center [762, 421] width 34 height 12
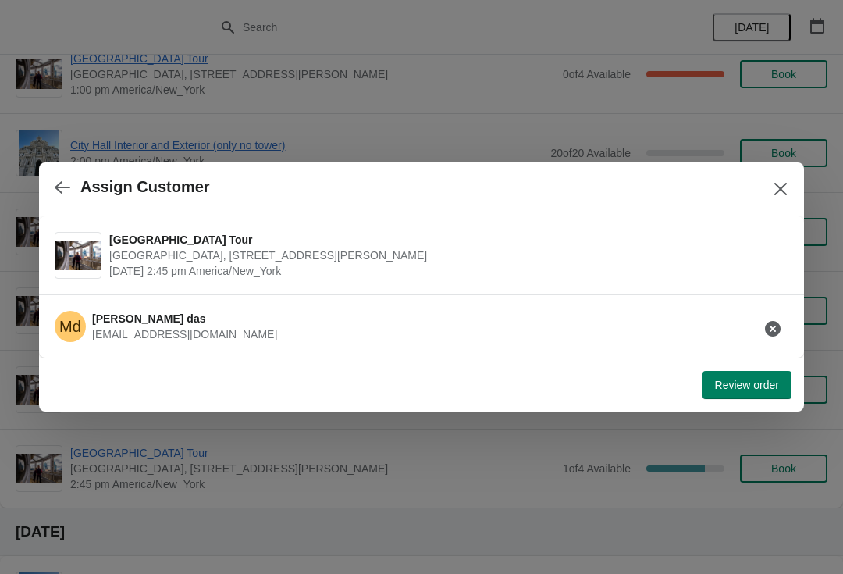
click at [729, 394] on button "Review order" at bounding box center [747, 385] width 89 height 28
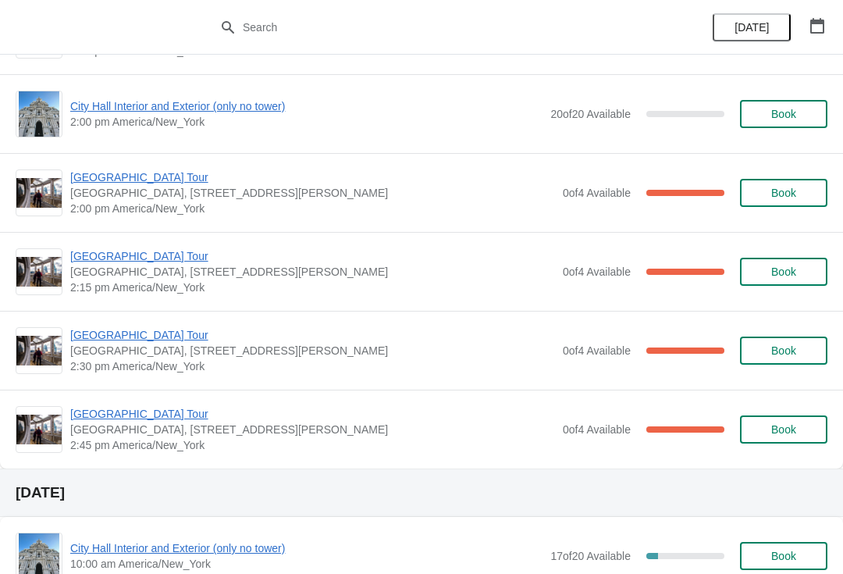
scroll to position [1253, 0]
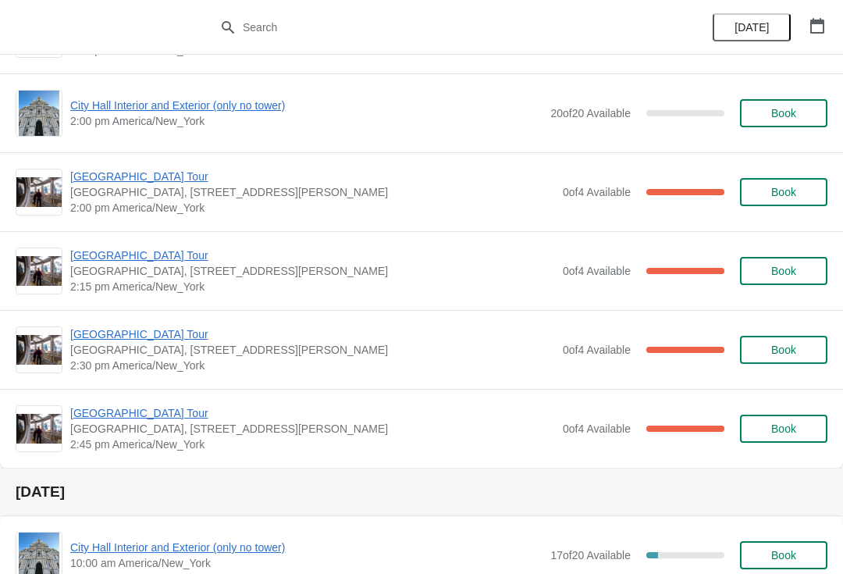
click at [156, 429] on span "[GEOGRAPHIC_DATA], [STREET_ADDRESS][PERSON_NAME]" at bounding box center [312, 429] width 485 height 16
click at [138, 420] on span "[GEOGRAPHIC_DATA] Tour" at bounding box center [312, 413] width 485 height 16
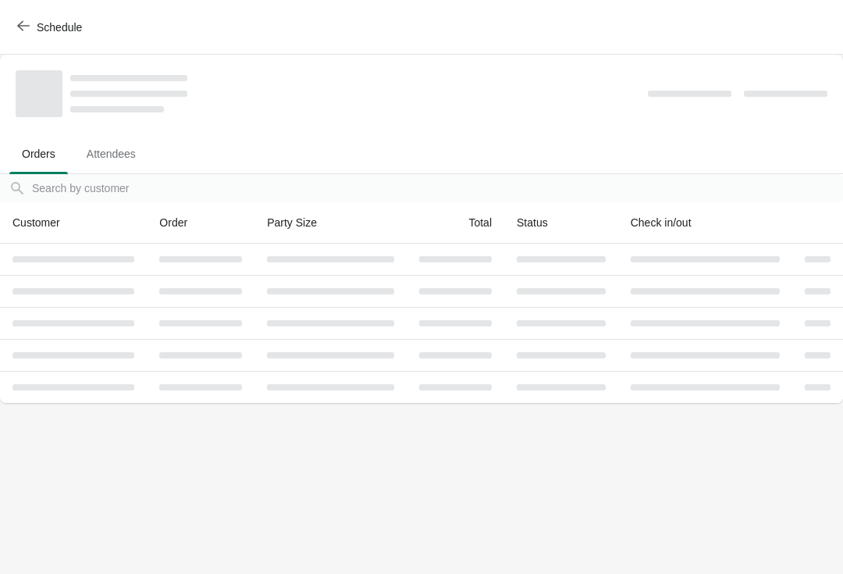
scroll to position [0, 0]
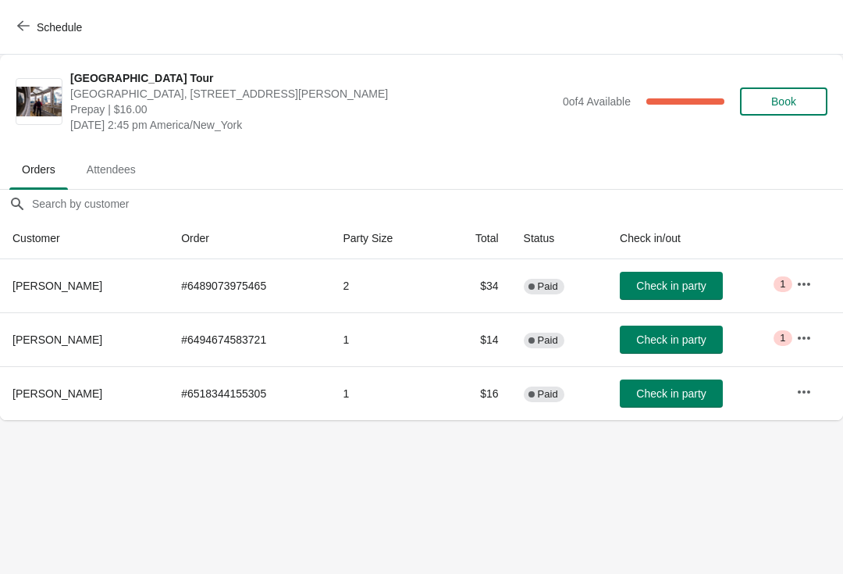
click at [796, 89] on button "Book" at bounding box center [783, 101] width 87 height 28
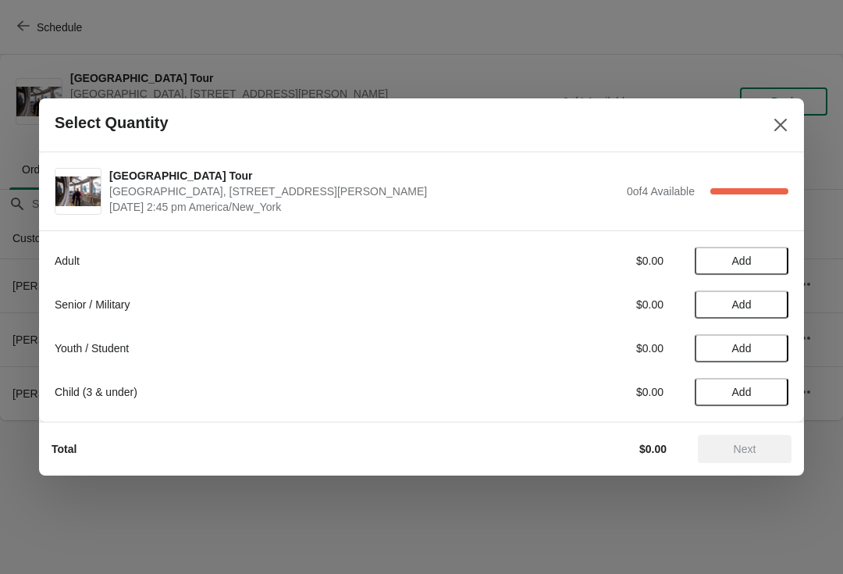
click at [778, 347] on button "Add" at bounding box center [742, 348] width 94 height 28
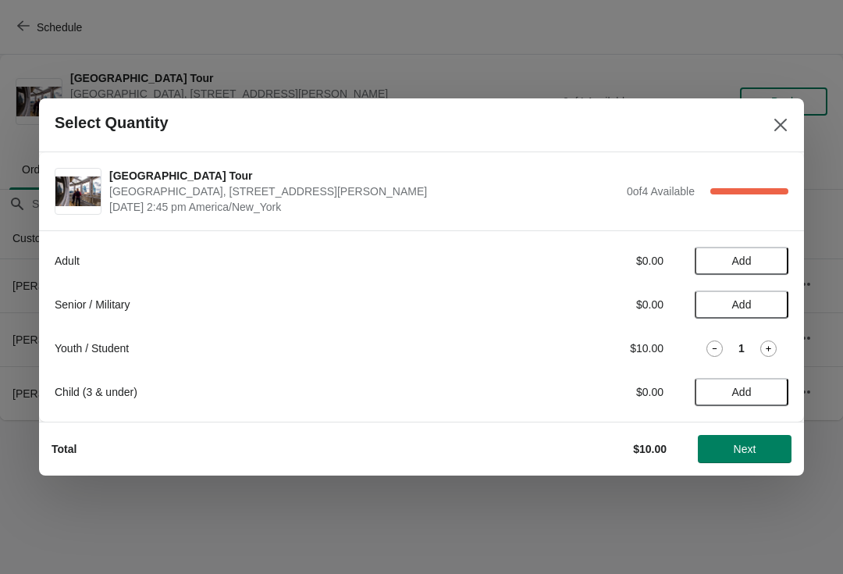
click at [840, 357] on div at bounding box center [421, 287] width 843 height 574
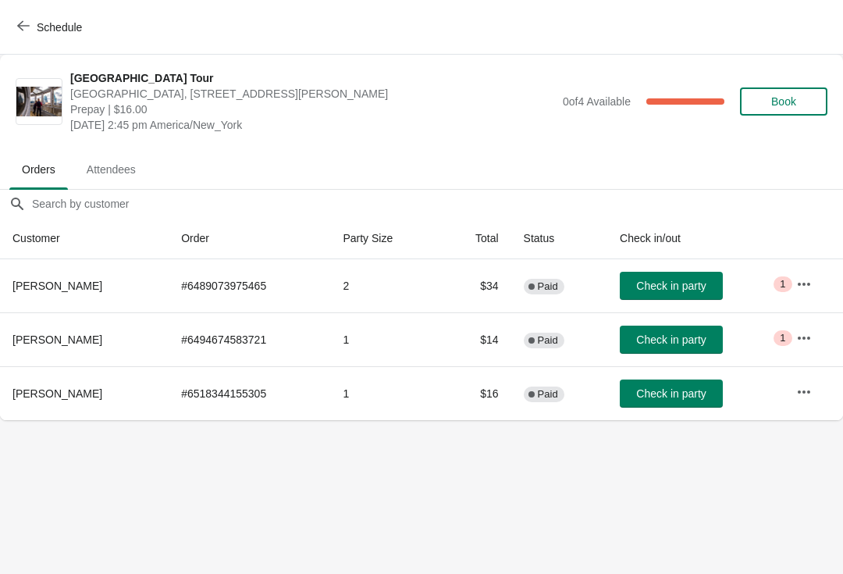
click at [32, 18] on button "Schedule" at bounding box center [51, 27] width 87 height 28
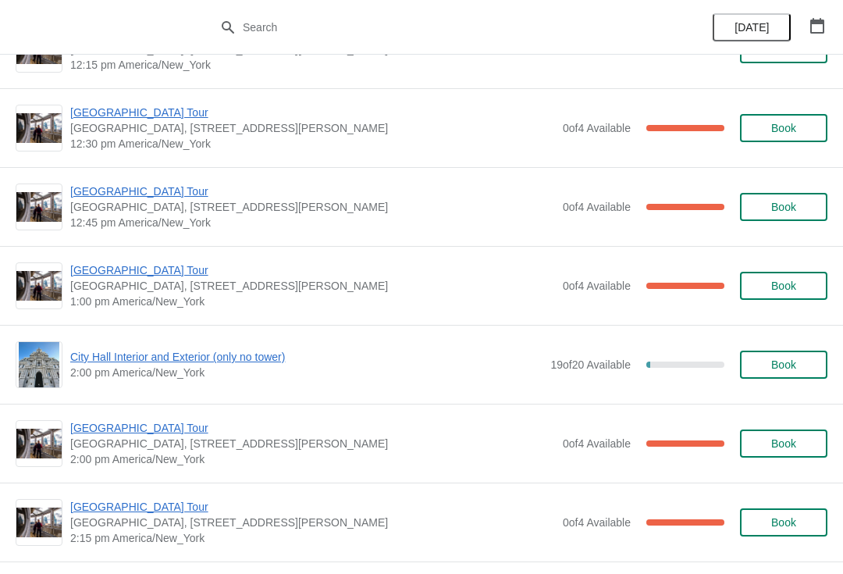
scroll to position [1004, 0]
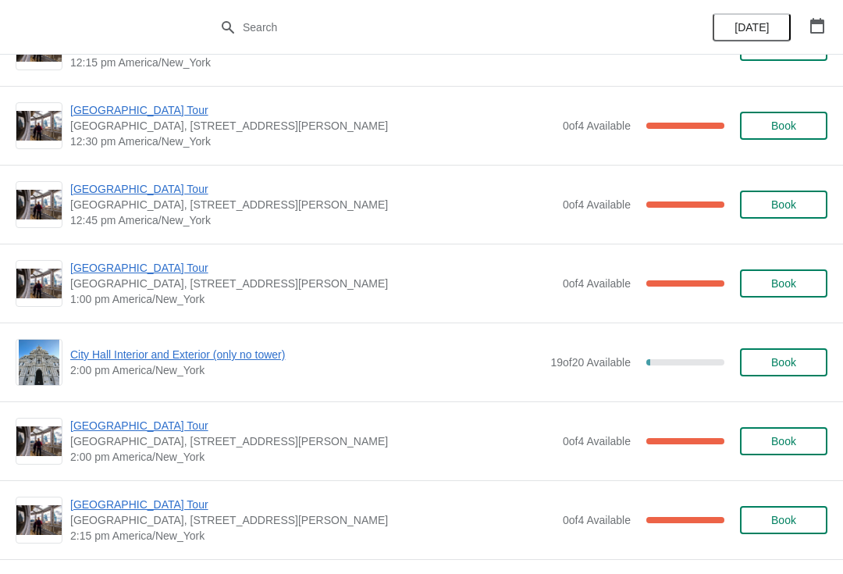
click at [141, 283] on span "[GEOGRAPHIC_DATA], [STREET_ADDRESS][PERSON_NAME]" at bounding box center [312, 284] width 485 height 16
click at [137, 264] on span "[GEOGRAPHIC_DATA] Tour" at bounding box center [312, 268] width 485 height 16
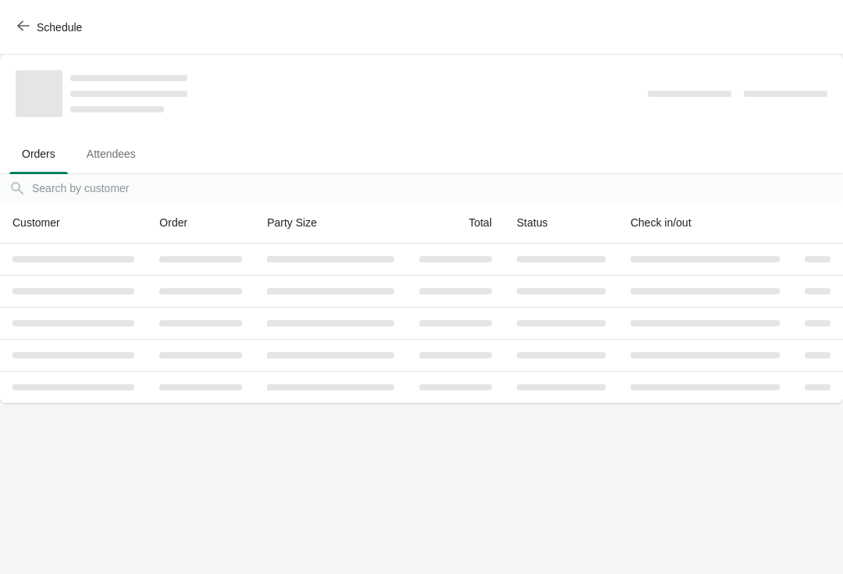
scroll to position [0, 0]
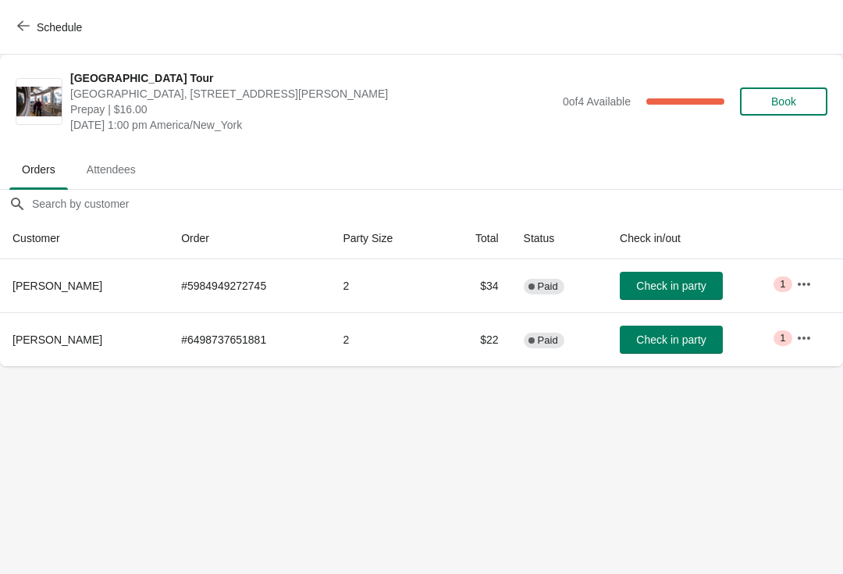
click at [697, 343] on span "Check in party" at bounding box center [670, 339] width 69 height 12
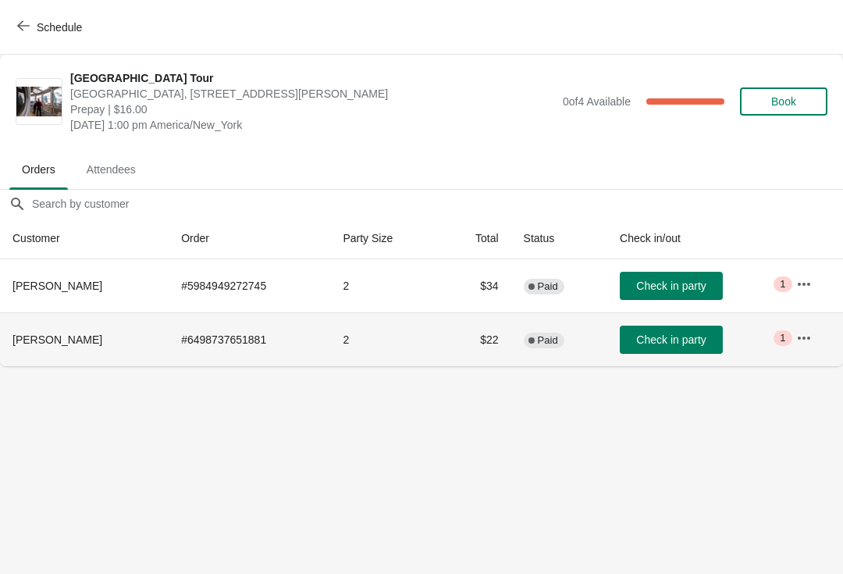
click at [697, 343] on span "Check in party" at bounding box center [670, 339] width 69 height 12
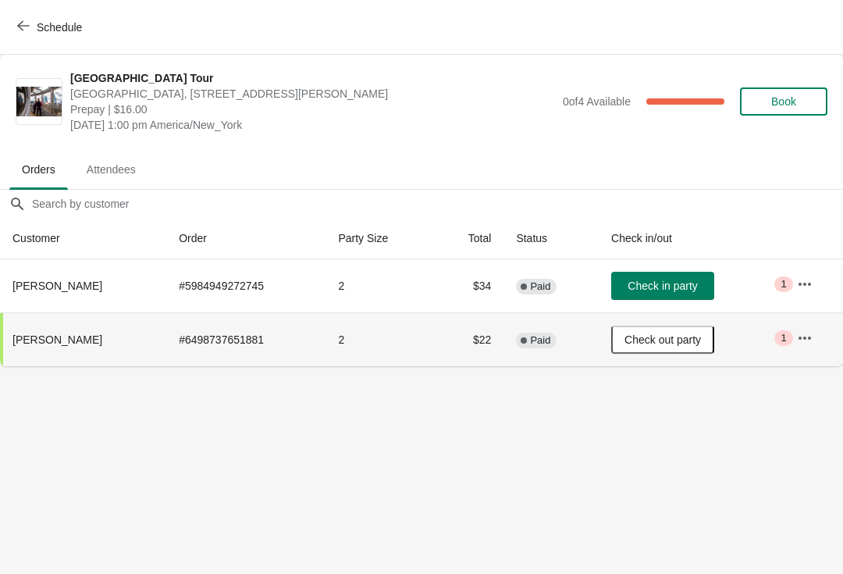
click at [9, 17] on button "Schedule" at bounding box center [51, 27] width 87 height 28
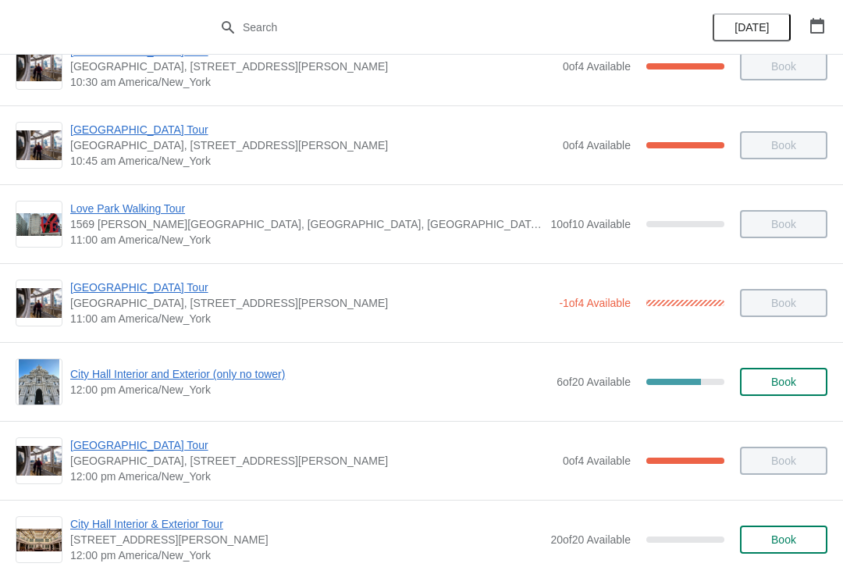
scroll to position [434, 0]
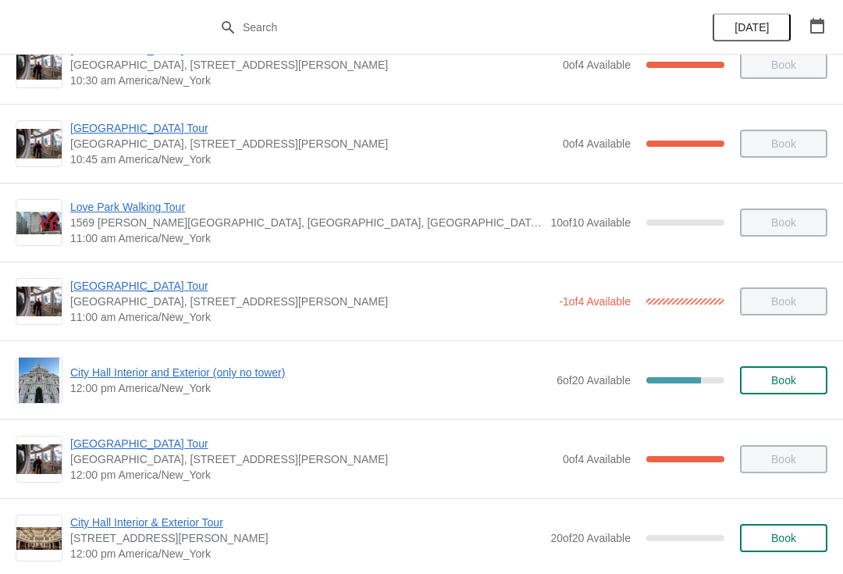
click at [98, 449] on span "[GEOGRAPHIC_DATA] Tour" at bounding box center [312, 444] width 485 height 16
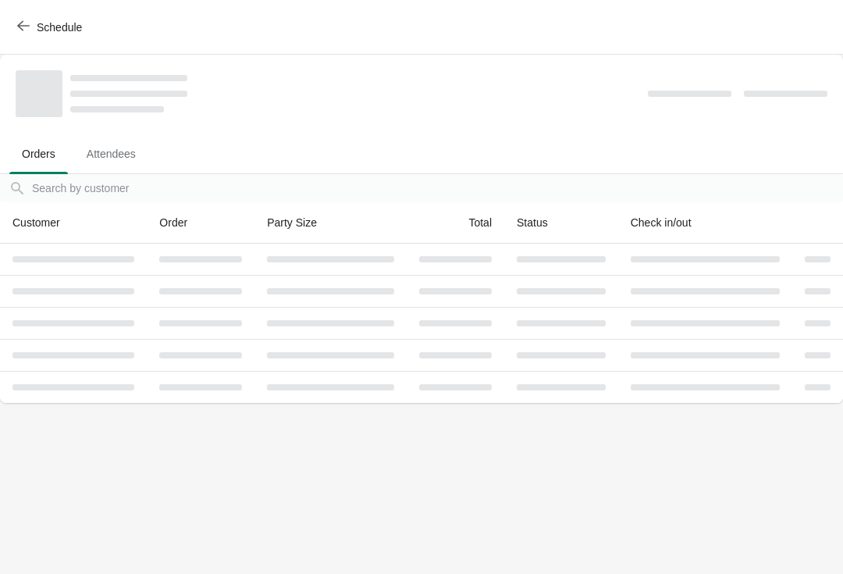
scroll to position [0, 0]
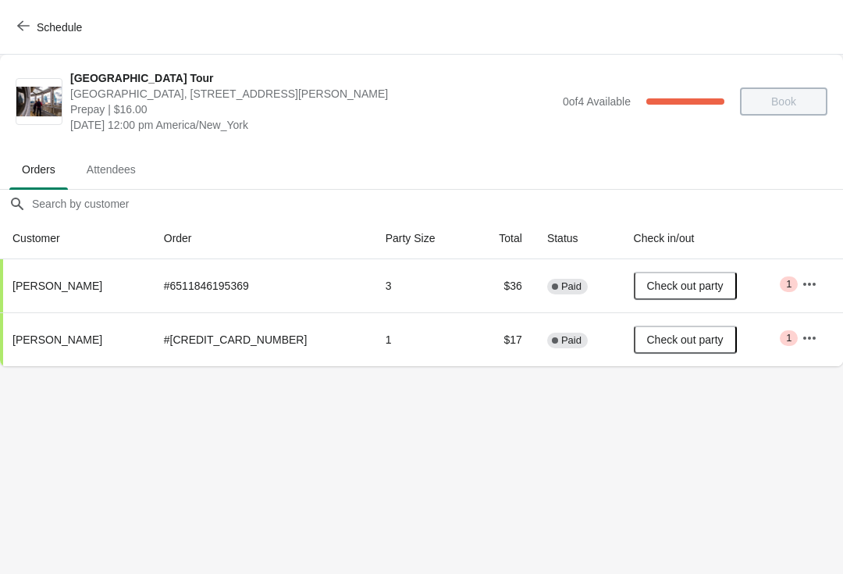
click at [19, 17] on button "Schedule" at bounding box center [51, 27] width 87 height 28
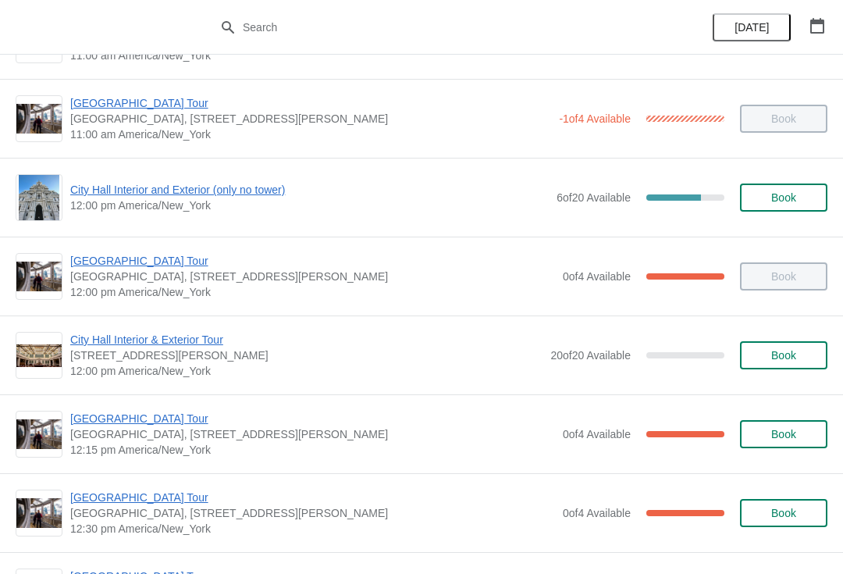
scroll to position [622, 0]
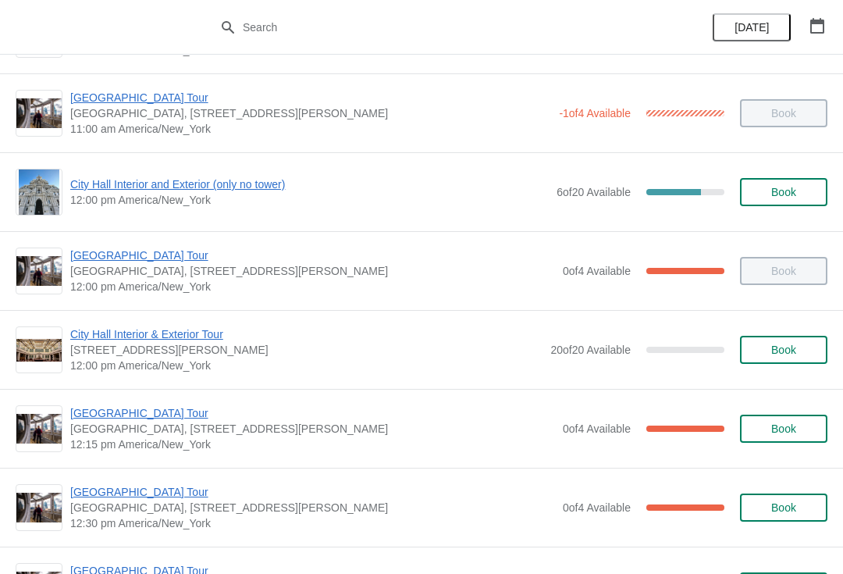
click at [89, 419] on span "[GEOGRAPHIC_DATA] Tour" at bounding box center [312, 413] width 485 height 16
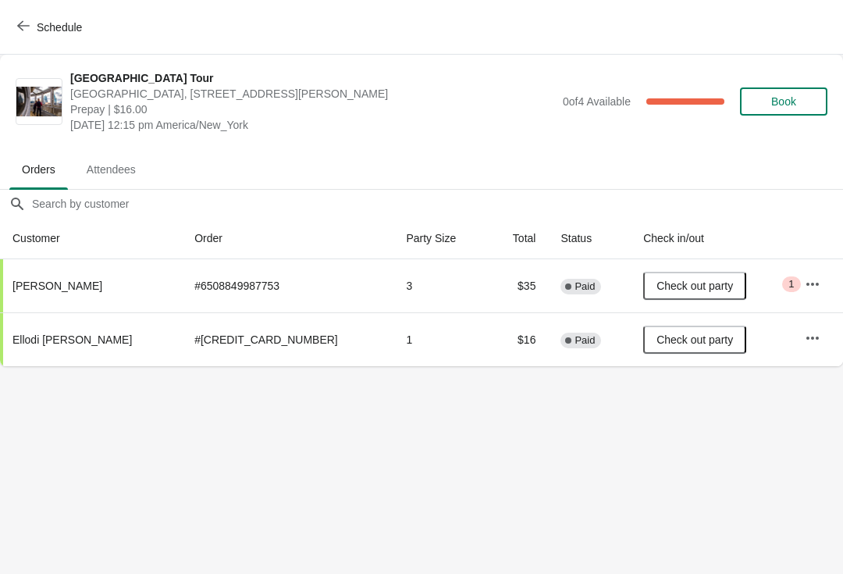
click at [12, 21] on button "Schedule" at bounding box center [51, 27] width 87 height 28
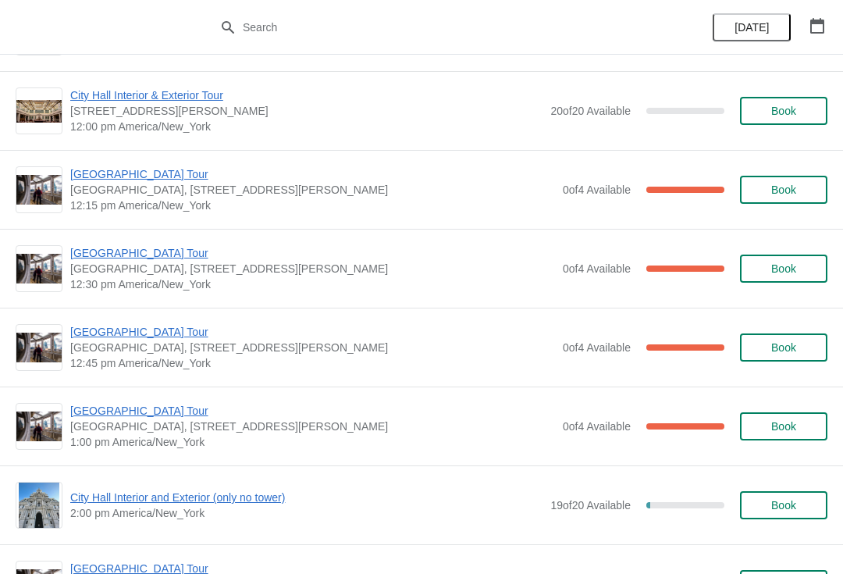
scroll to position [864, 0]
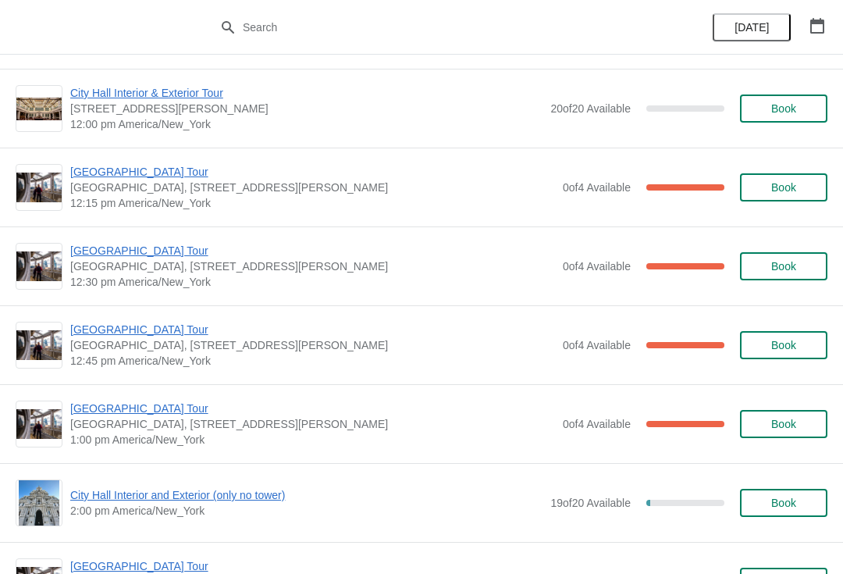
click at [97, 255] on span "[GEOGRAPHIC_DATA] Tour" at bounding box center [312, 251] width 485 height 16
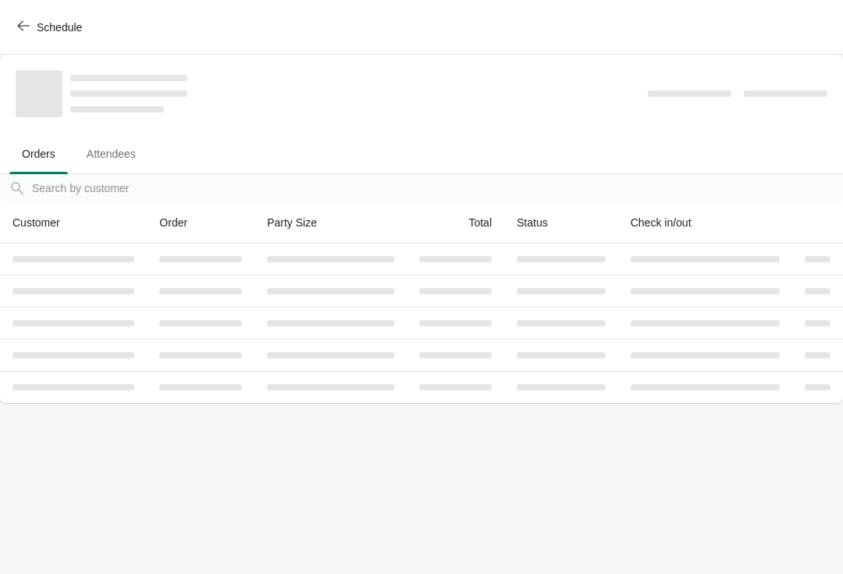
scroll to position [0, 0]
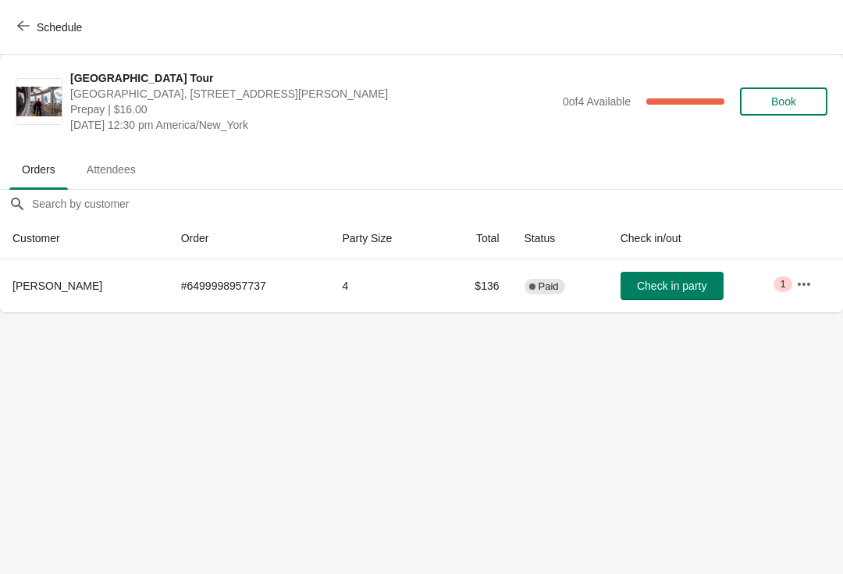
click at [12, 16] on button "Schedule" at bounding box center [51, 27] width 87 height 28
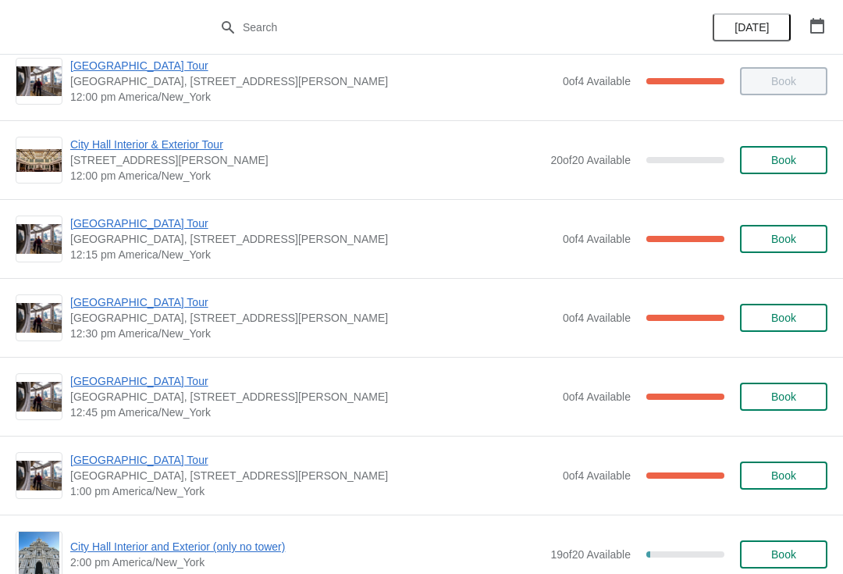
scroll to position [839, 0]
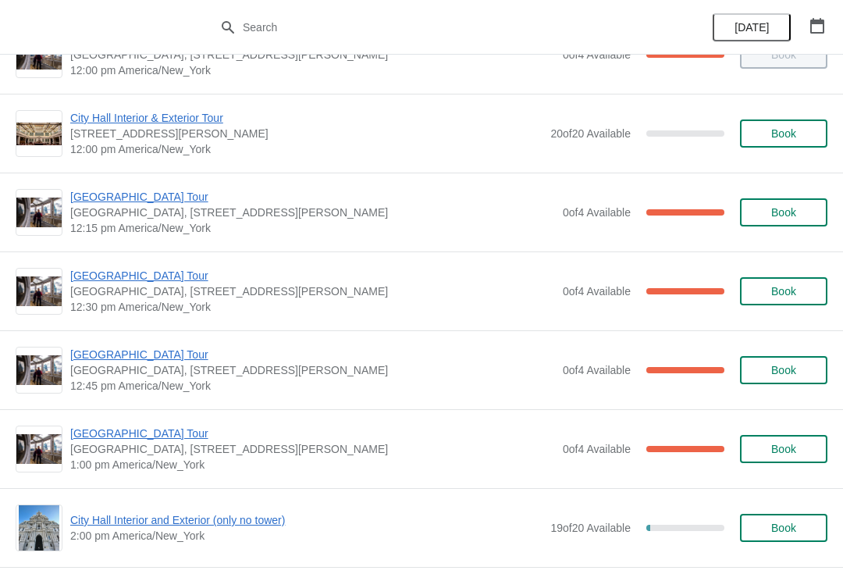
click at [102, 362] on span "[GEOGRAPHIC_DATA] Tour" at bounding box center [312, 355] width 485 height 16
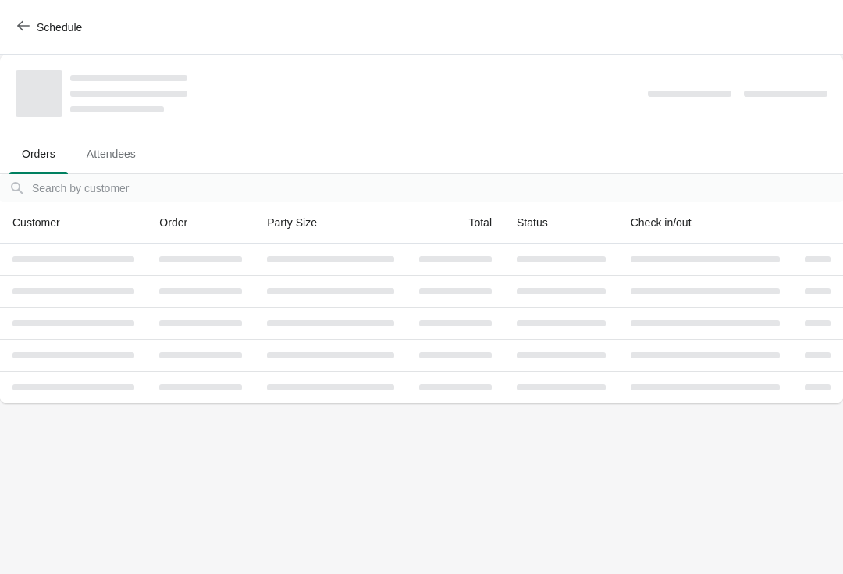
scroll to position [0, 0]
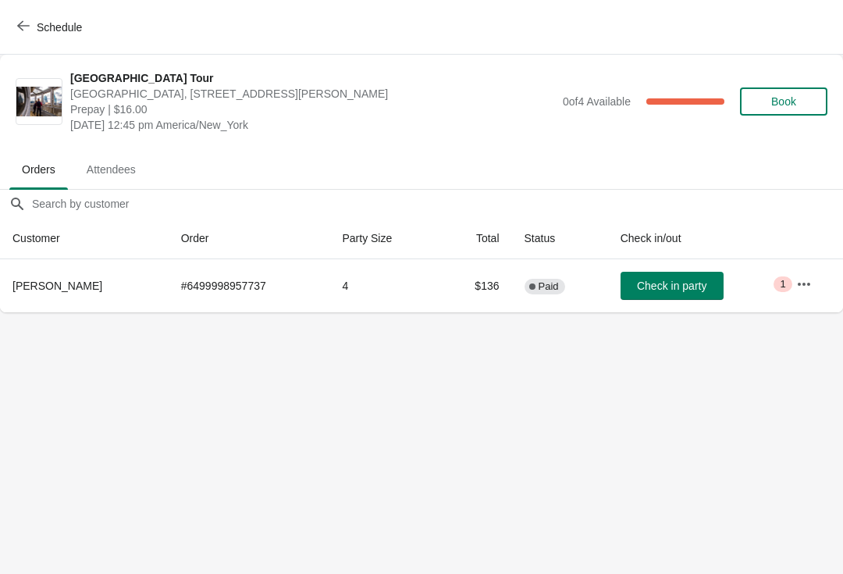
click at [0, 13] on div "Schedule" at bounding box center [421, 27] width 843 height 55
click at [9, 15] on button "Schedule" at bounding box center [51, 27] width 87 height 28
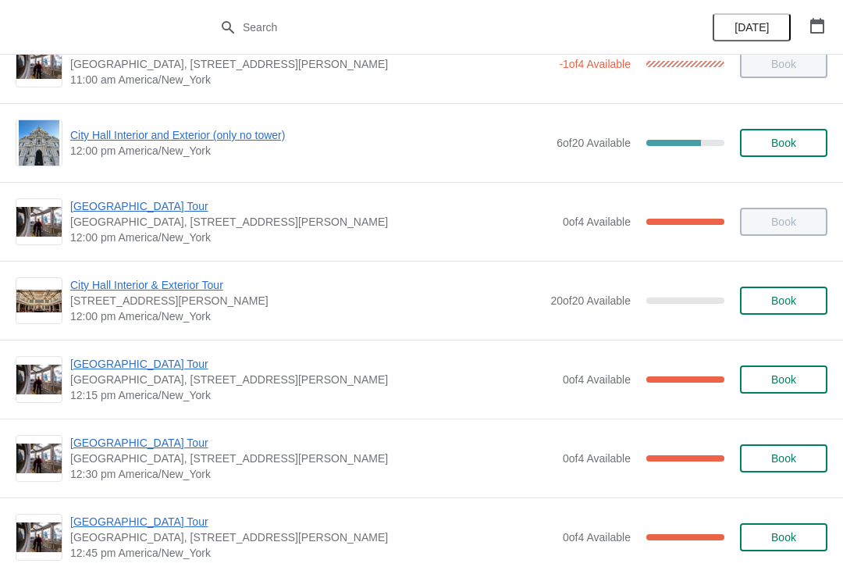
scroll to position [686, 0]
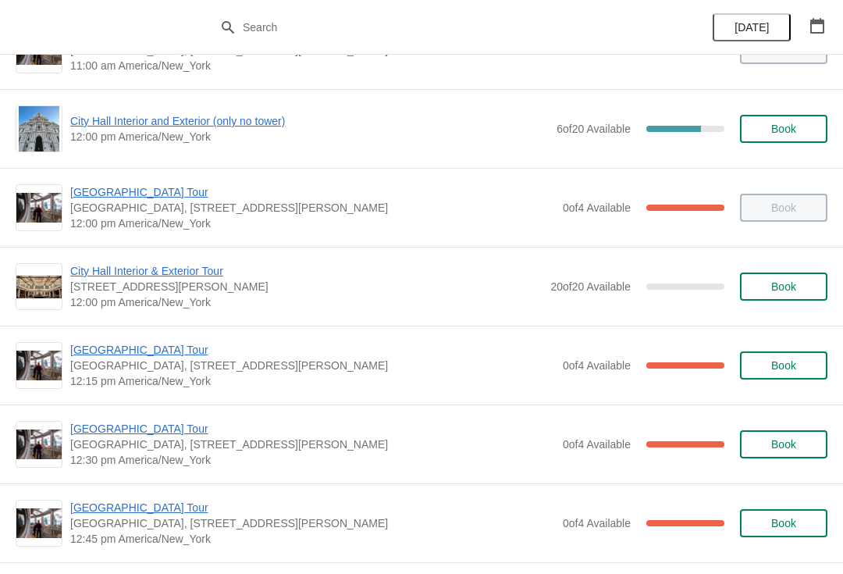
click at [55, 414] on div "[GEOGRAPHIC_DATA] [GEOGRAPHIC_DATA], [STREET_ADDRESS][PERSON_NAME] 12:30 pm [GE…" at bounding box center [421, 443] width 843 height 79
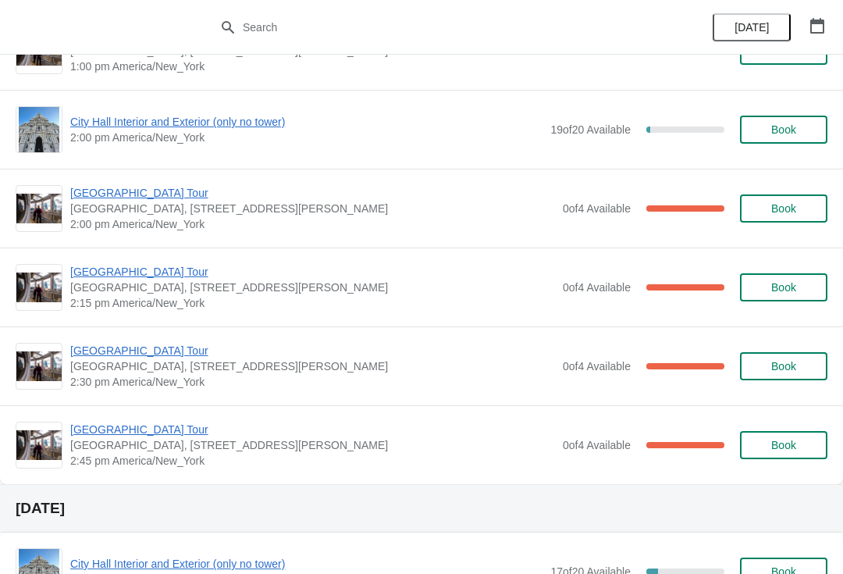
scroll to position [1238, 0]
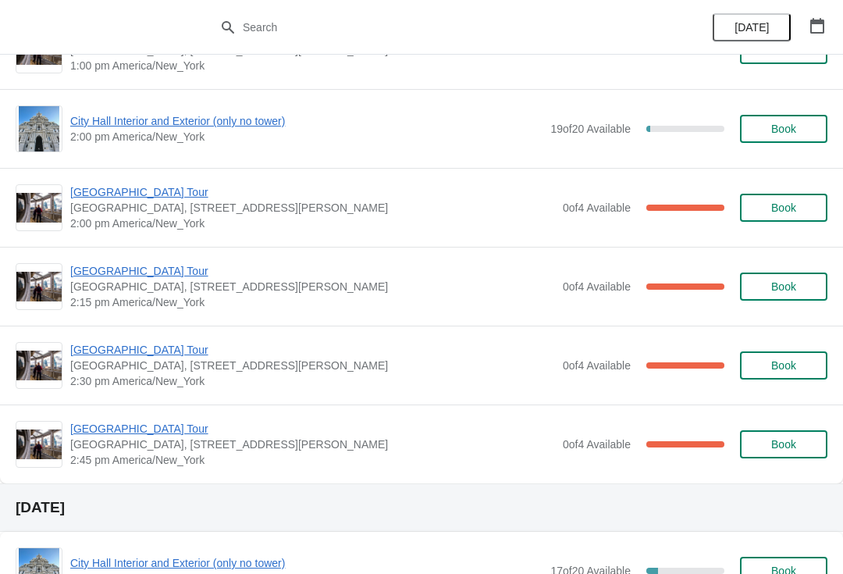
click at [175, 356] on span "[GEOGRAPHIC_DATA] Tour" at bounding box center [312, 350] width 485 height 16
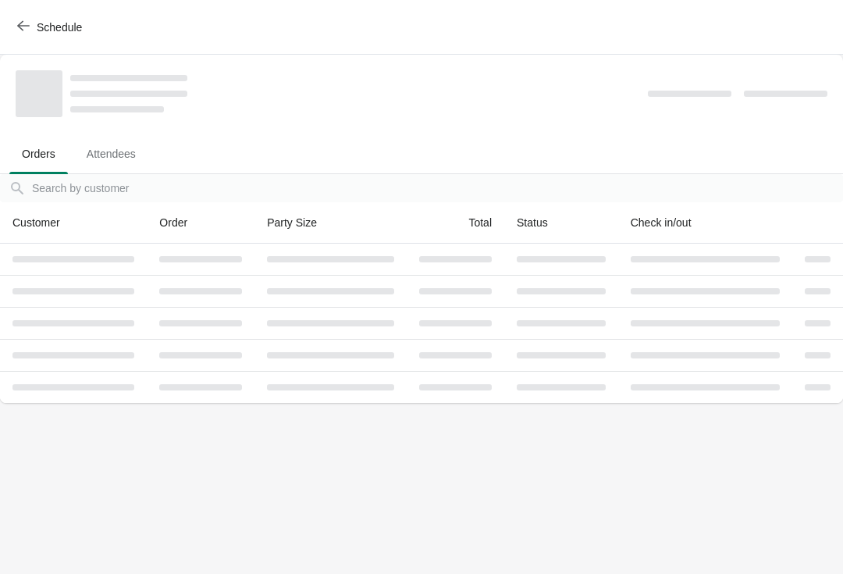
scroll to position [0, 0]
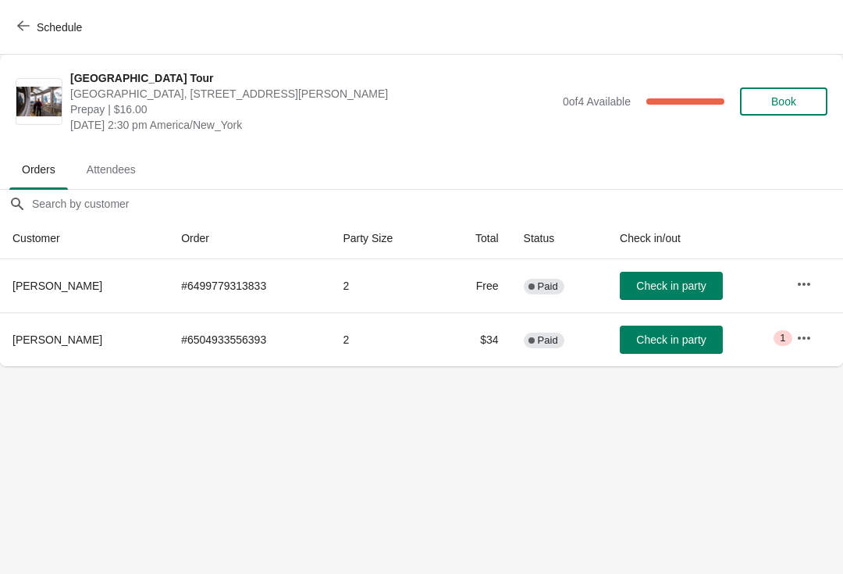
click at [693, 333] on span "Check in party" at bounding box center [670, 339] width 69 height 12
